Goal: Download file/media

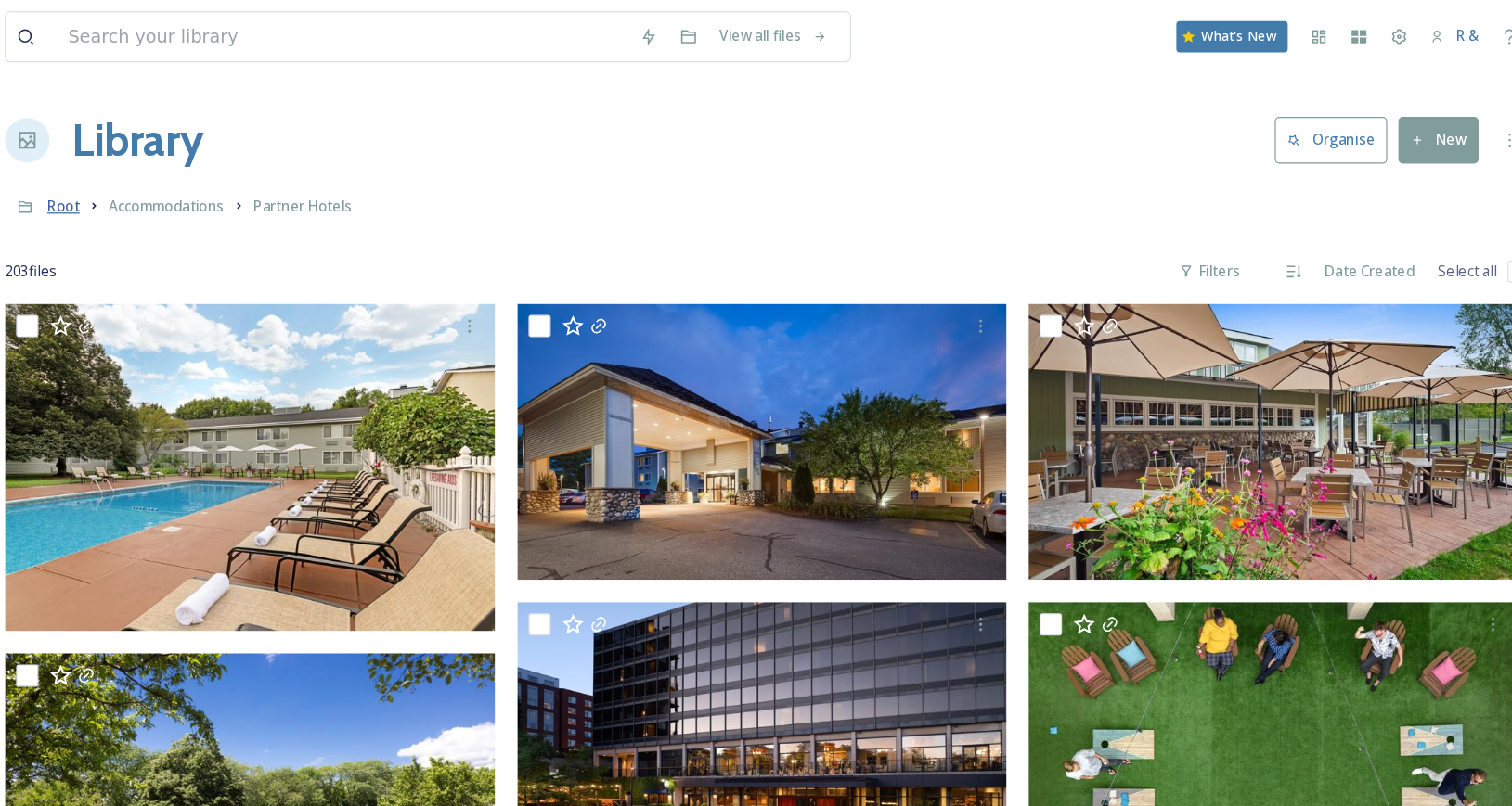
click at [267, 170] on span "Root" at bounding box center [262, 171] width 27 height 16
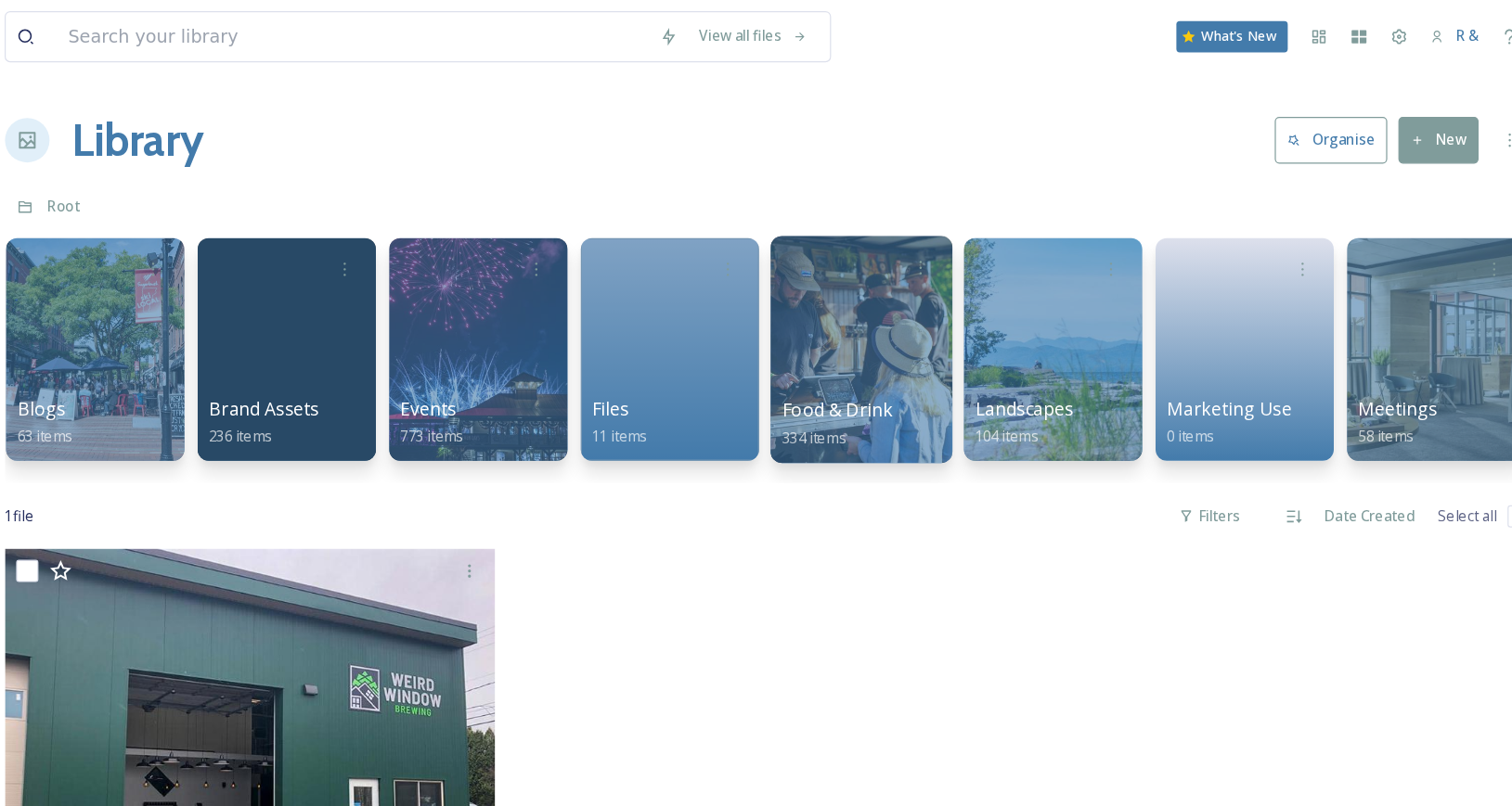
scroll to position [0, 1289]
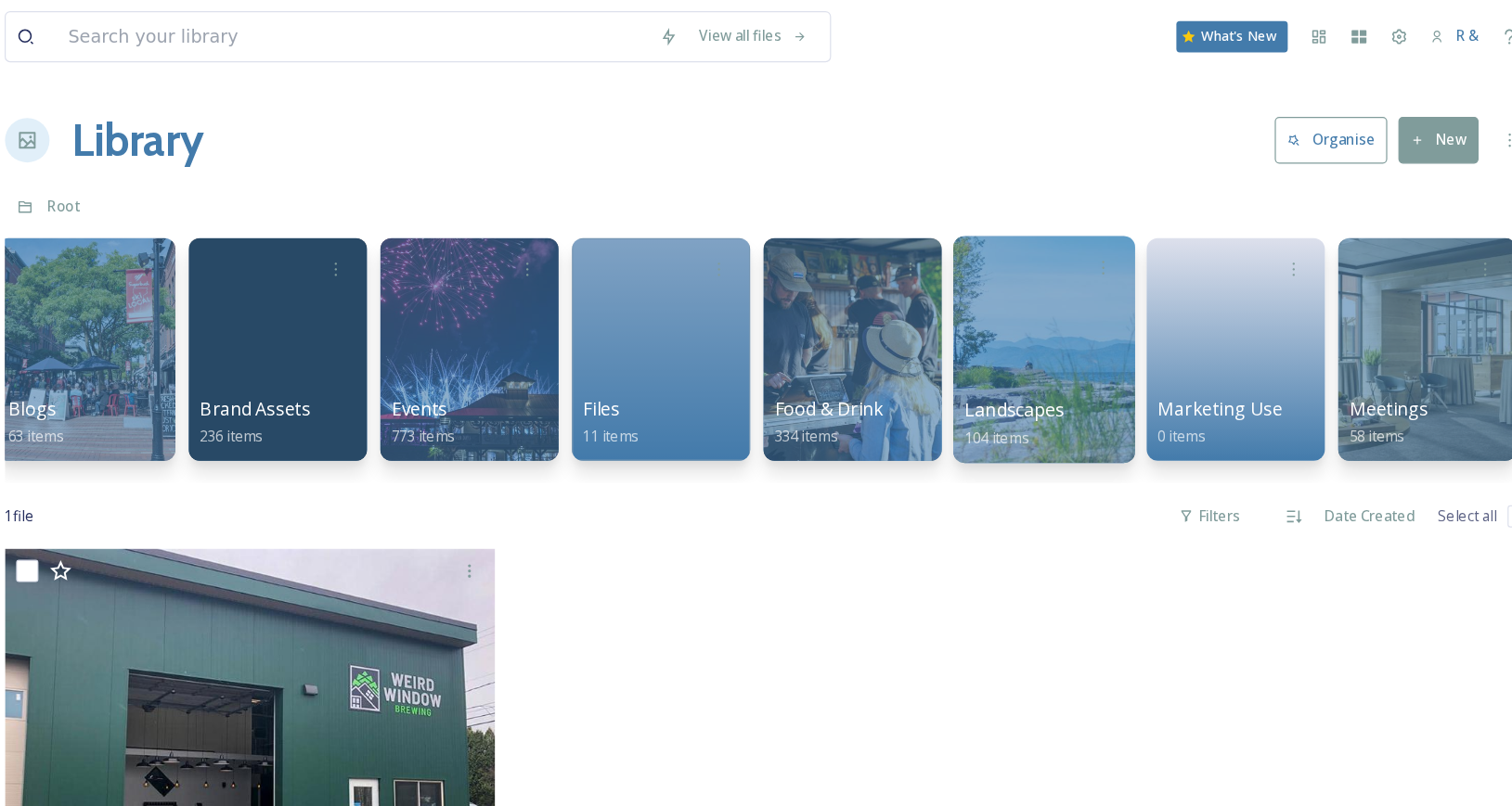
click at [1075, 286] on div at bounding box center [1079, 292] width 151 height 189
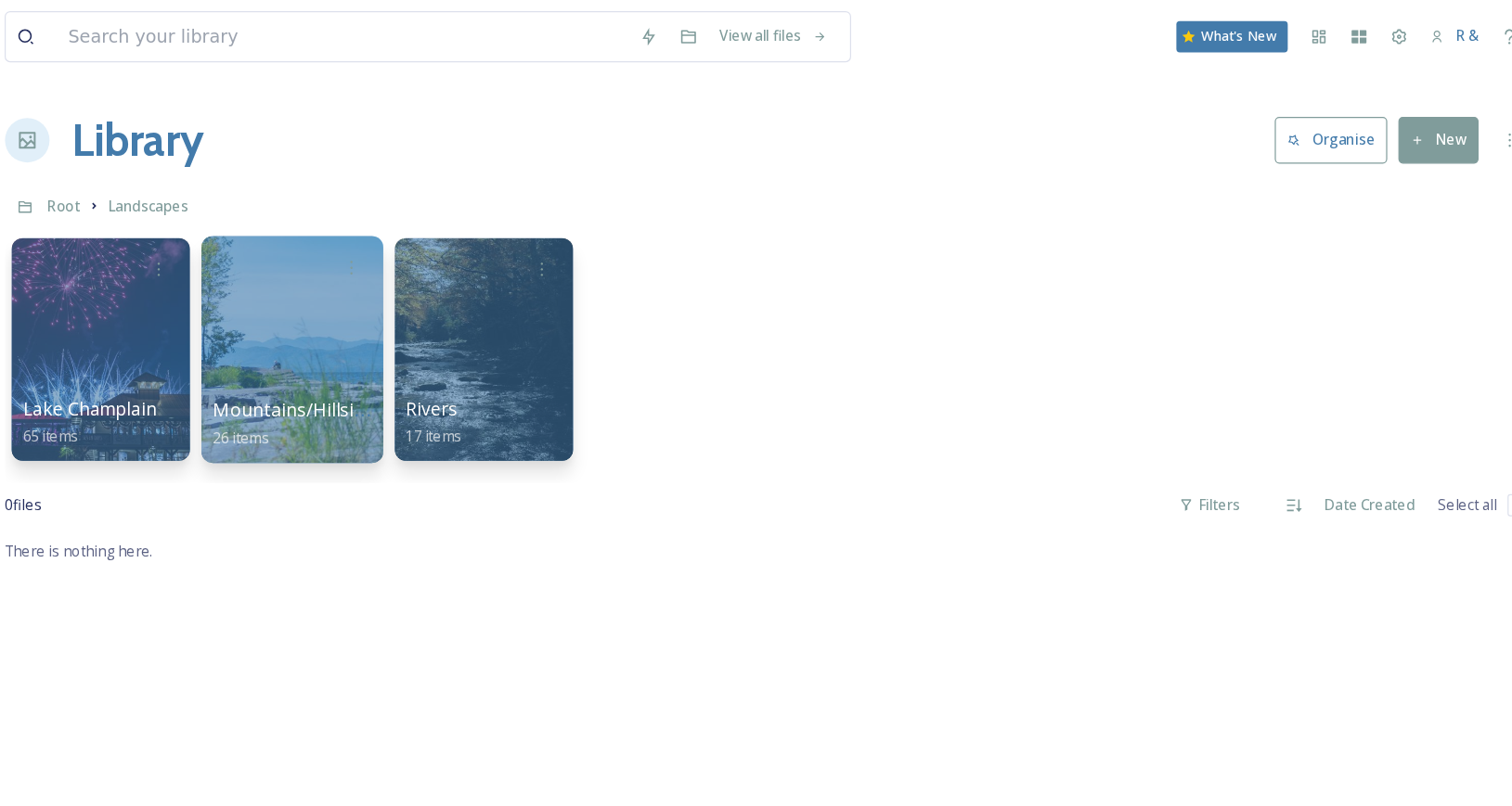
click at [467, 275] on div at bounding box center [452, 292] width 151 height 189
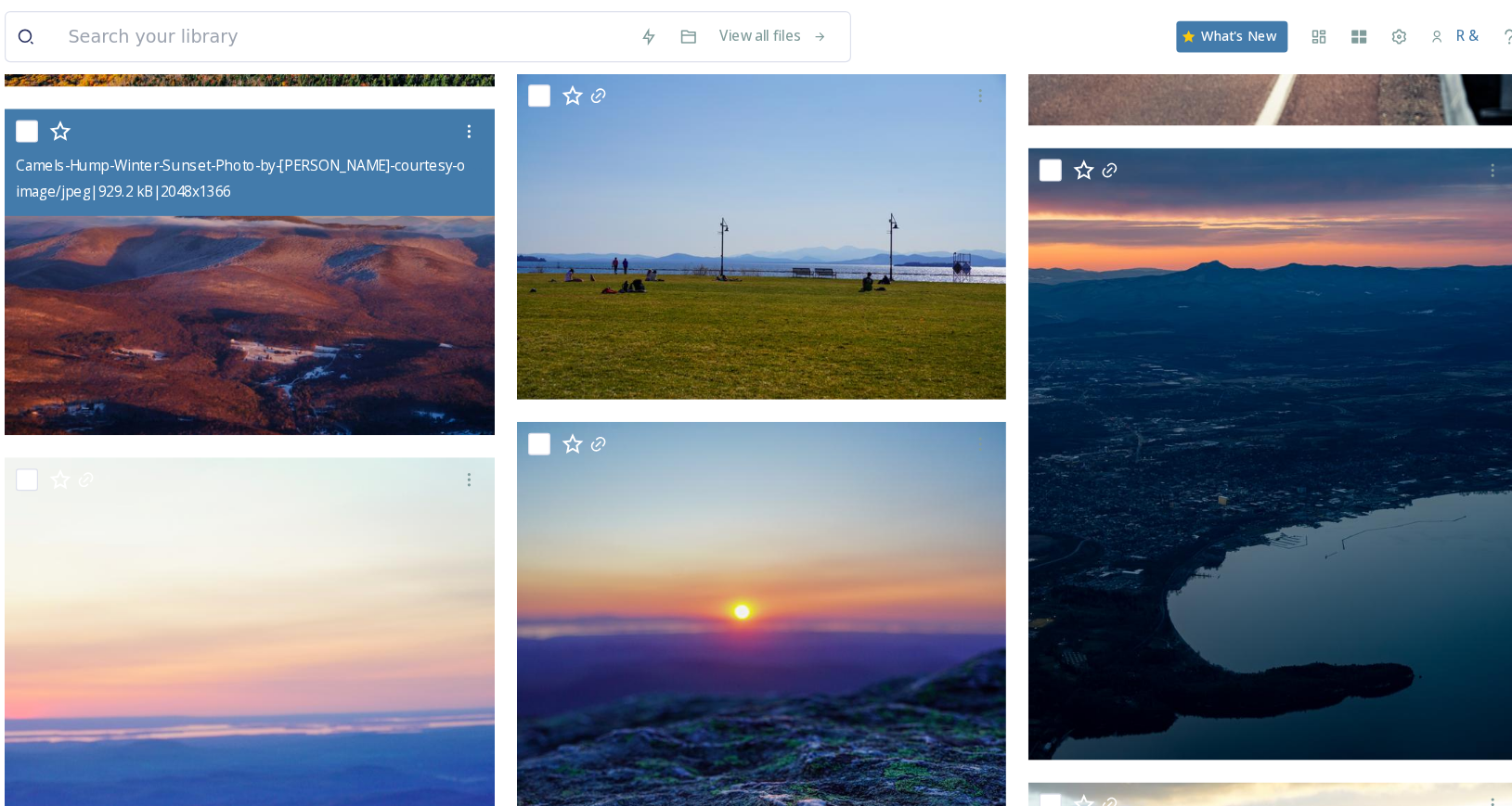
scroll to position [747, 0]
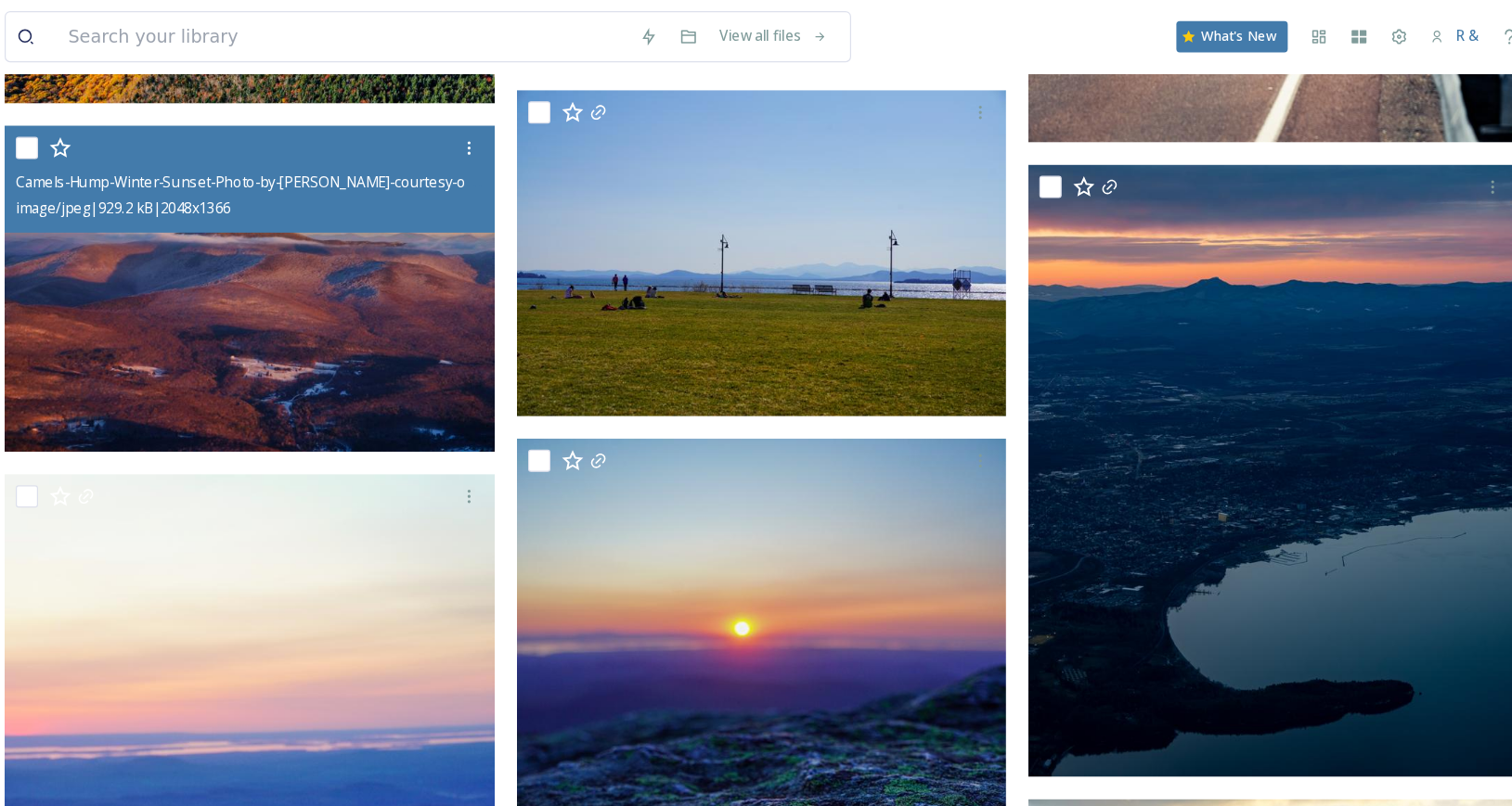
click at [416, 257] on img at bounding box center [417, 241] width 408 height 272
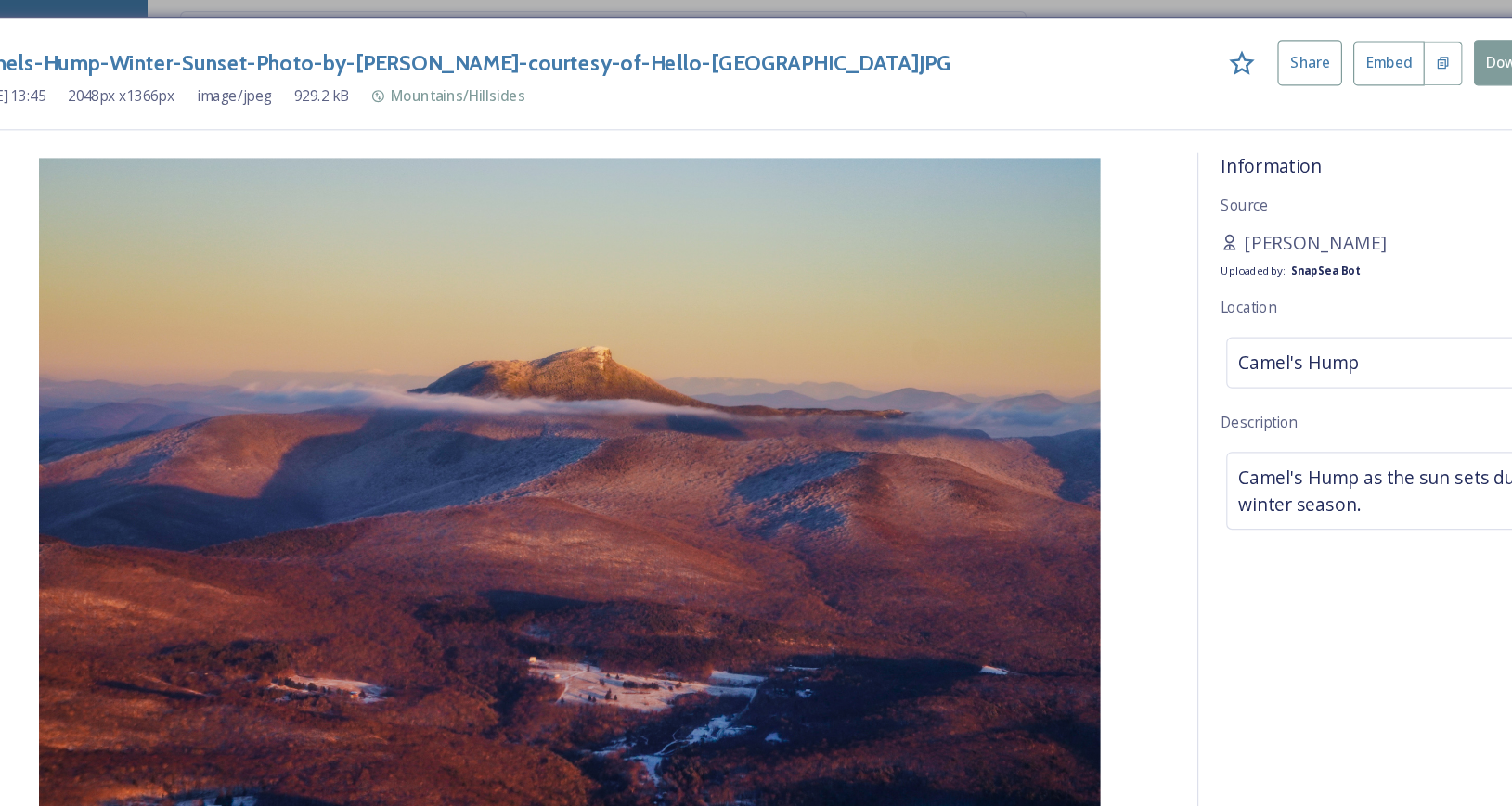
click at [1301, 52] on button "Download" at bounding box center [1340, 53] width 99 height 38
click at [1000, 59] on div "Camels-Hump-Winter-Sunset-Photo-by-[PERSON_NAME]-courtesy-of-Hello-[GEOGRAPHIC_…" at bounding box center [756, 53] width 1445 height 38
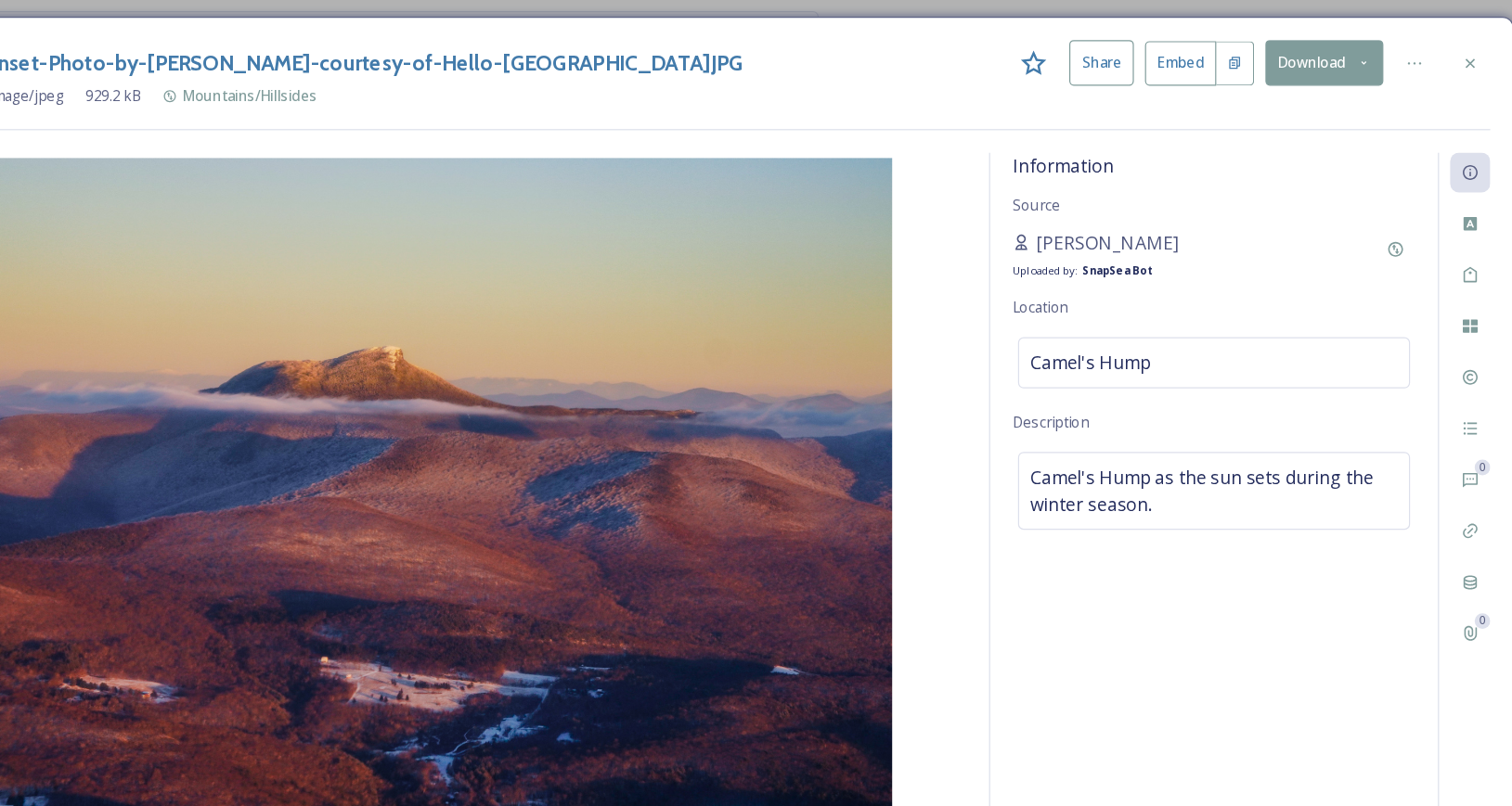
scroll to position [747, 0]
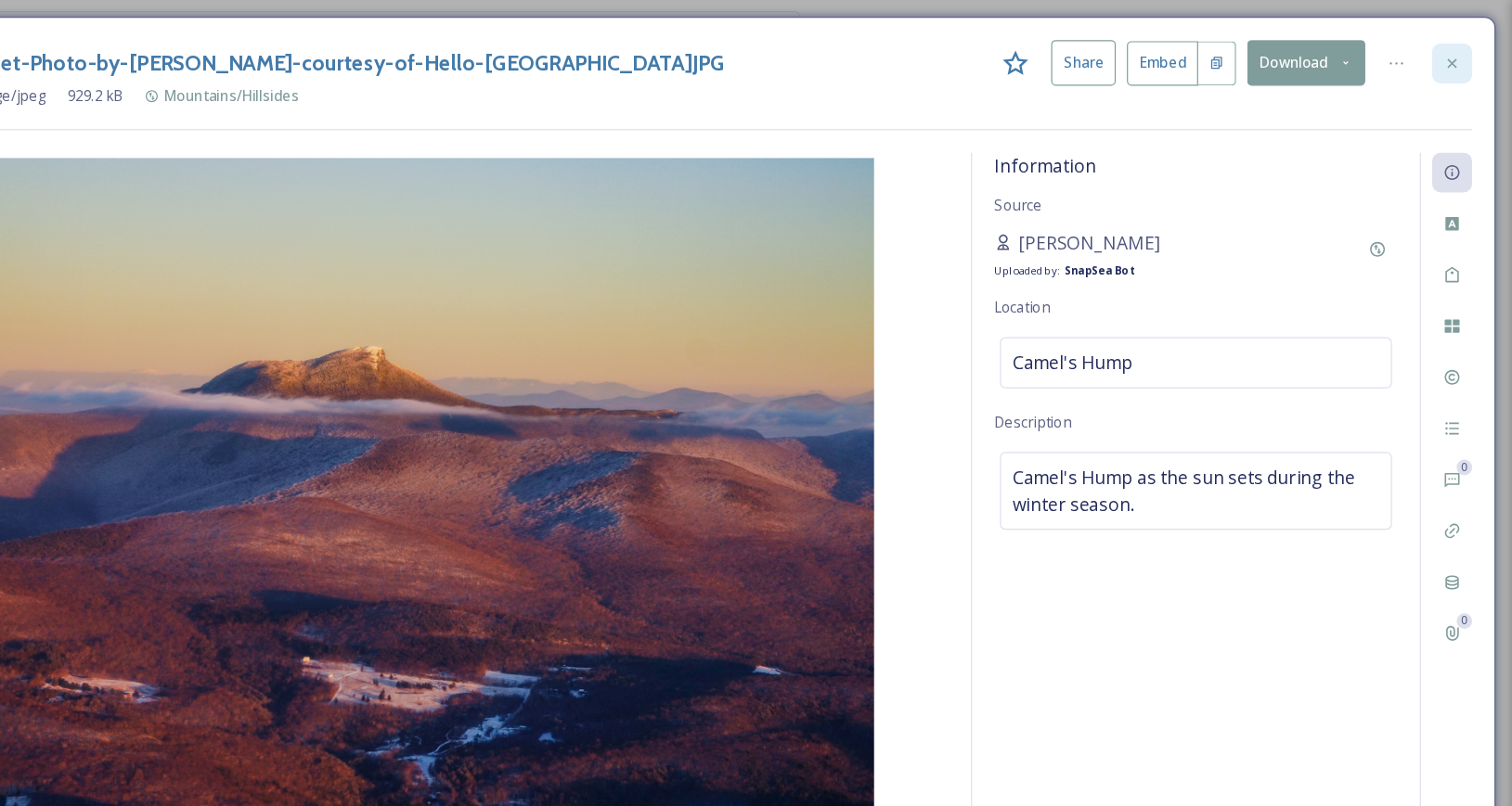
click at [1458, 51] on icon at bounding box center [1462, 54] width 15 height 15
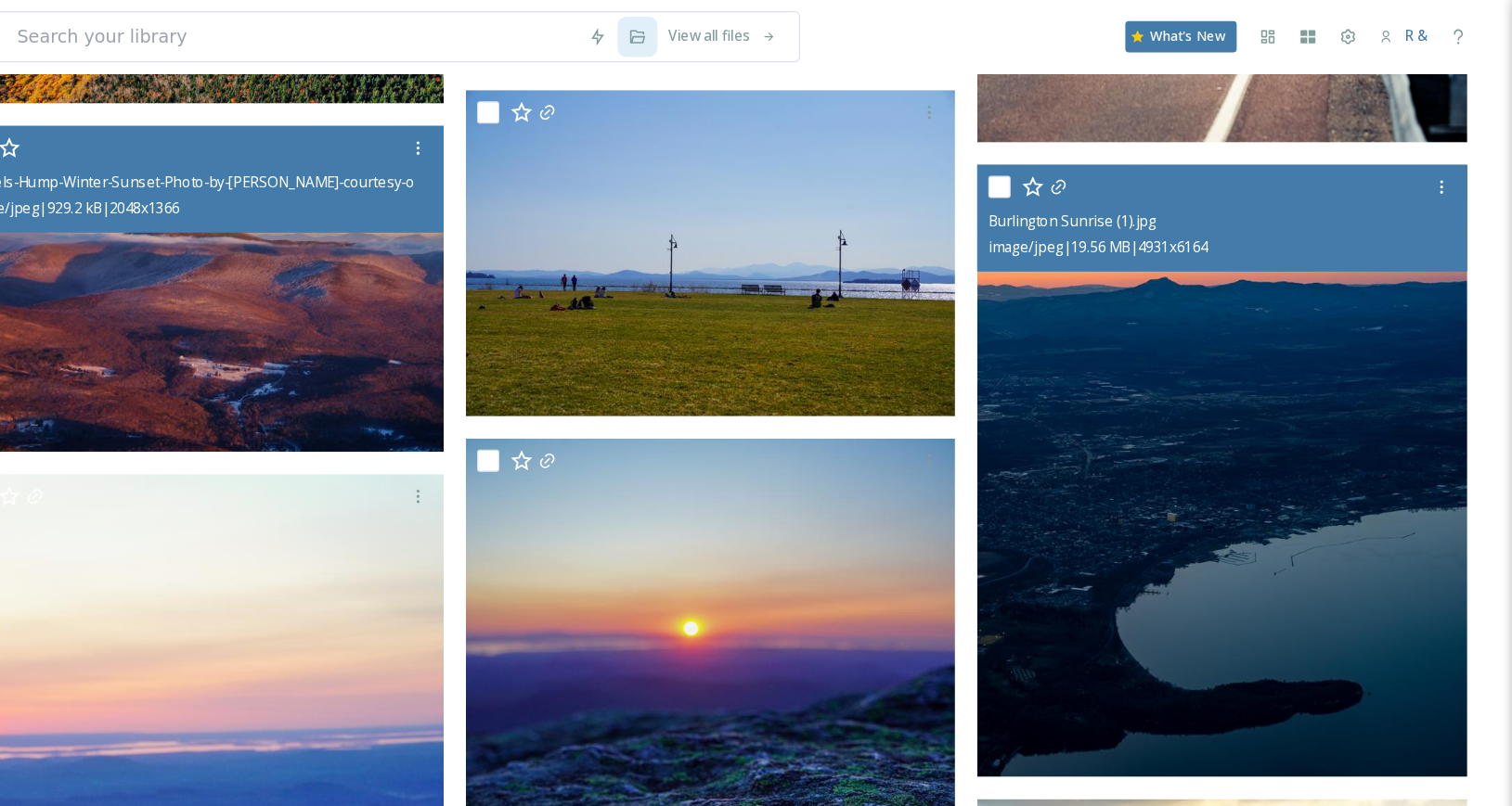
scroll to position [747, 0]
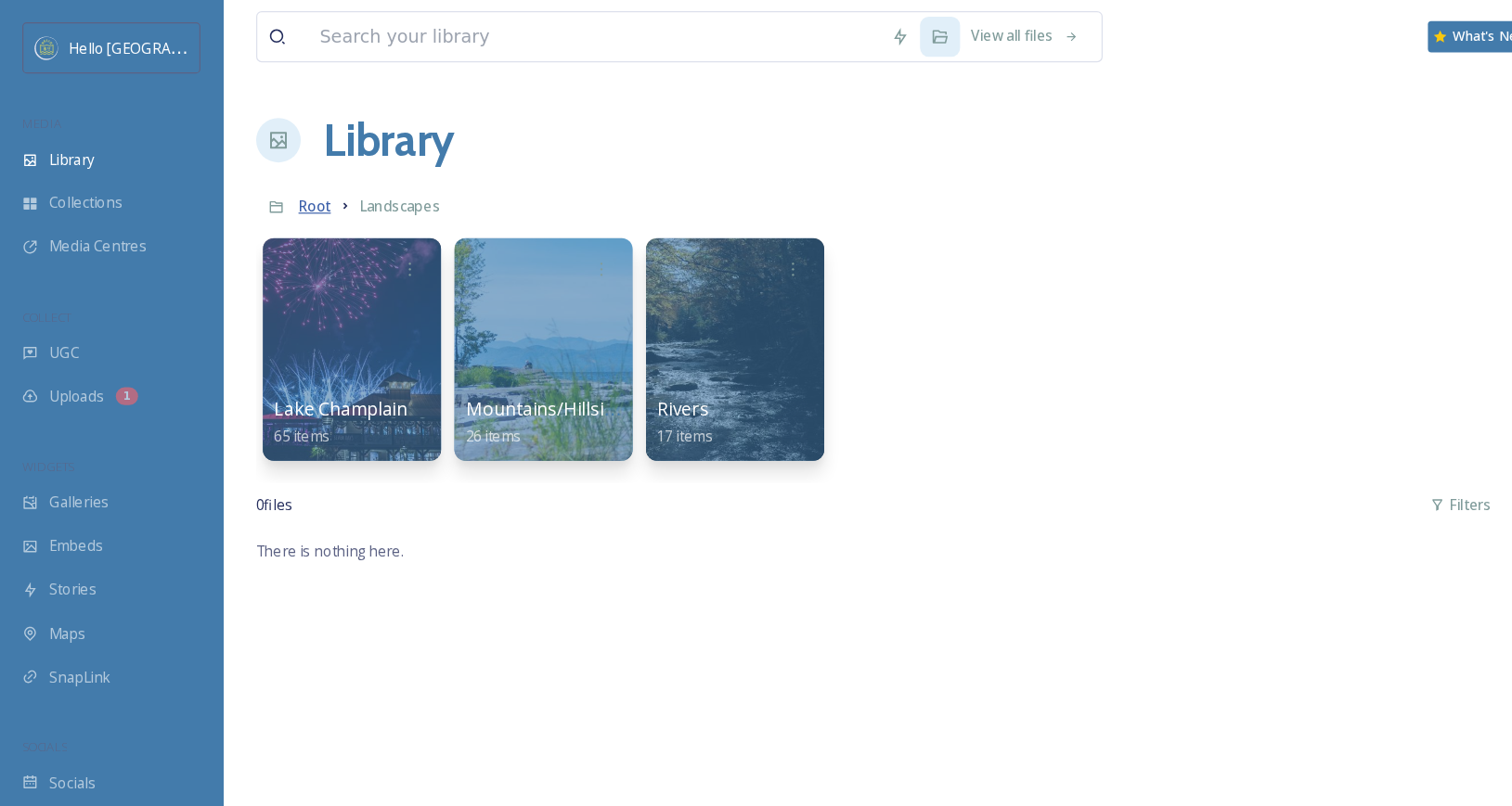
click at [257, 170] on span "Root" at bounding box center [262, 171] width 27 height 16
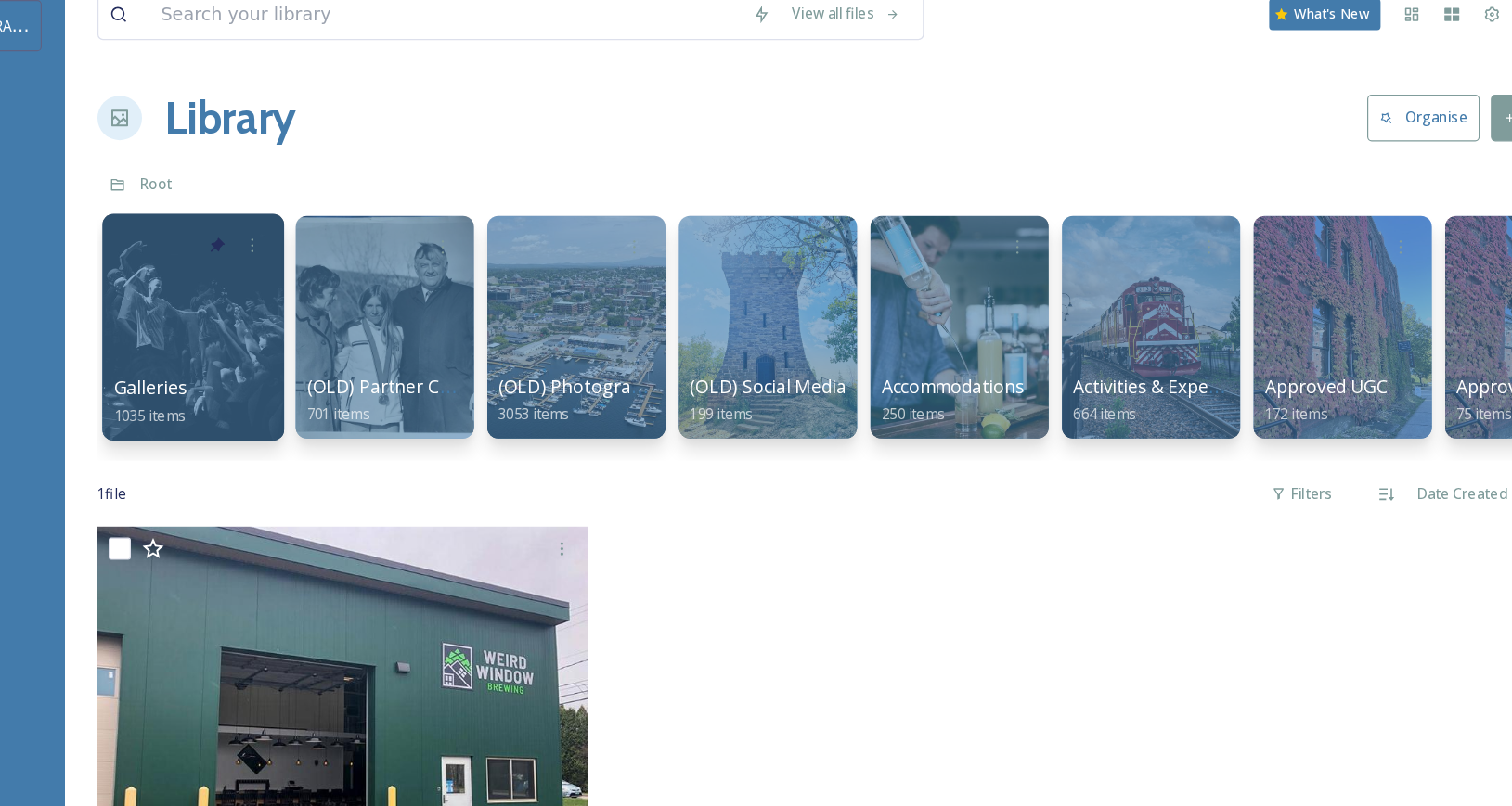
click at [276, 287] on div at bounding box center [293, 292] width 151 height 189
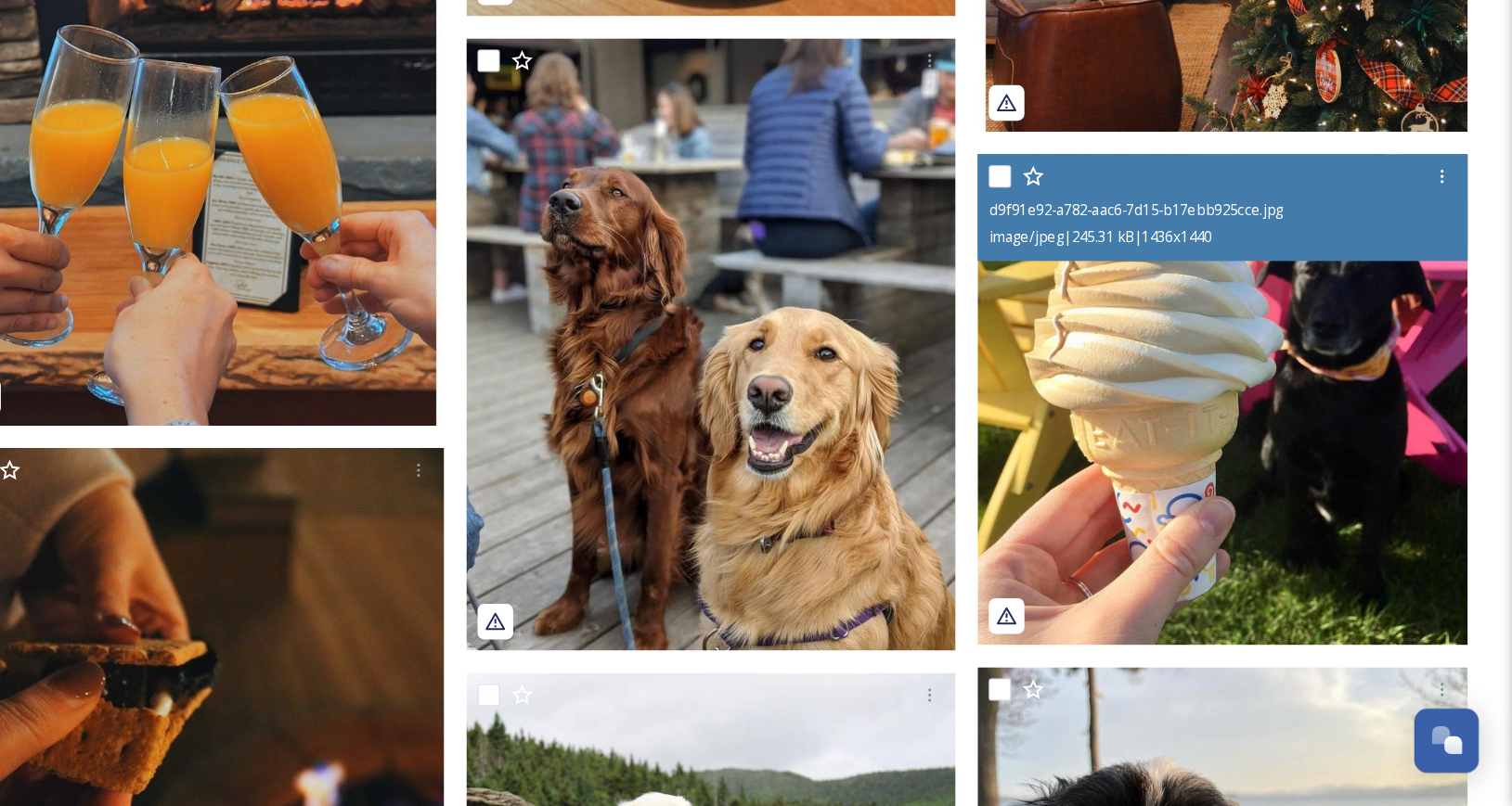
scroll to position [4158, 0]
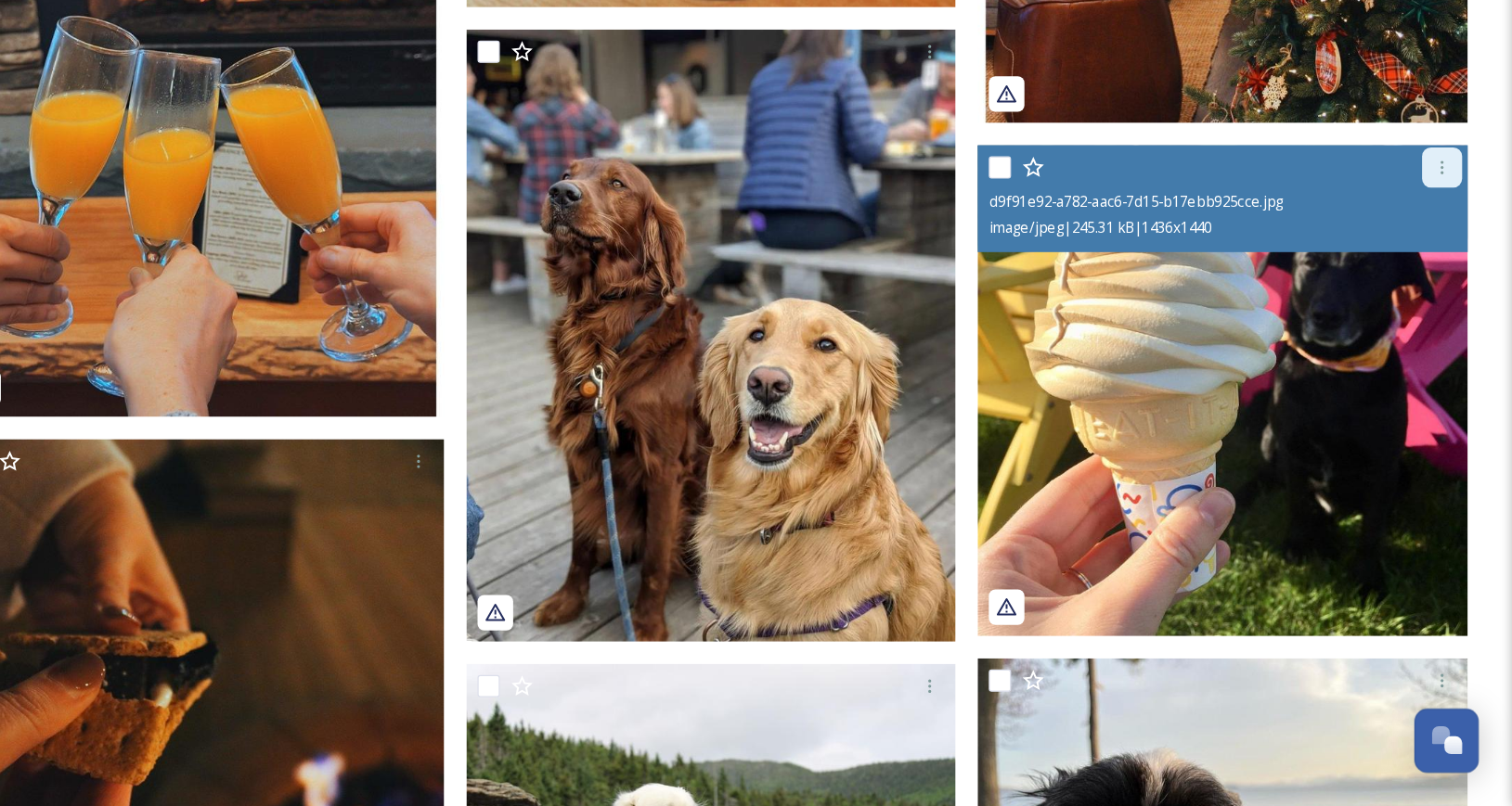
click at [1452, 278] on icon at bounding box center [1454, 274] width 15 height 15
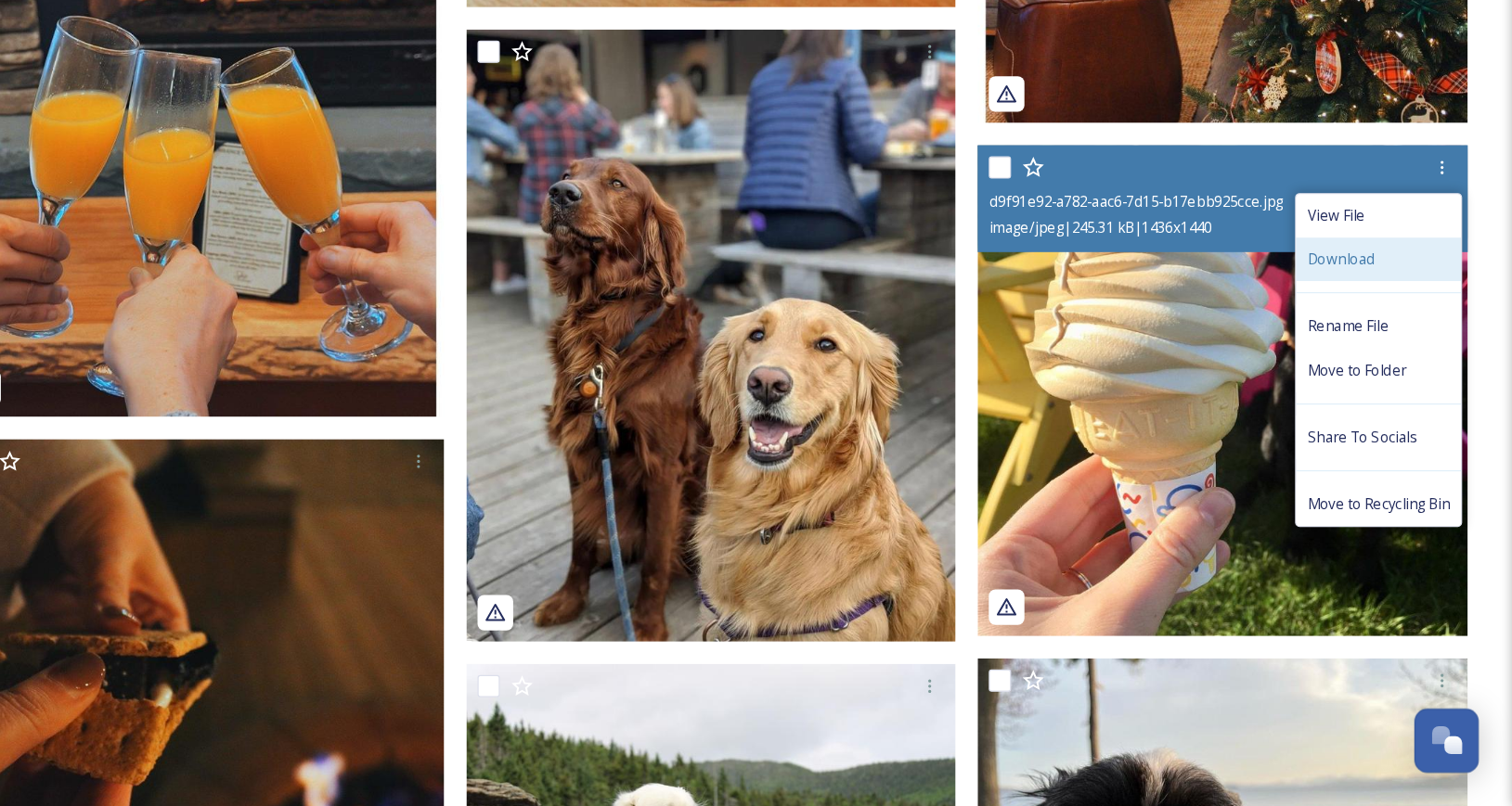
click at [1396, 348] on span "Download" at bounding box center [1369, 350] width 56 height 17
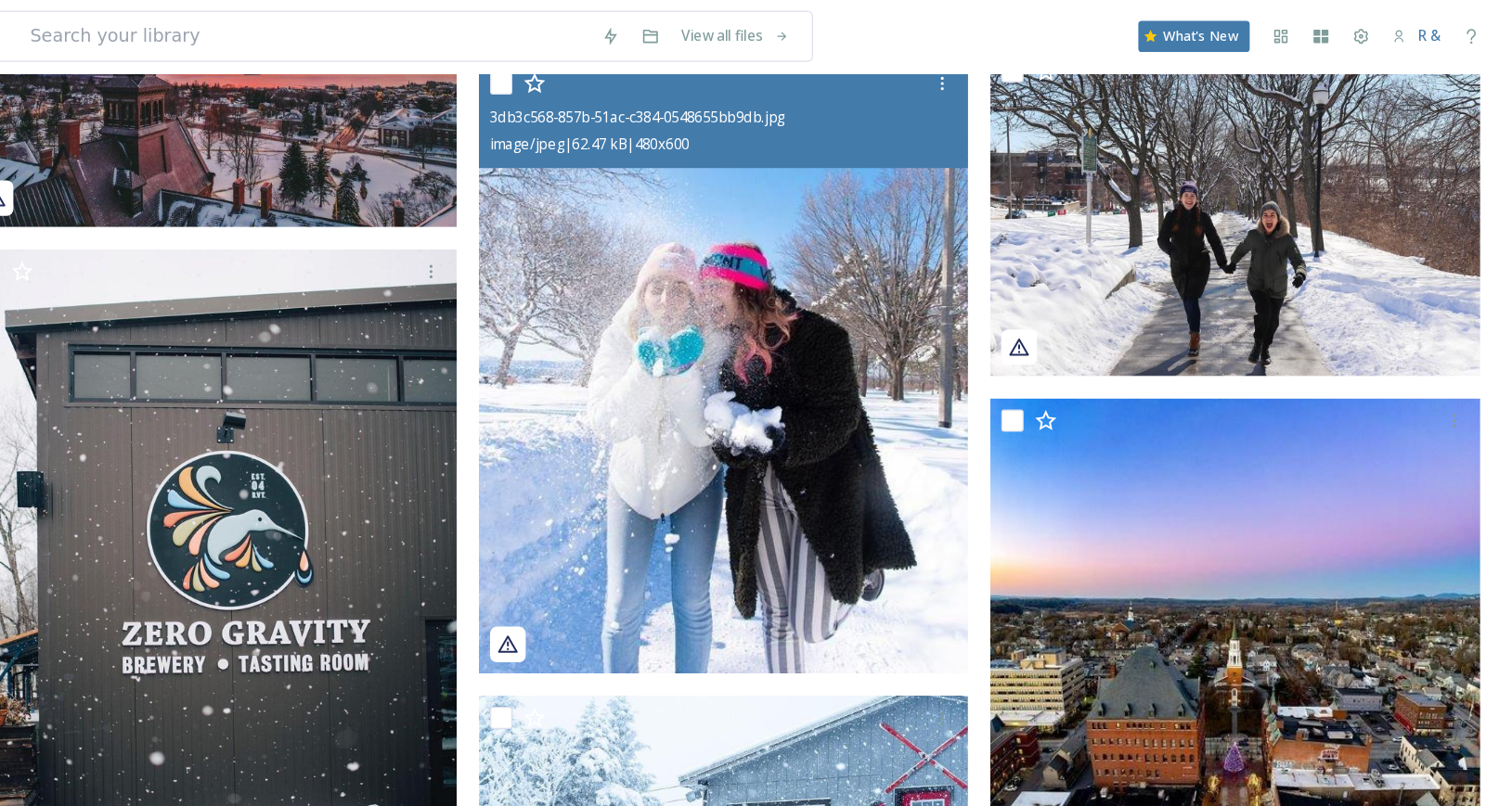
scroll to position [9406, 0]
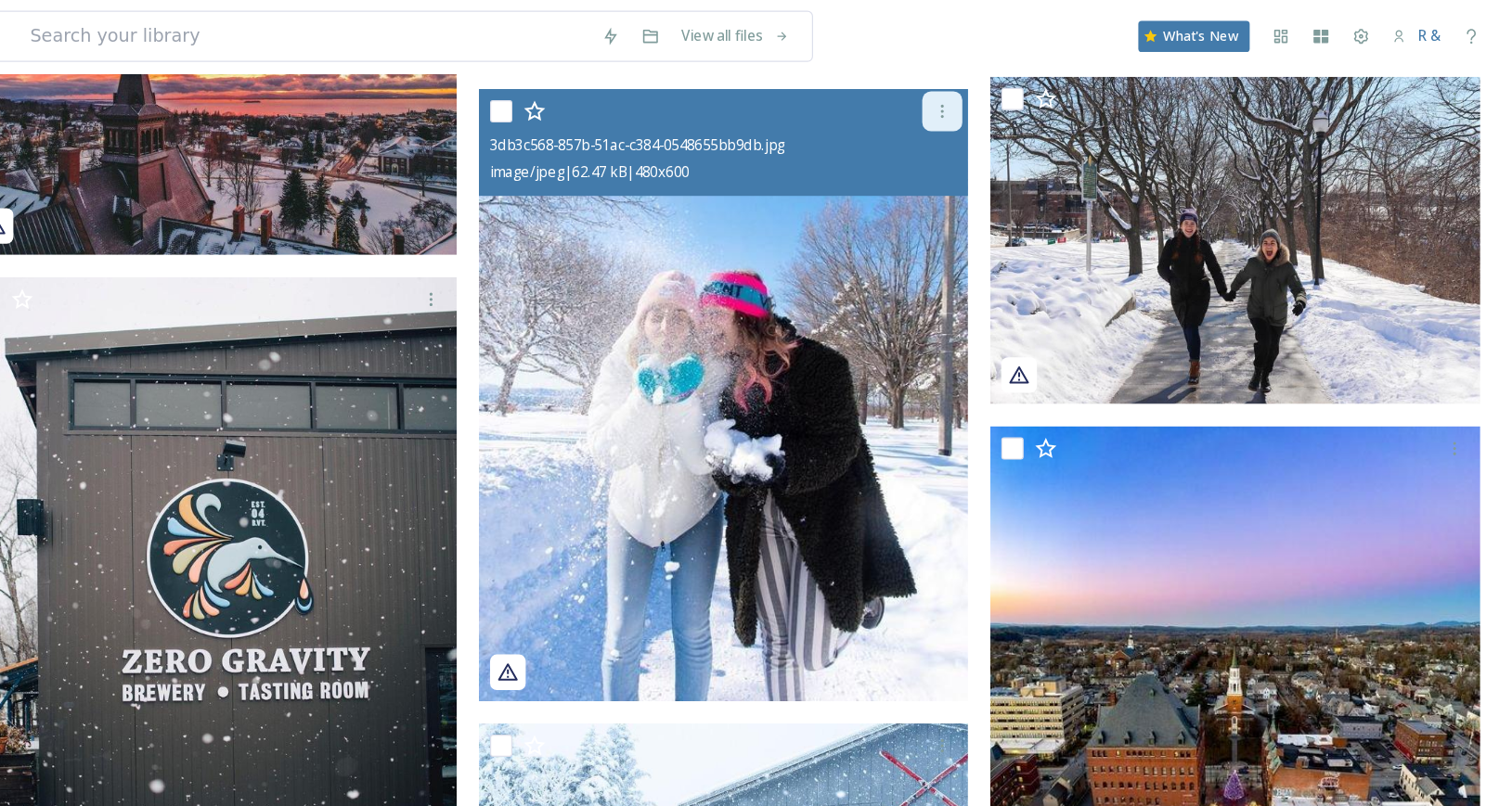
click at [1025, 96] on icon at bounding box center [1026, 93] width 3 height 11
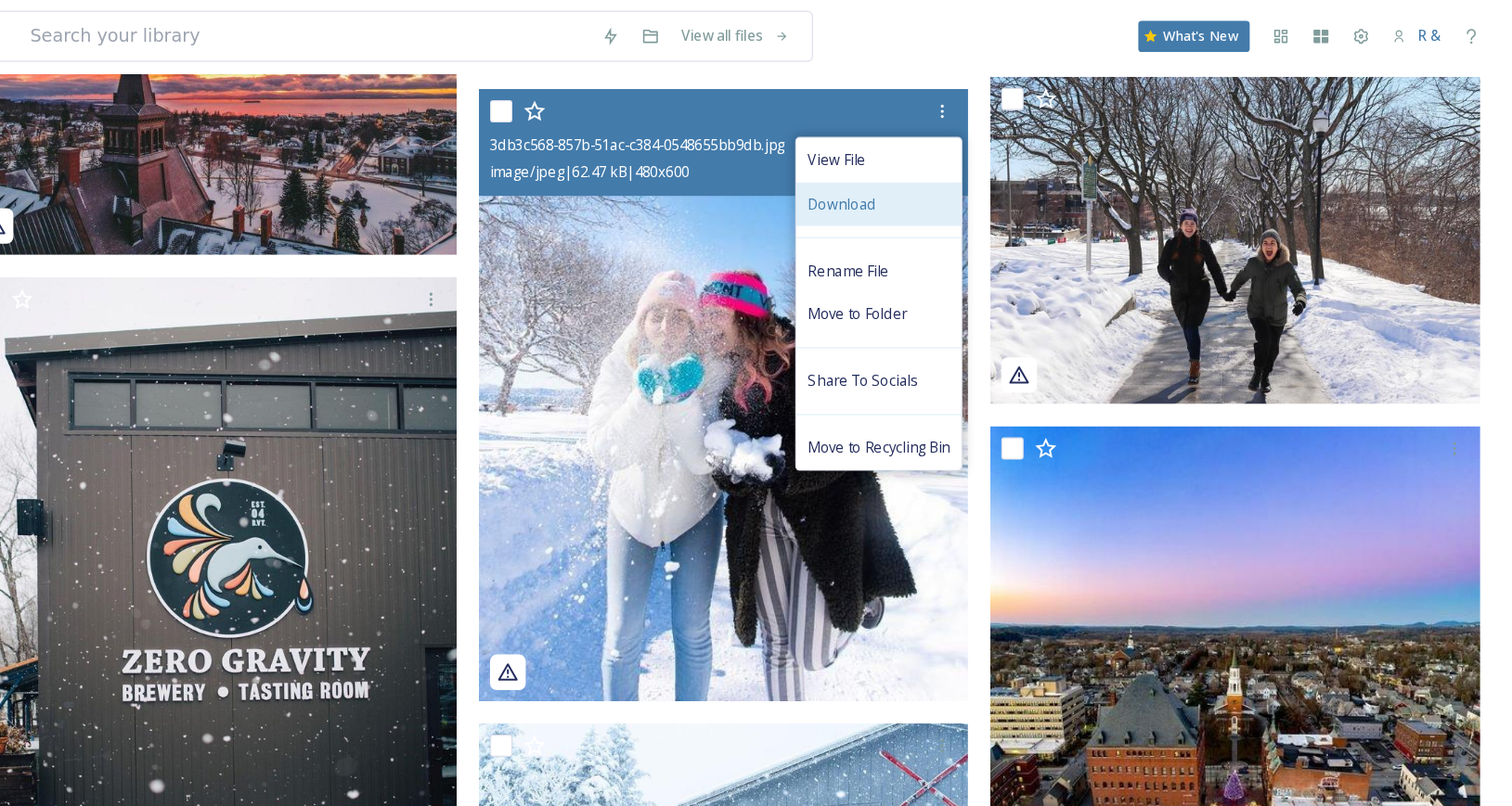
click at [950, 171] on span "Download" at bounding box center [942, 170] width 56 height 17
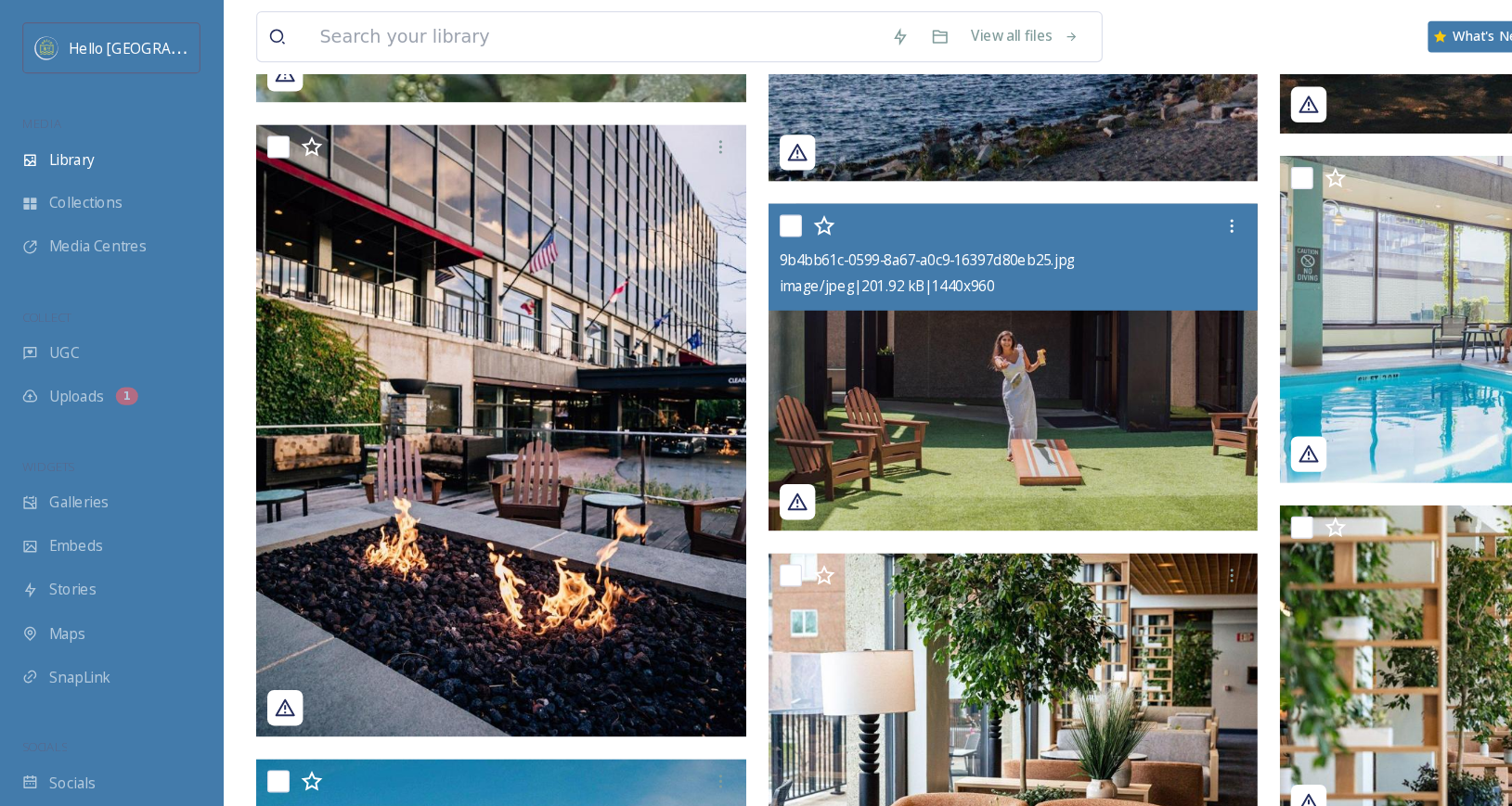
scroll to position [0, 0]
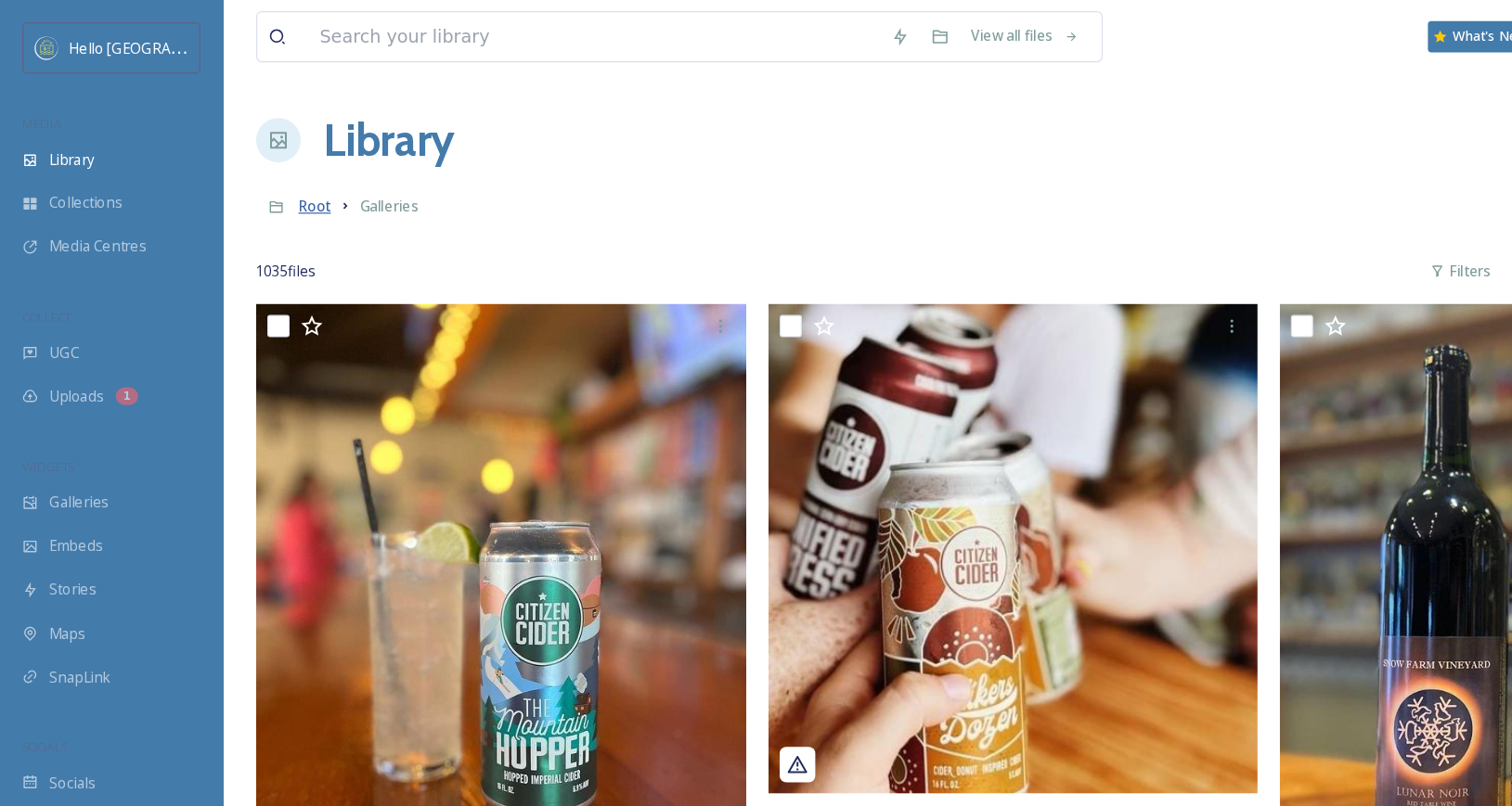
click at [255, 171] on span "Root" at bounding box center [262, 171] width 27 height 16
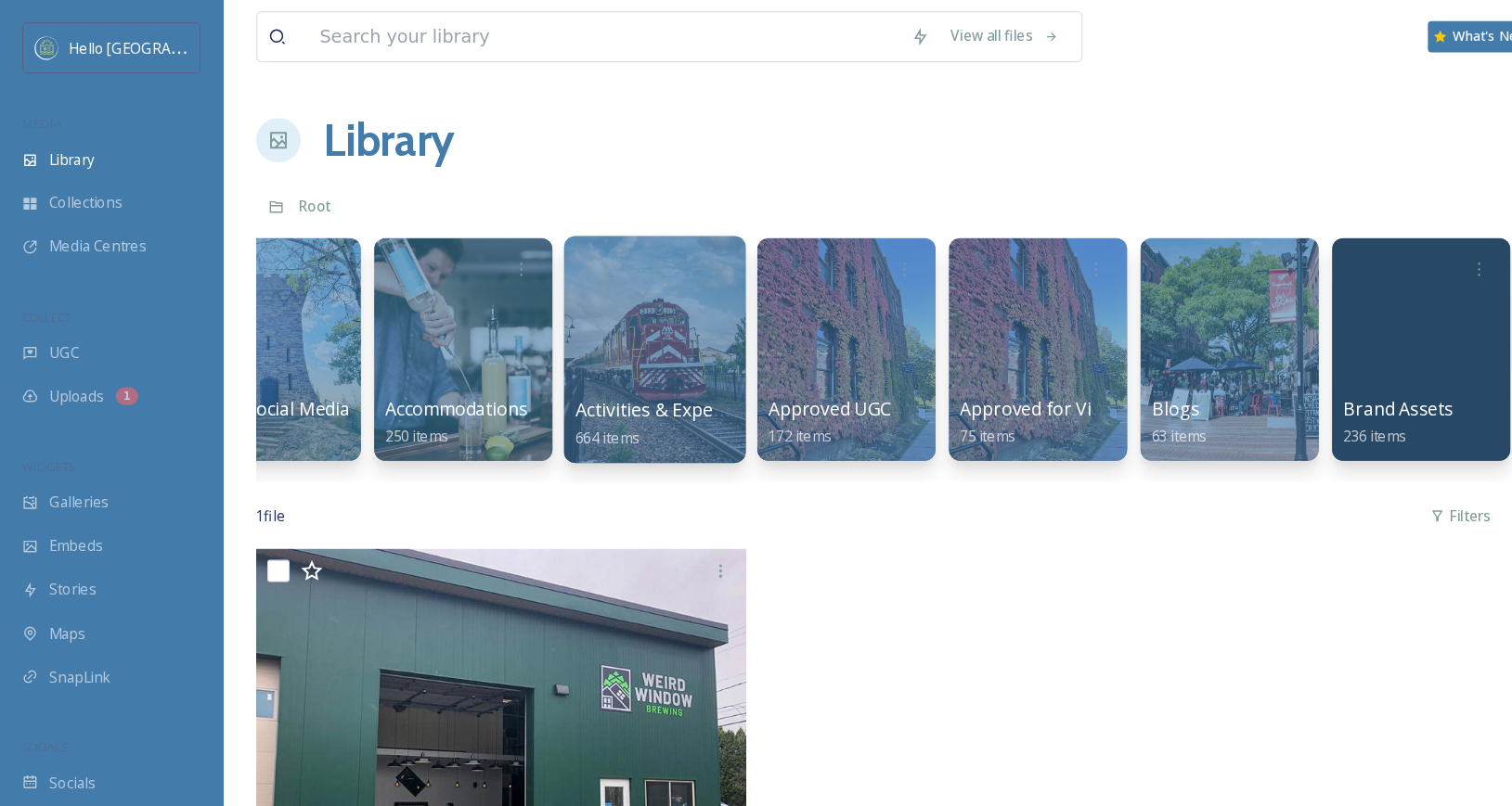
scroll to position [0, 555]
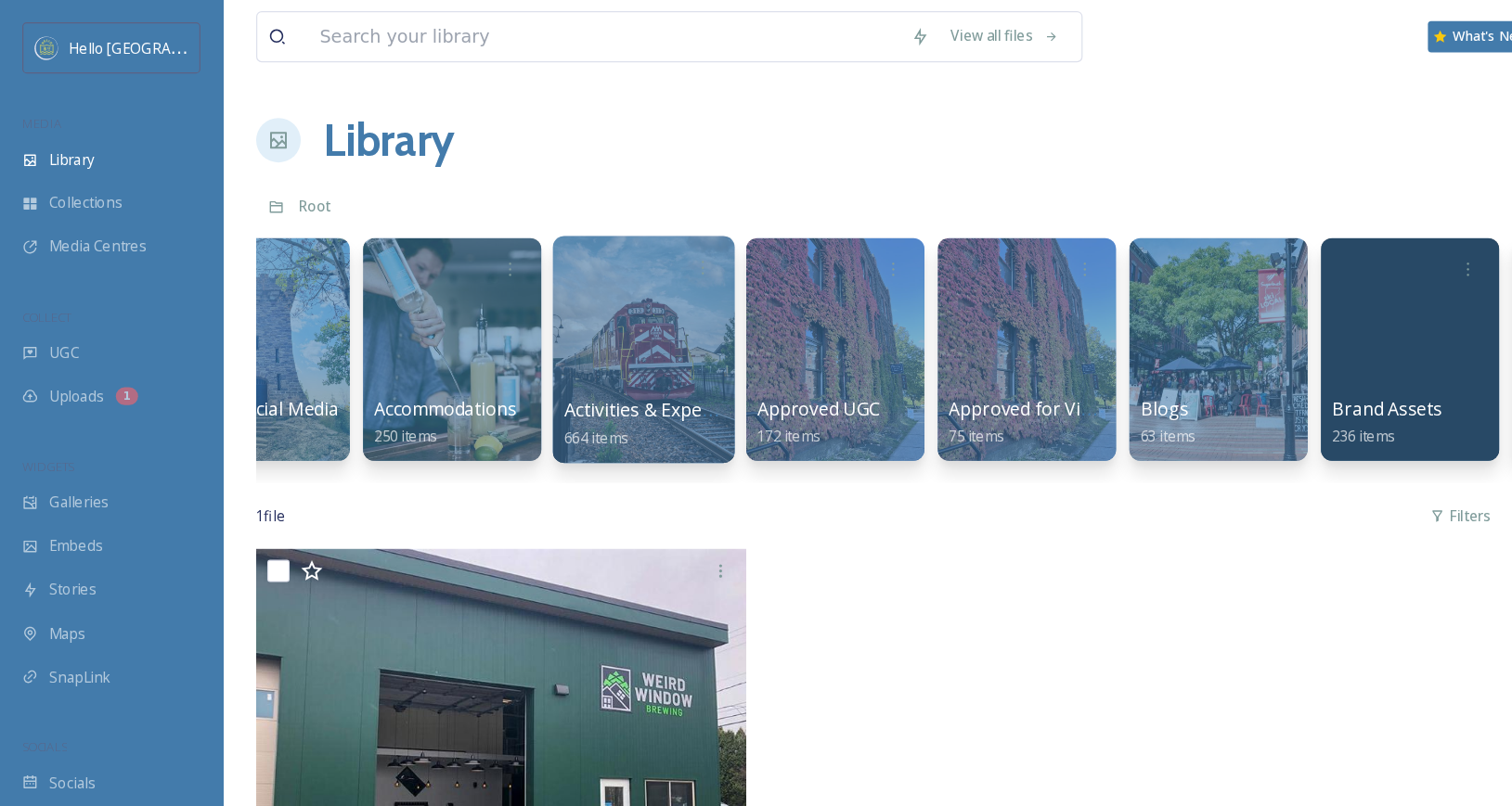
click at [486, 271] on div at bounding box center [536, 292] width 151 height 189
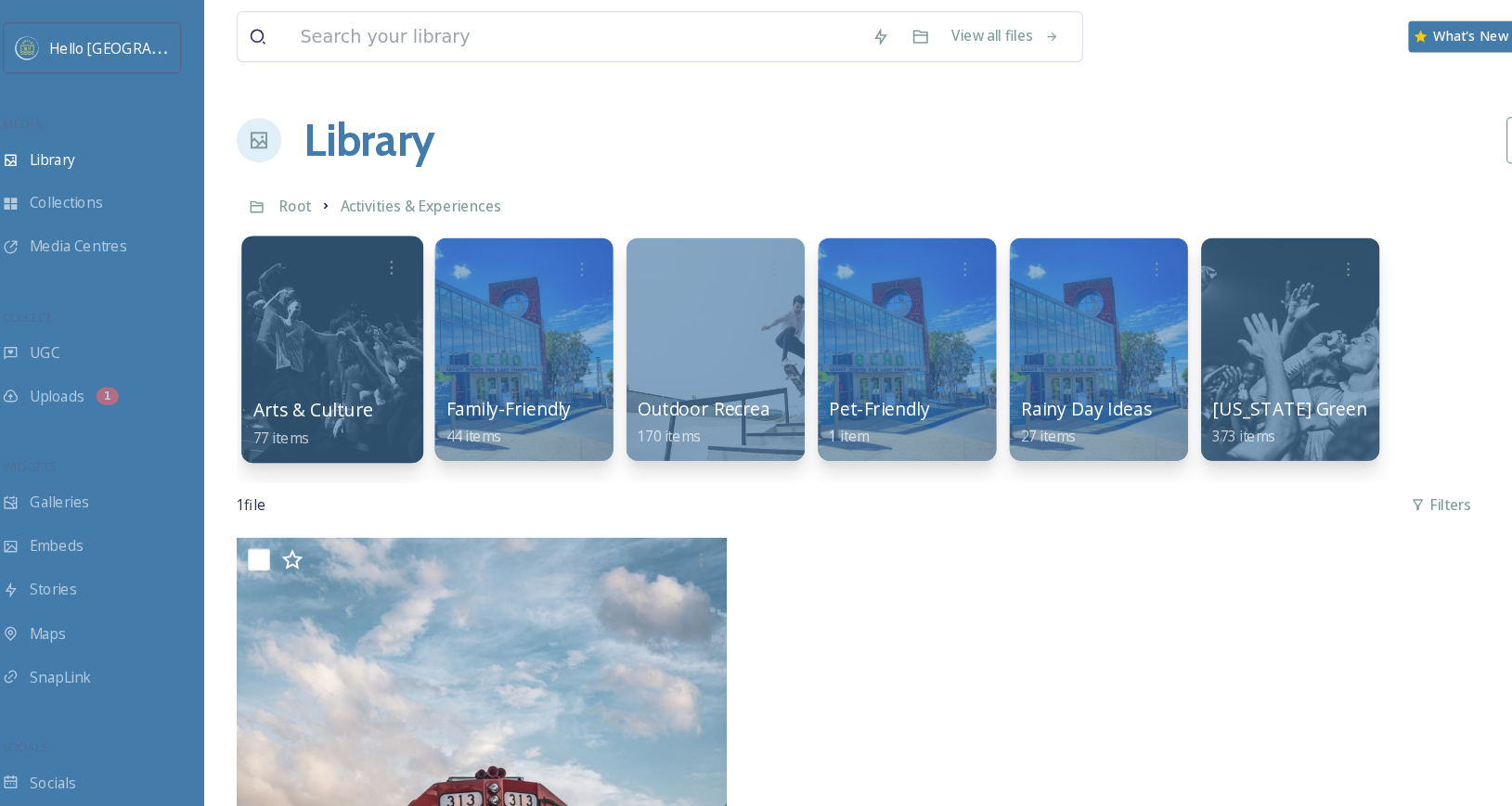
click at [312, 272] on div at bounding box center [293, 292] width 151 height 189
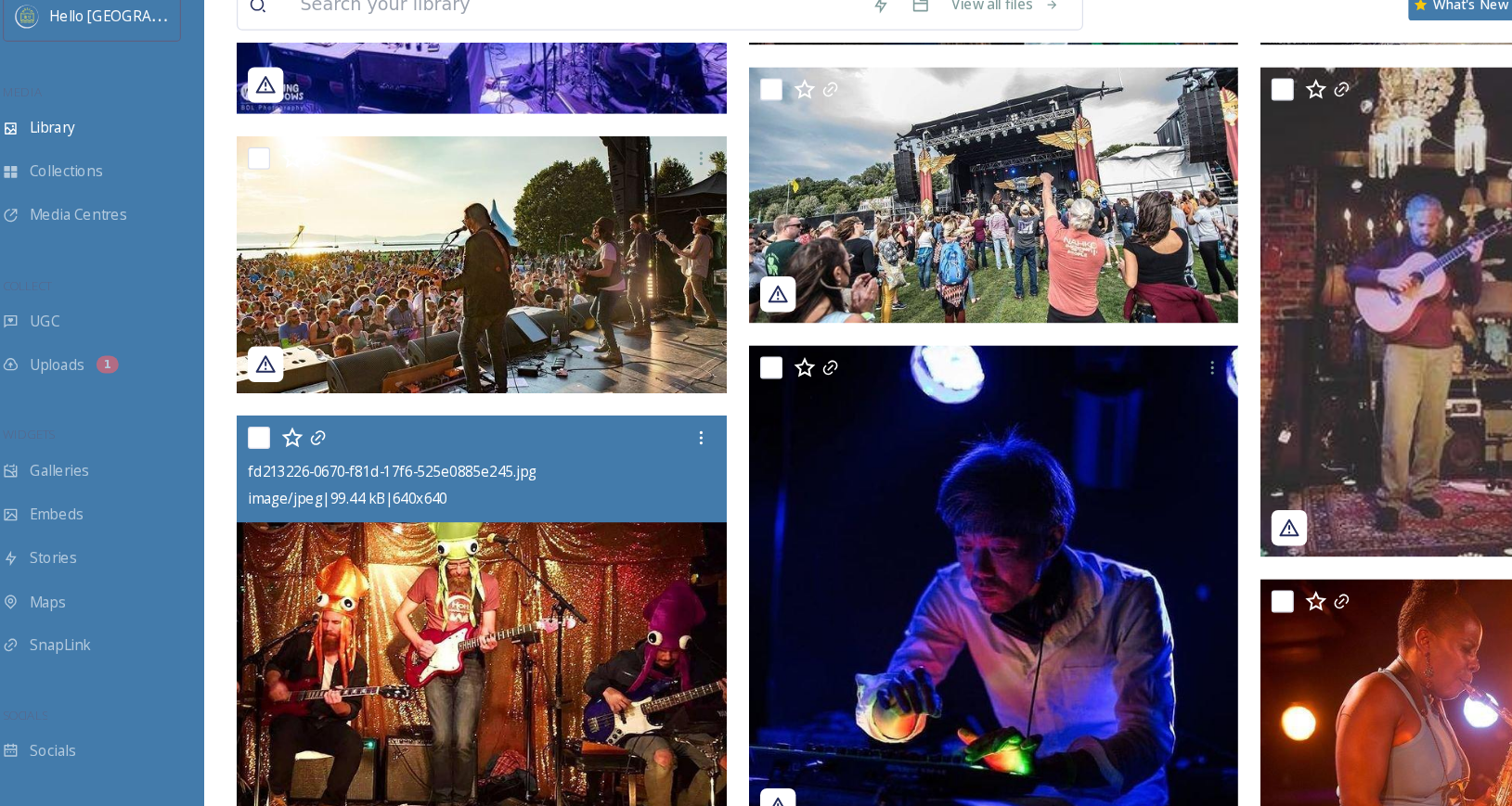
scroll to position [818, 0]
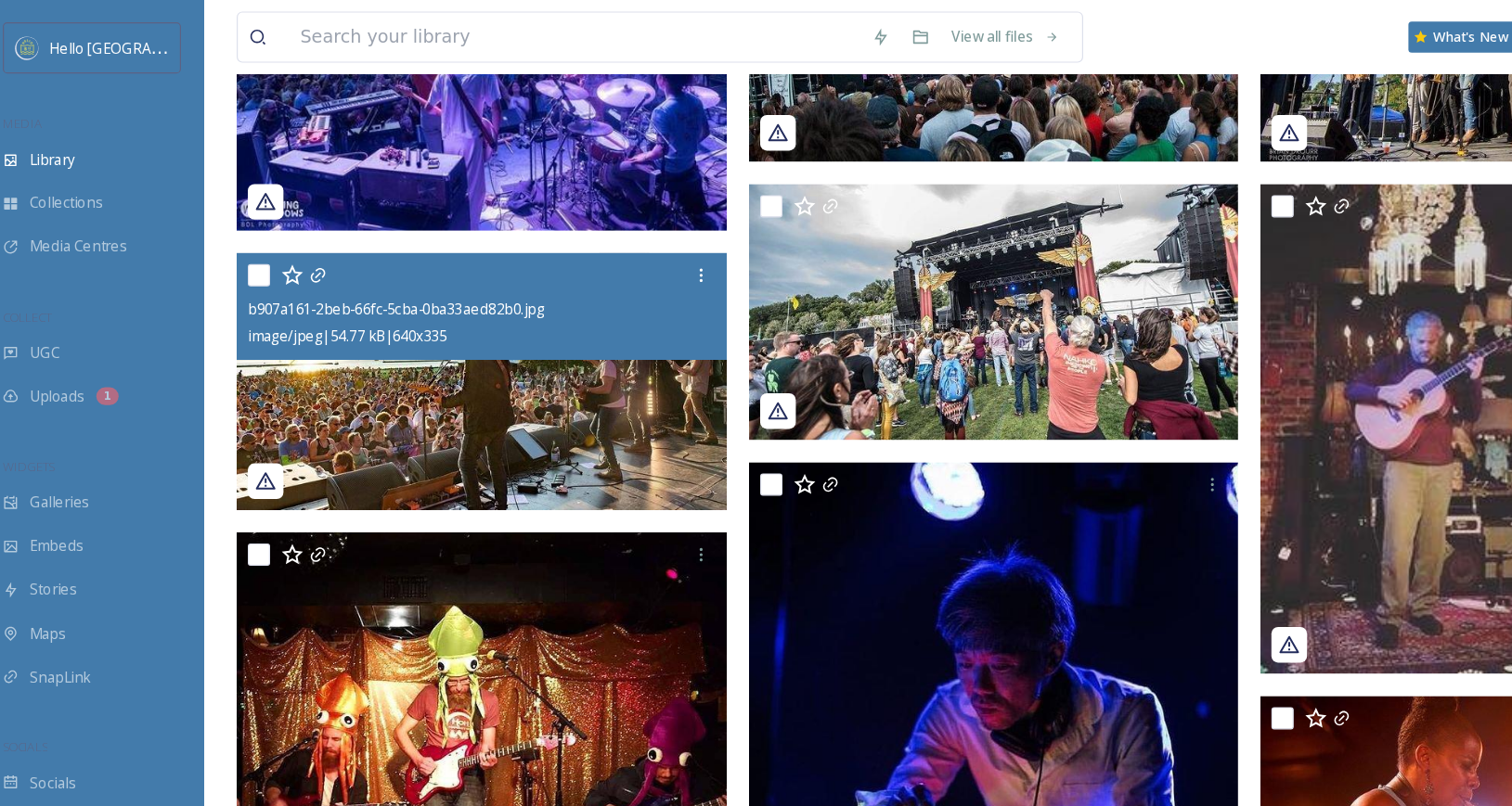
click at [426, 352] on img at bounding box center [417, 316] width 408 height 213
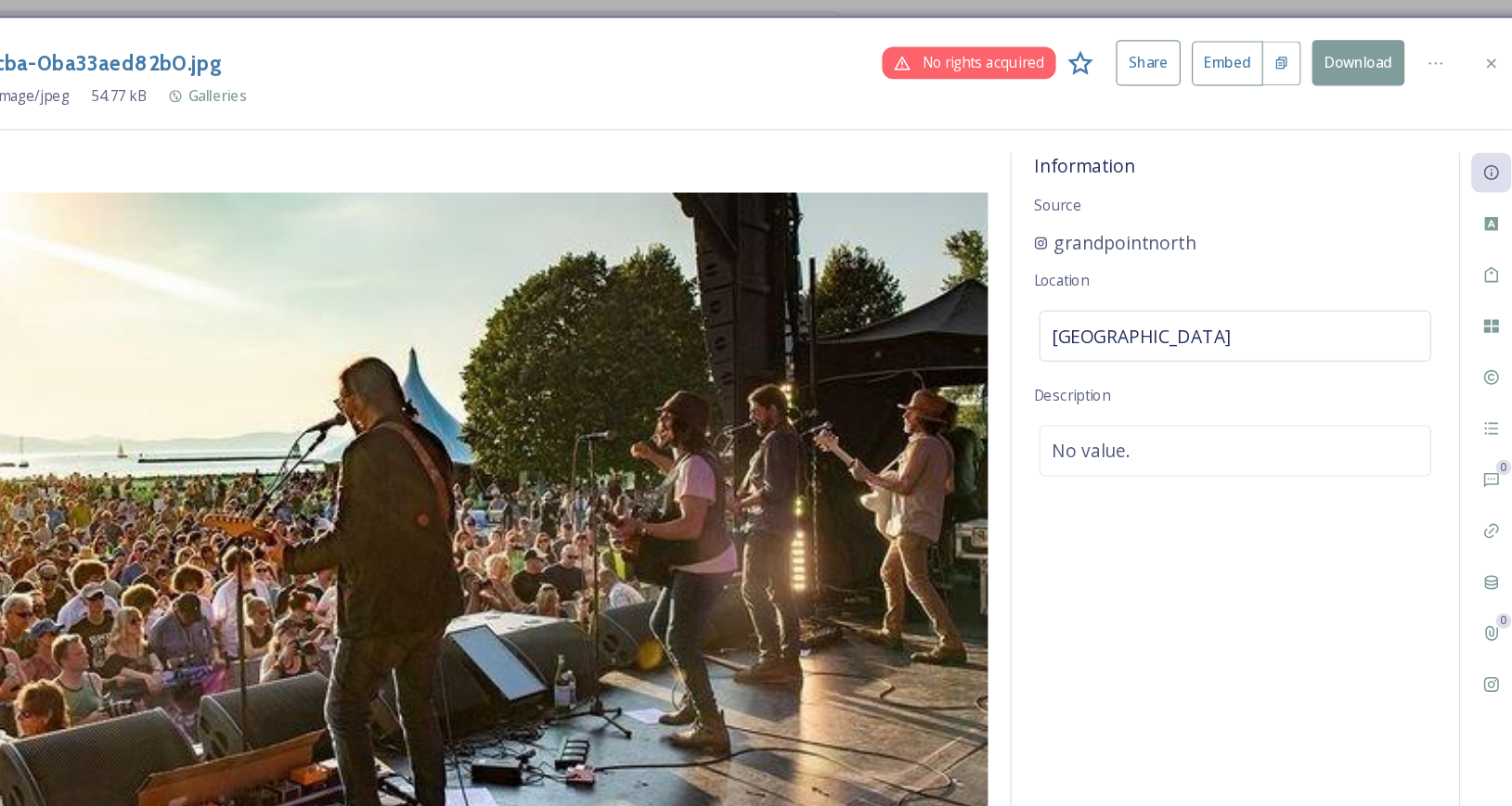
scroll to position [818, 0]
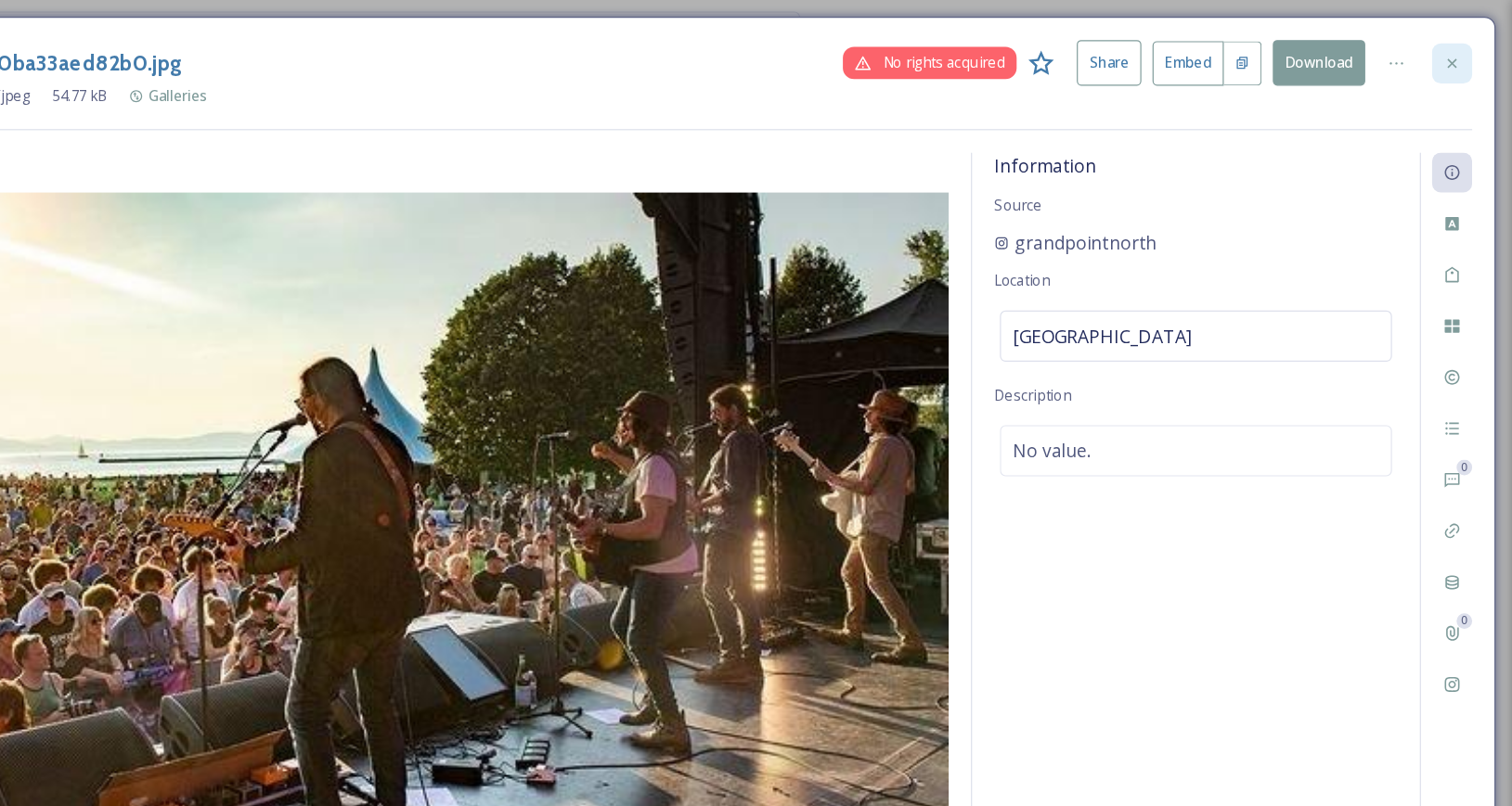
click at [1464, 49] on icon at bounding box center [1462, 52] width 8 height 8
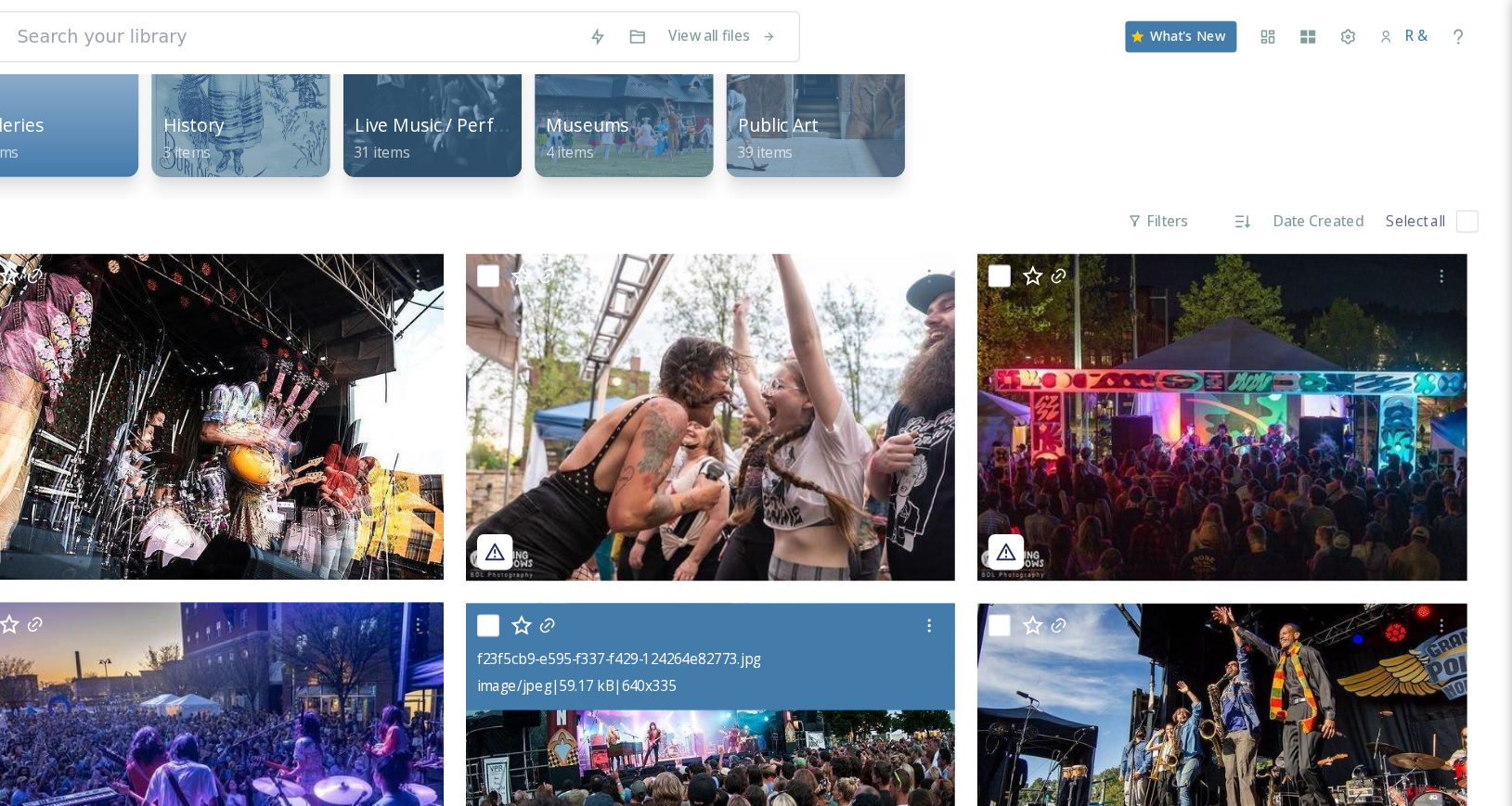
scroll to position [186, 0]
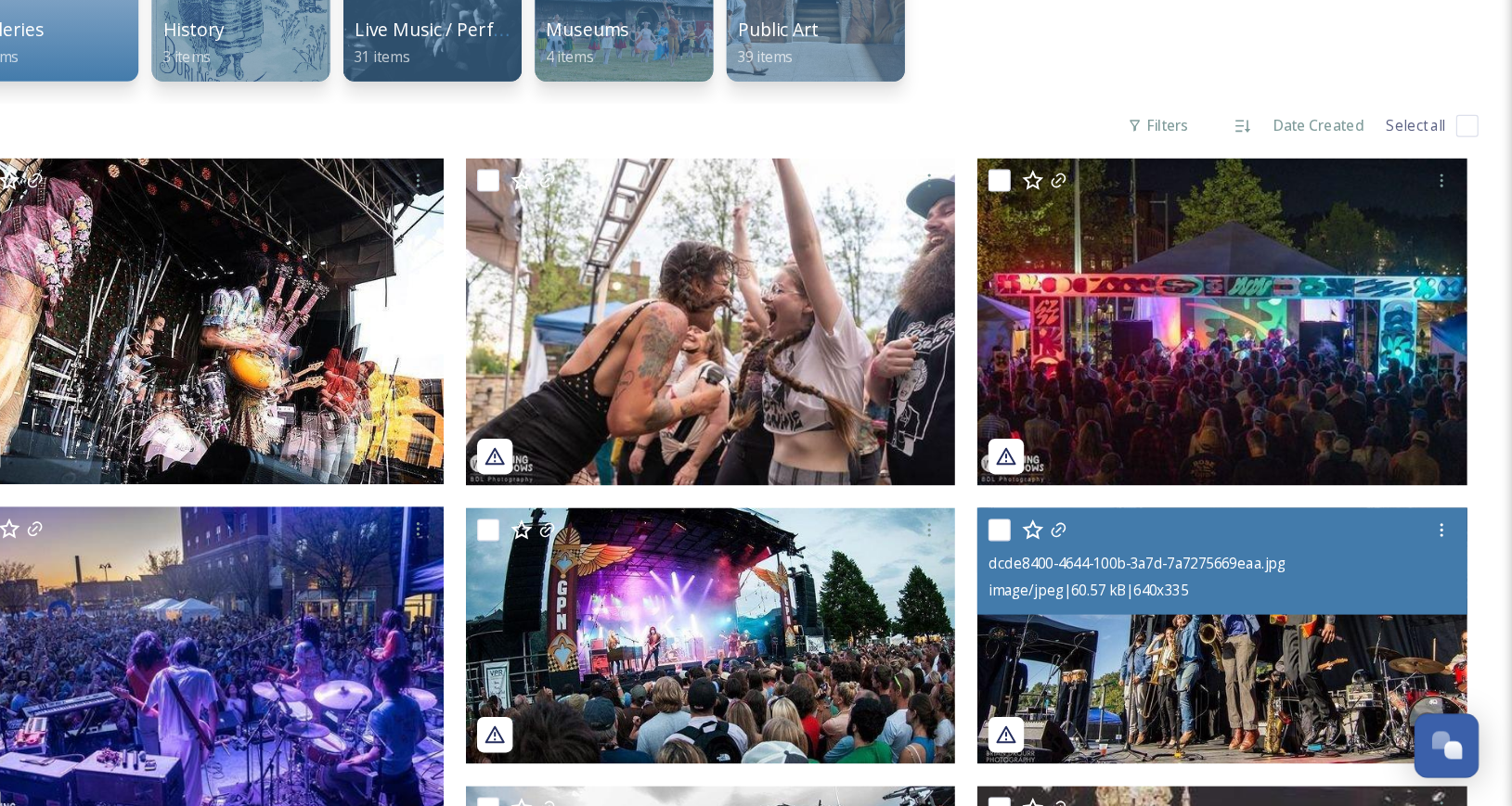
click at [1276, 664] on img at bounding box center [1270, 659] width 408 height 213
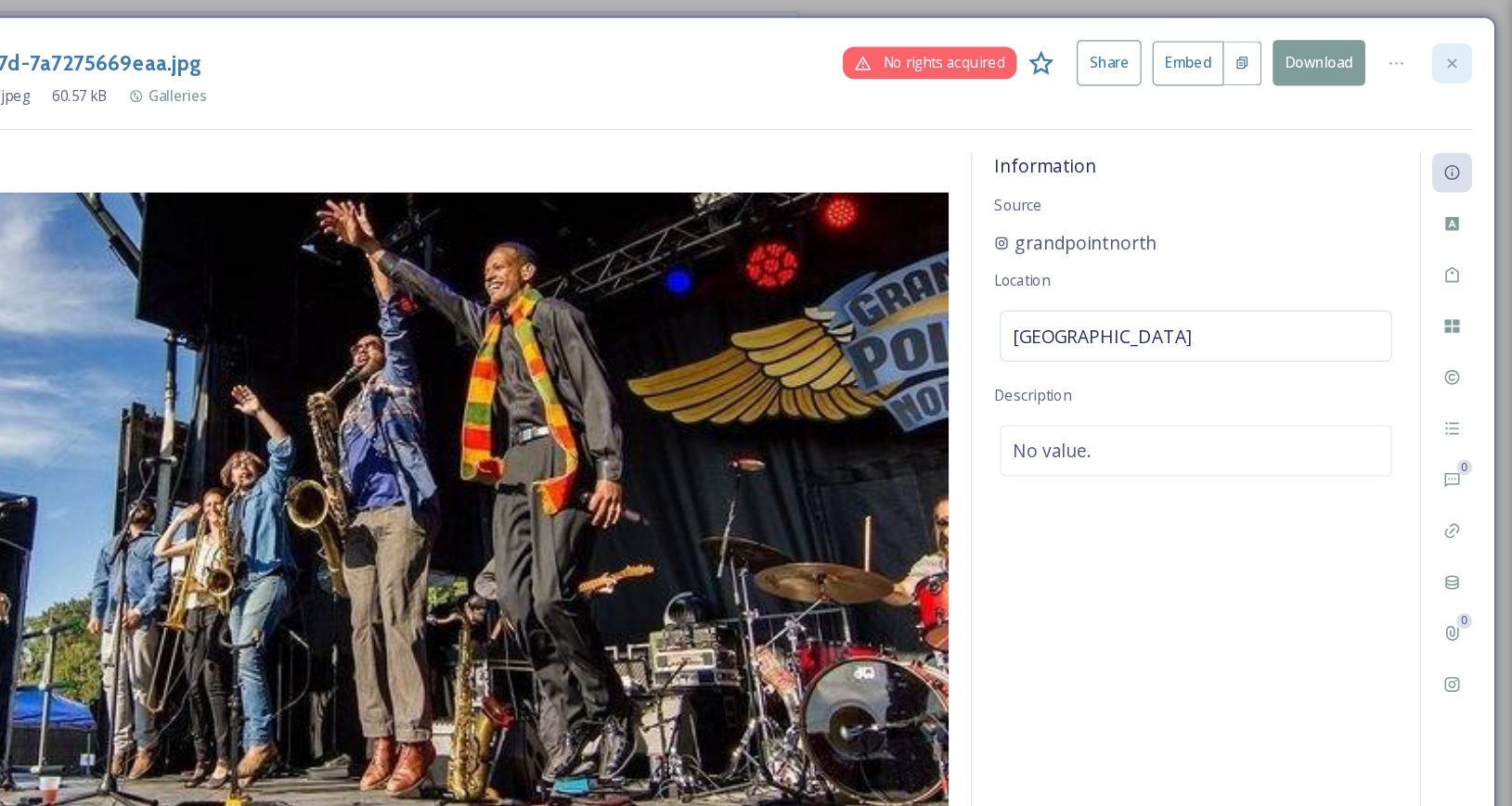
click at [1464, 54] on icon at bounding box center [1462, 54] width 15 height 15
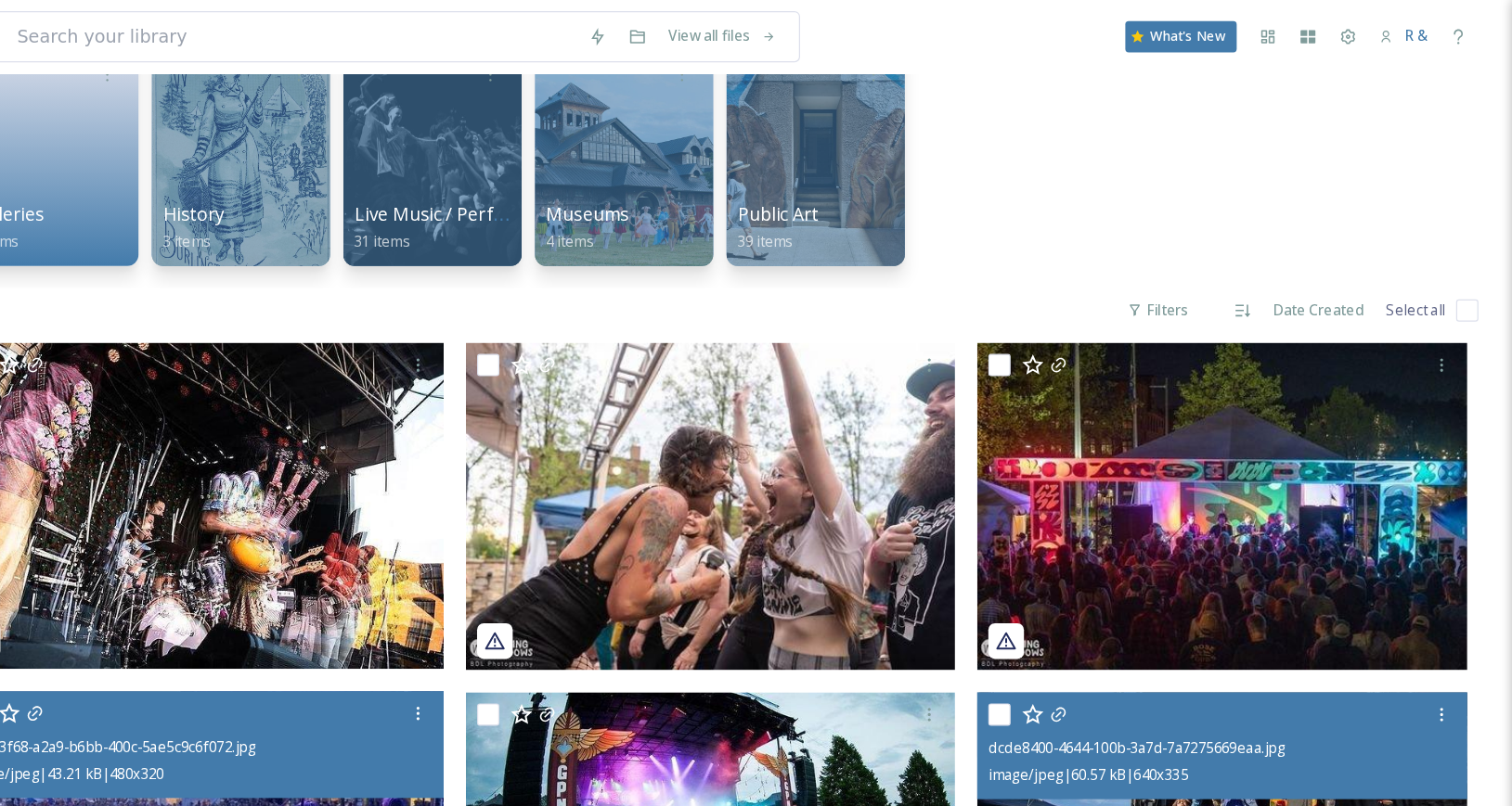
scroll to position [76, 0]
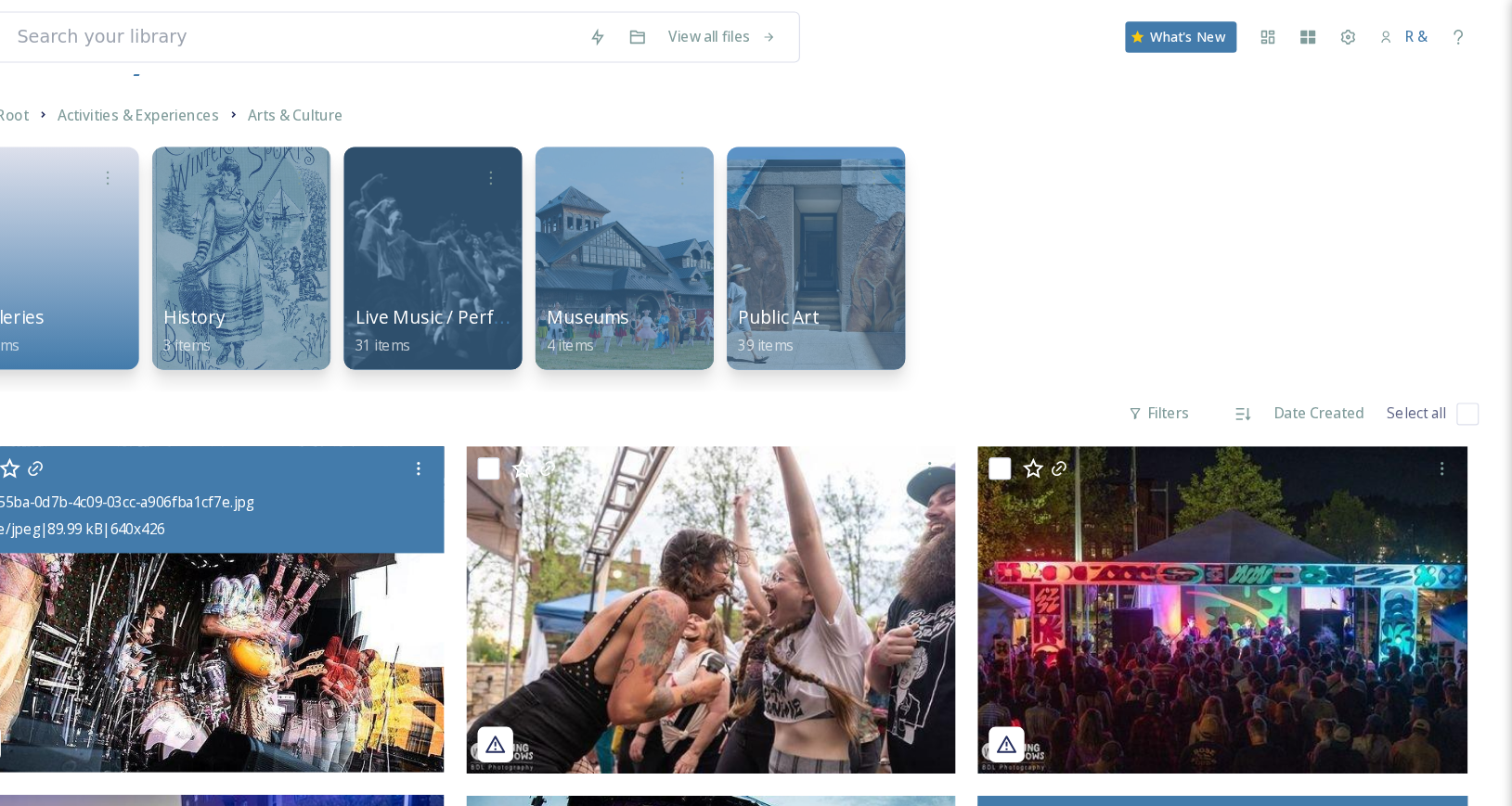
click at [524, 521] on img at bounding box center [417, 508] width 408 height 272
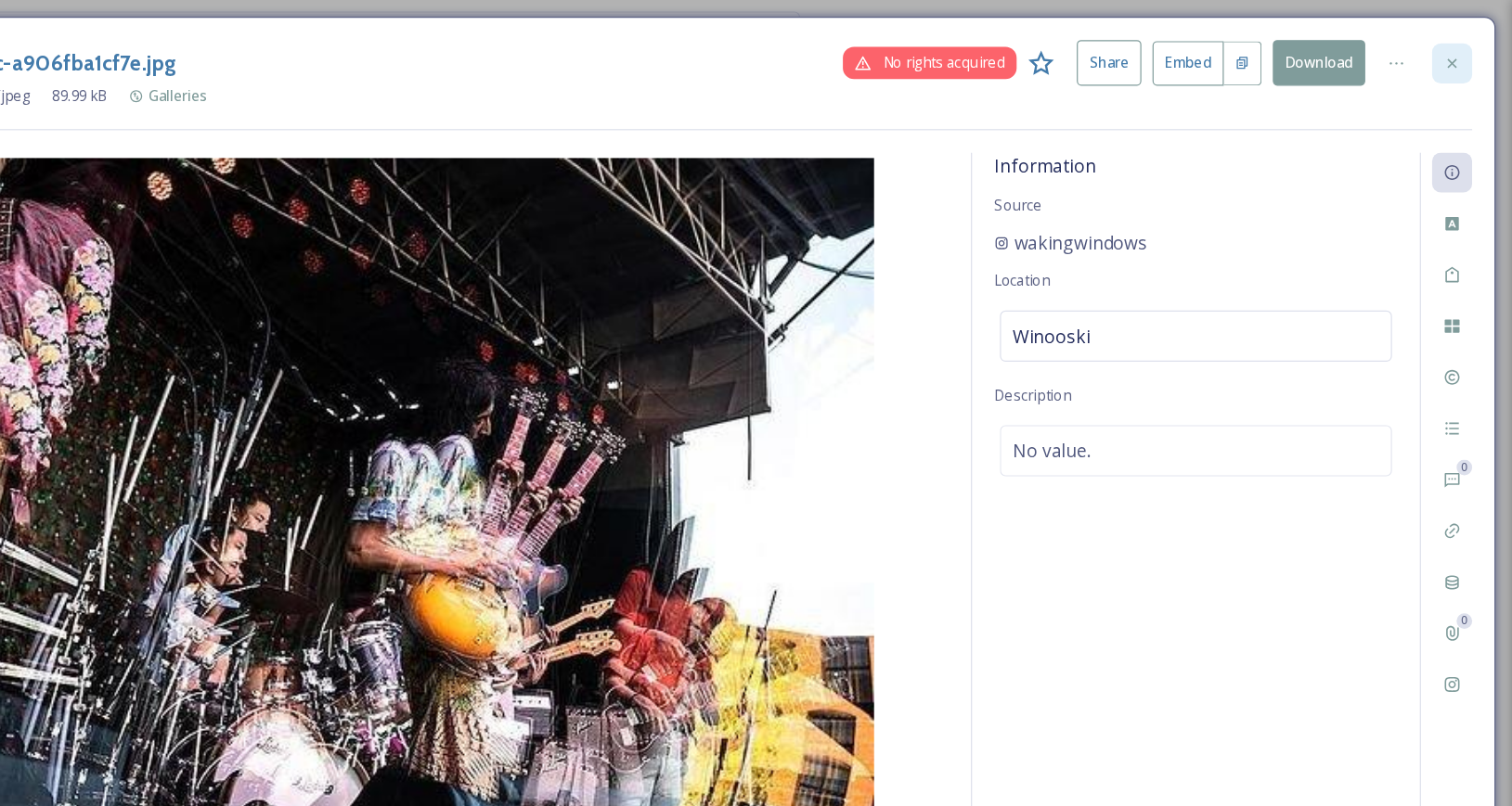
click at [1460, 54] on icon at bounding box center [1462, 54] width 15 height 15
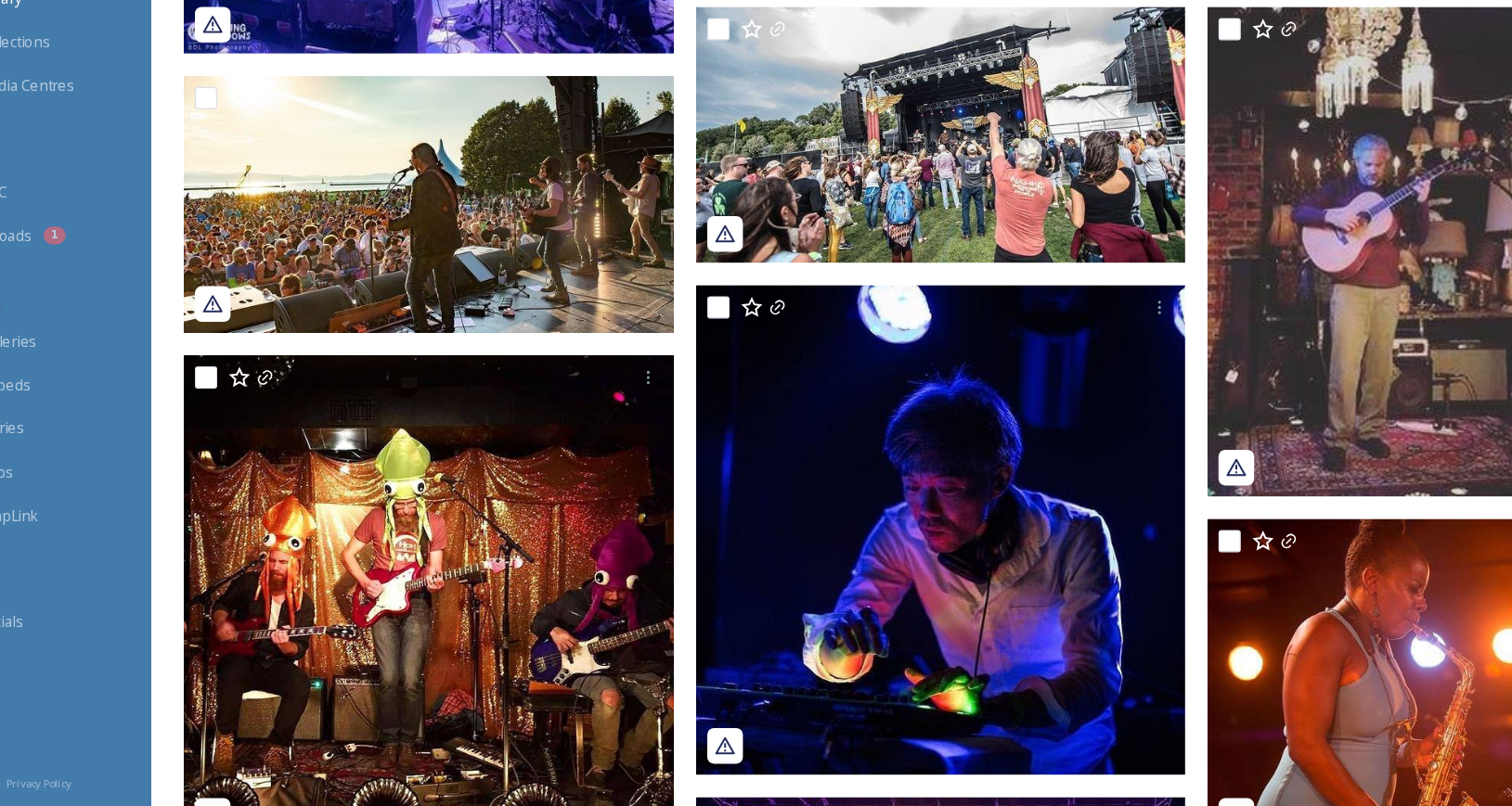
scroll to position [857, 0]
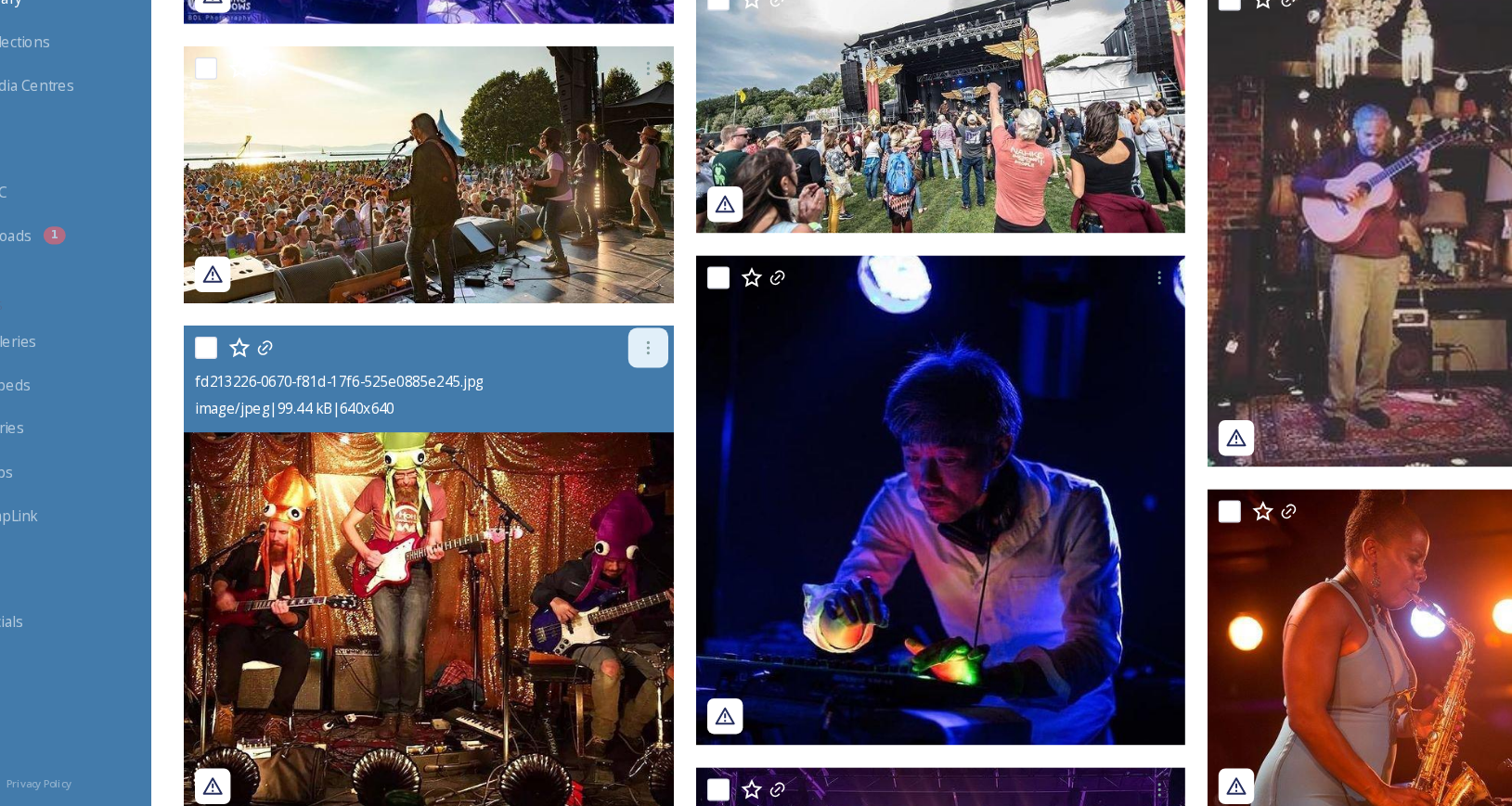
click at [603, 414] on div at bounding box center [600, 424] width 33 height 33
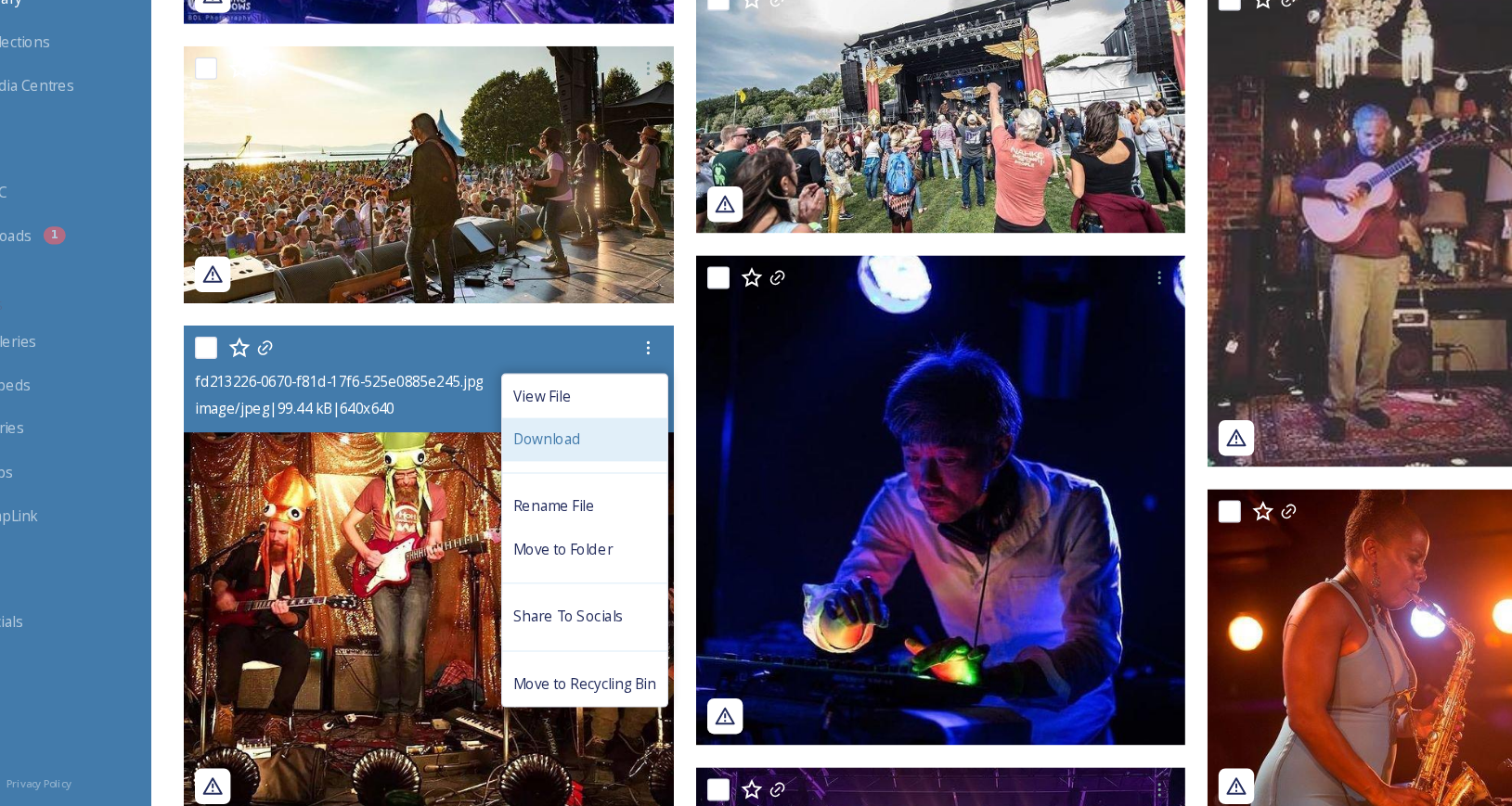
click at [526, 497] on span "Download" at bounding box center [515, 500] width 56 height 17
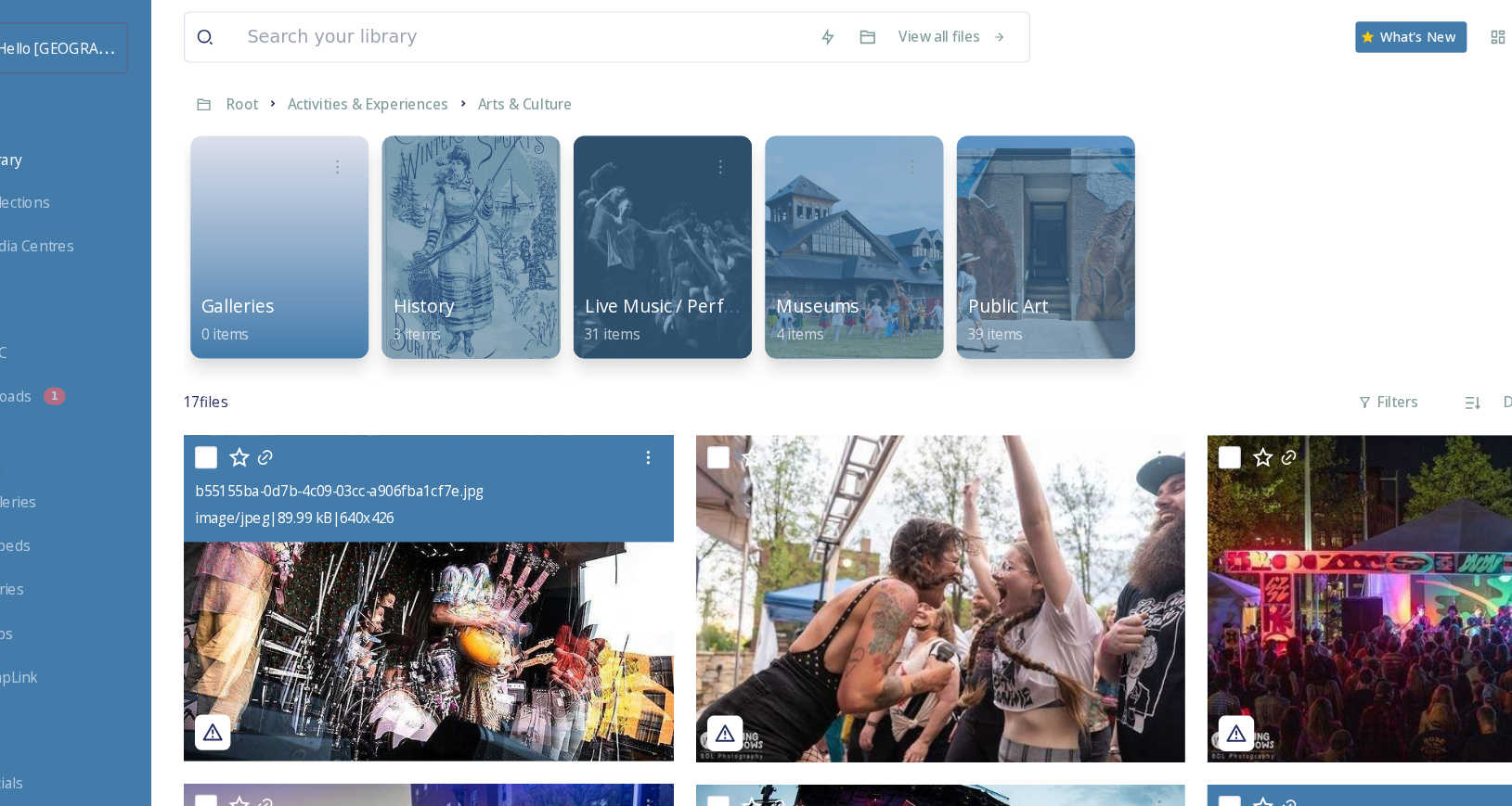
scroll to position [0, 0]
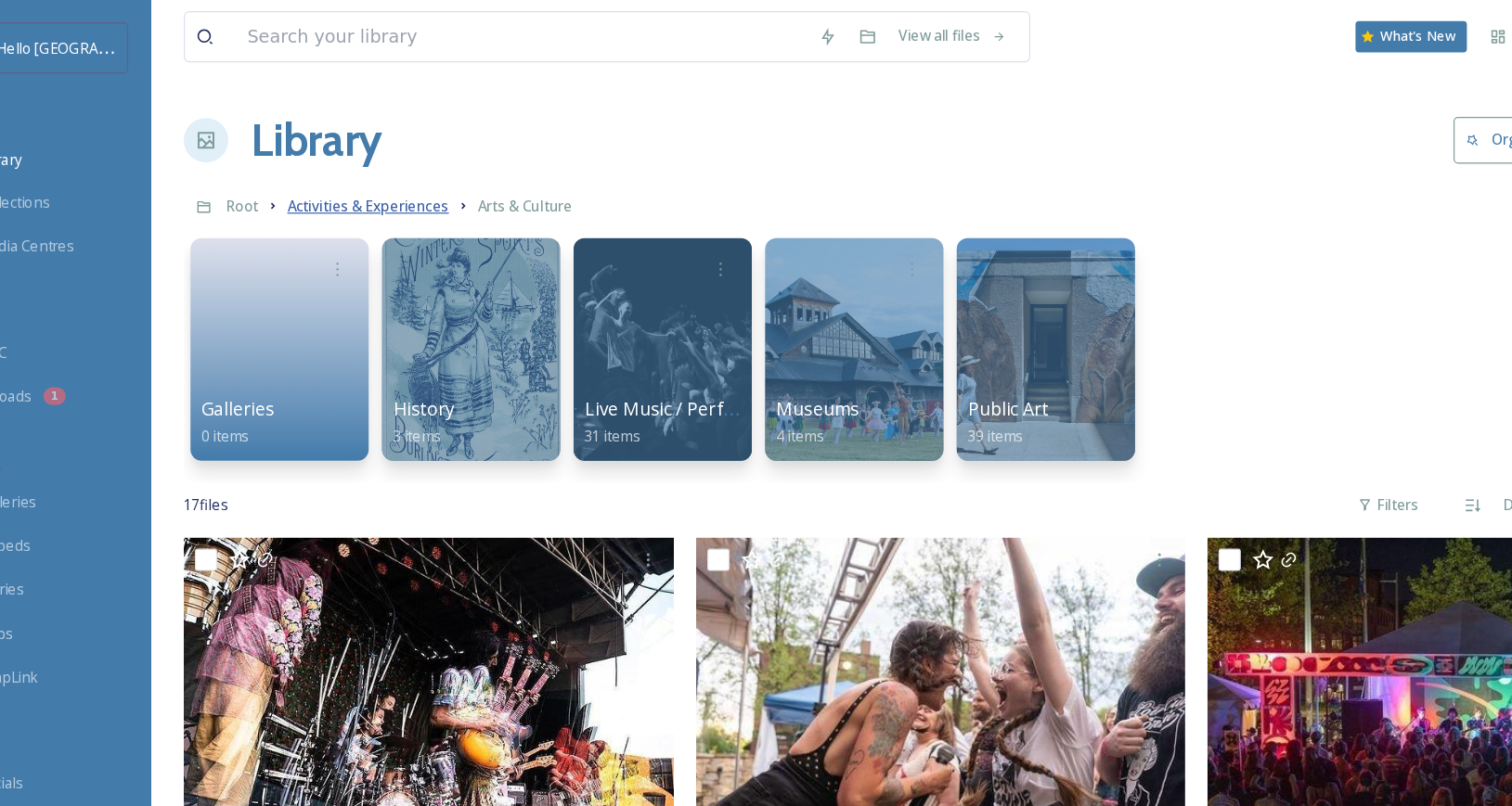
click at [398, 172] on span "Activities & Experiences" at bounding box center [366, 171] width 135 height 16
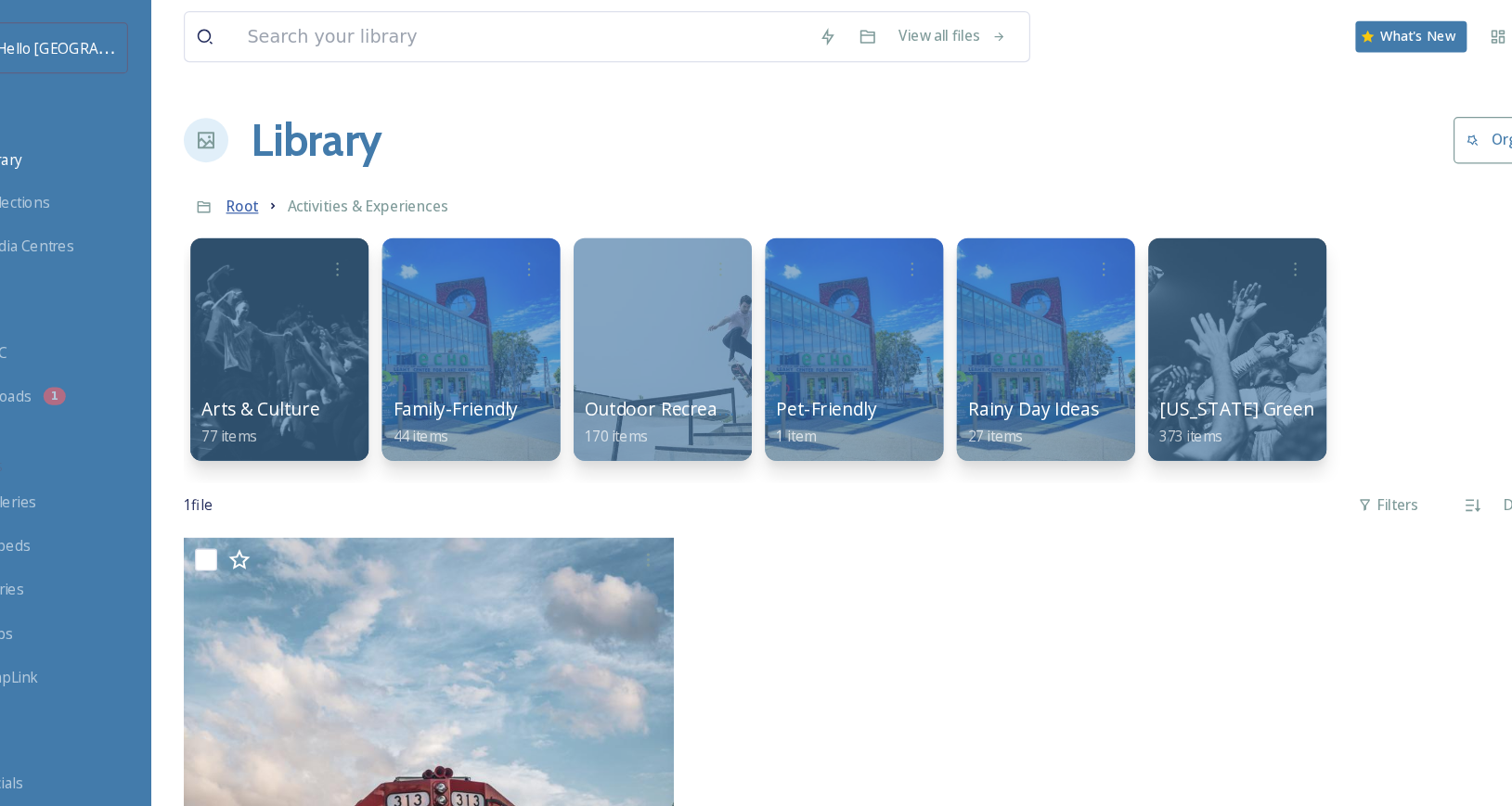
click at [262, 174] on span "Root" at bounding box center [262, 171] width 27 height 16
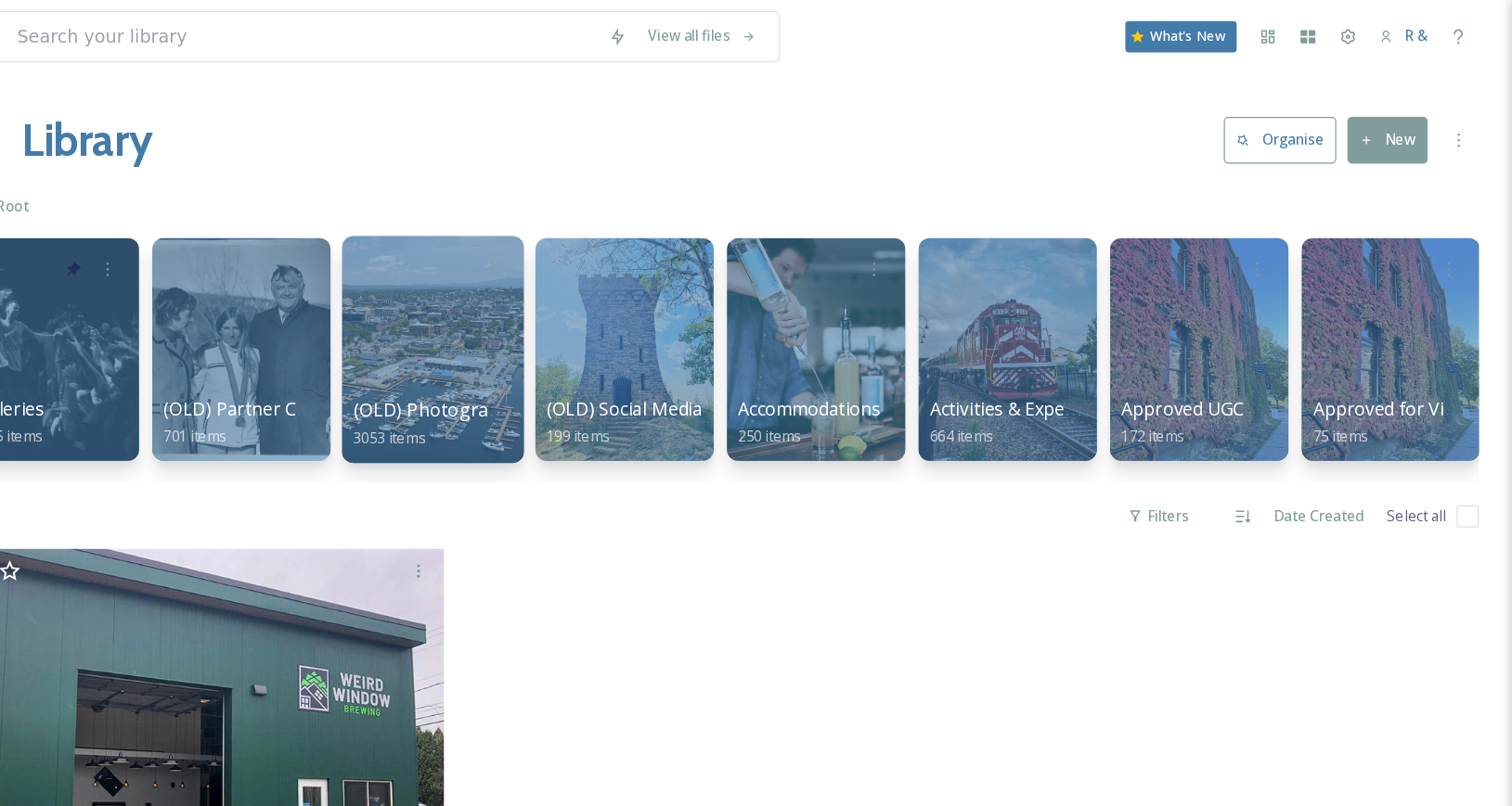
click at [615, 285] on div at bounding box center [612, 292] width 151 height 189
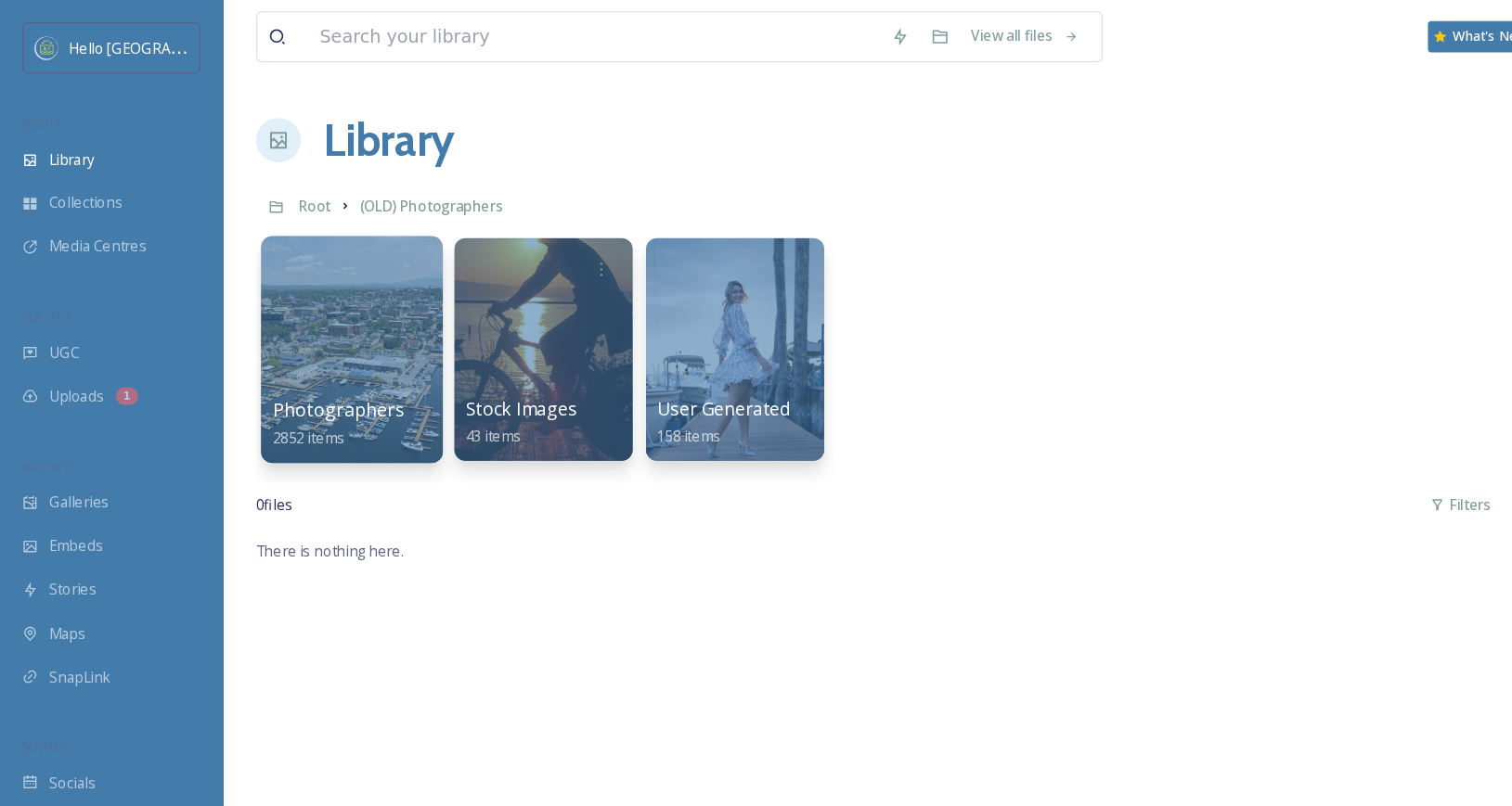
click at [281, 277] on div at bounding box center [293, 292] width 151 height 189
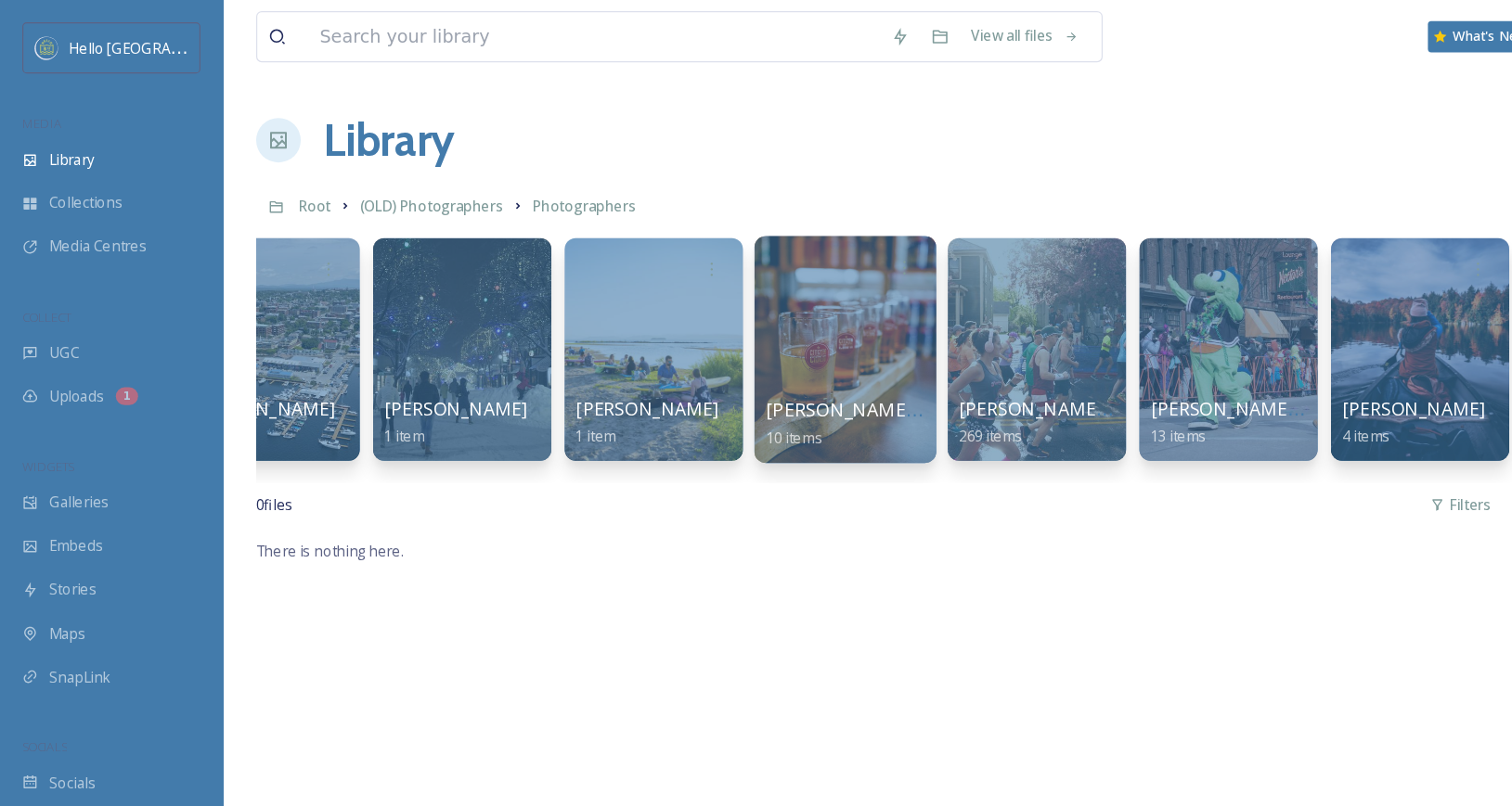
scroll to position [0, 720]
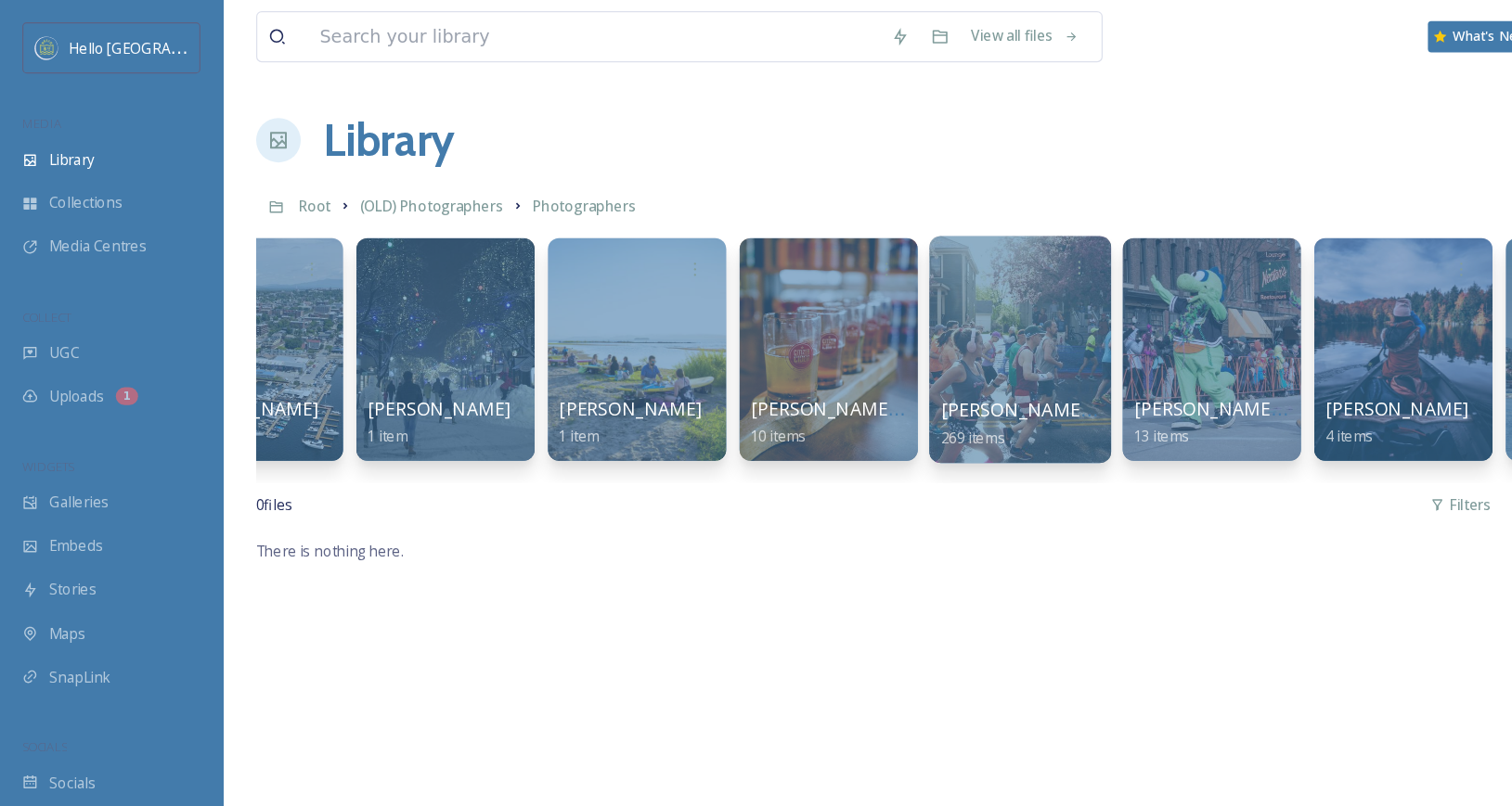
click at [831, 276] on div at bounding box center [849, 292] width 151 height 189
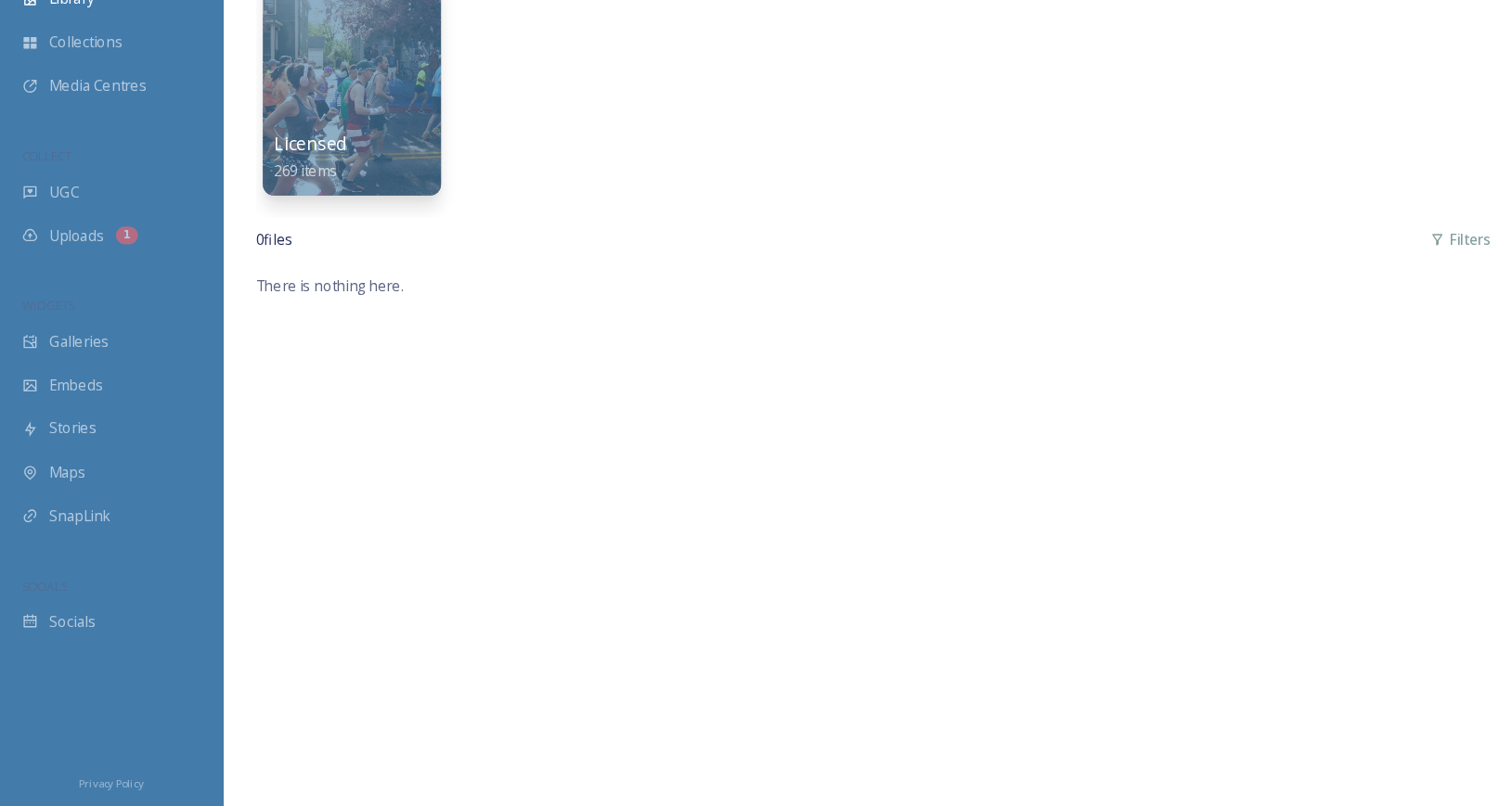
scroll to position [97, 0]
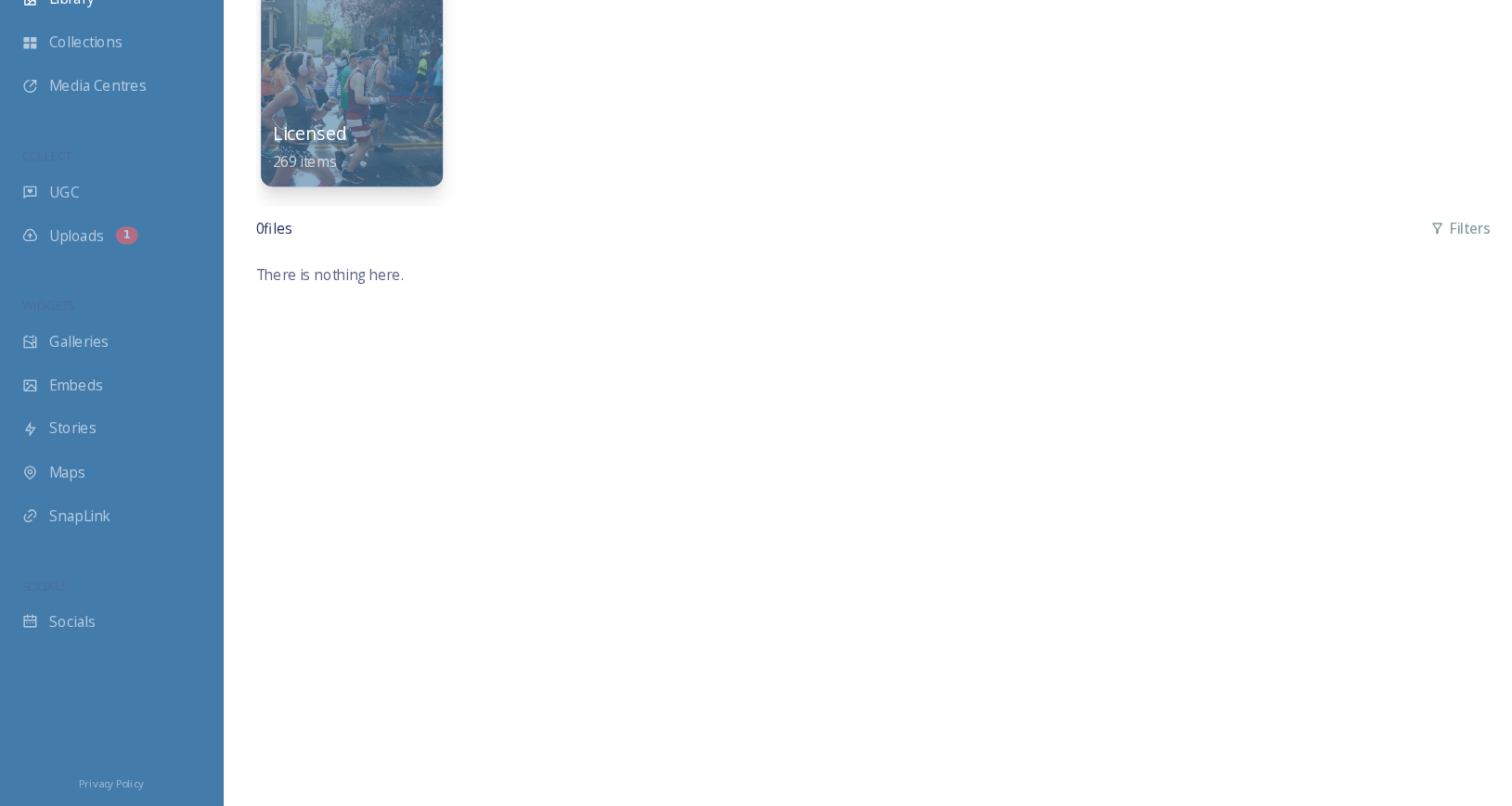
click at [292, 239] on div "Licensed 269 items" at bounding box center [294, 257] width 133 height 47
click at [329, 191] on div at bounding box center [293, 195] width 151 height 189
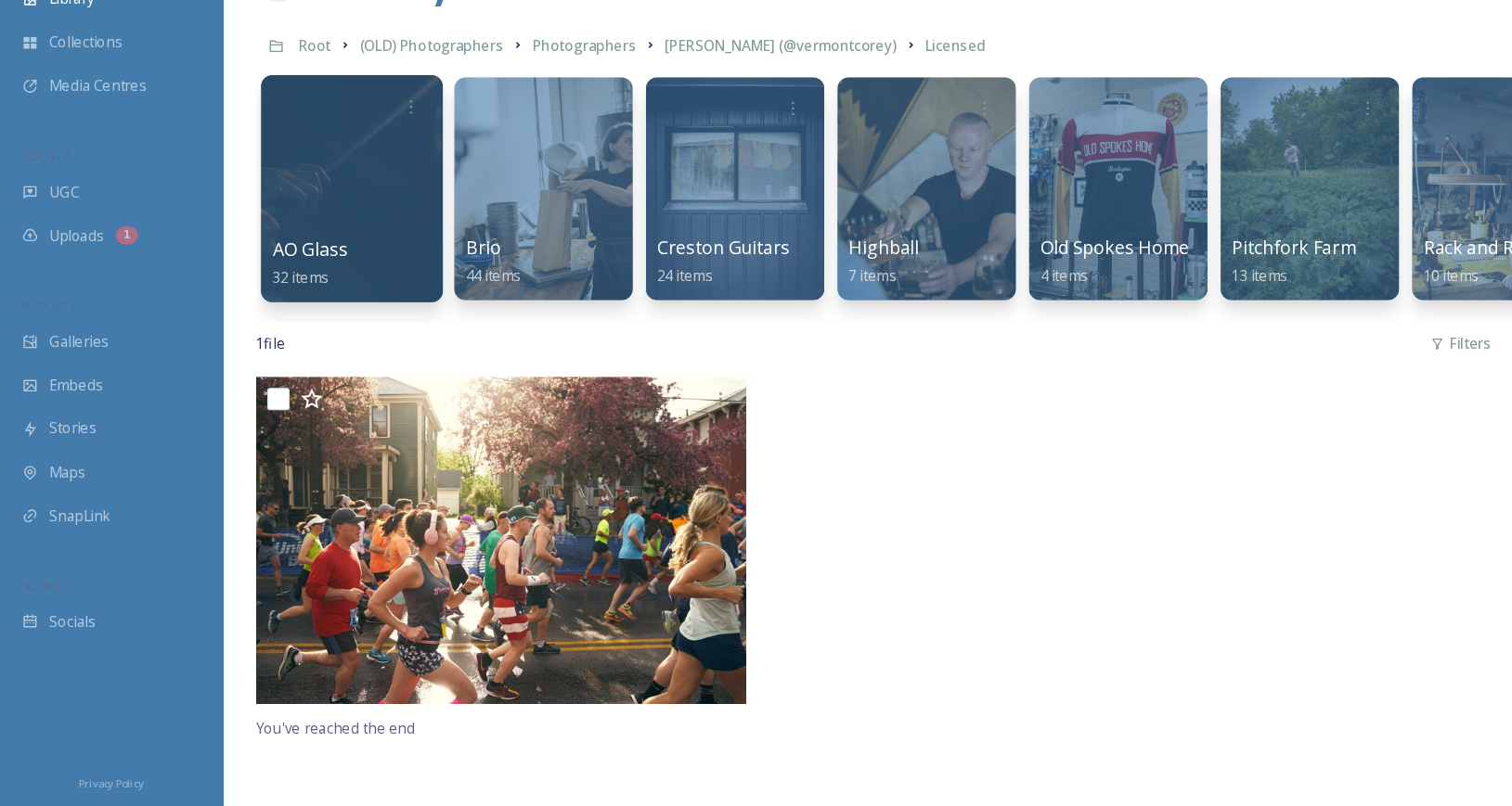
click at [279, 308] on div at bounding box center [293, 292] width 151 height 189
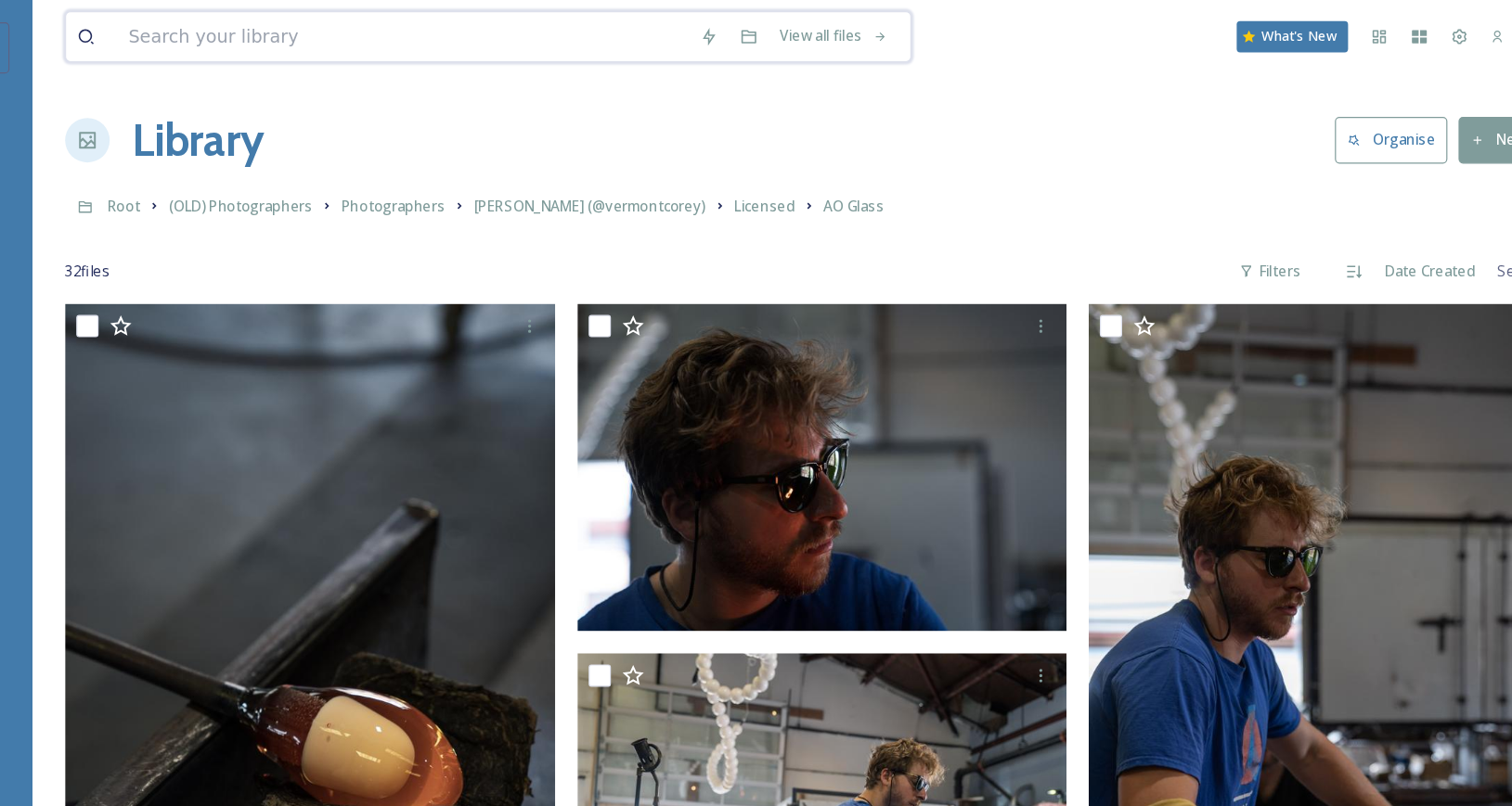
click at [386, 39] on input at bounding box center [495, 31] width 476 height 41
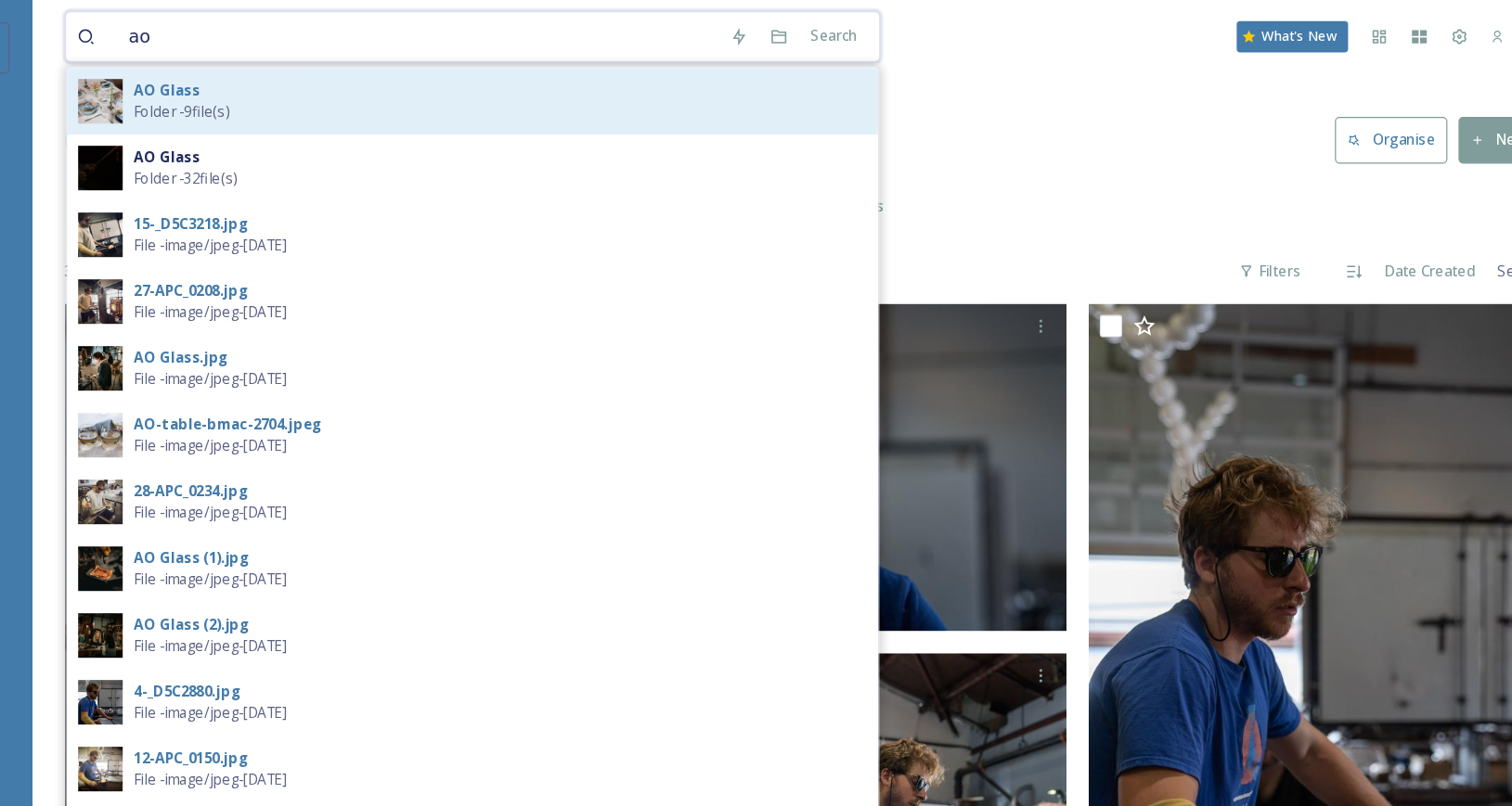
type input "ao"
click at [366, 75] on div "AO Glass Folder - 9 file(s)" at bounding box center [576, 84] width 611 height 35
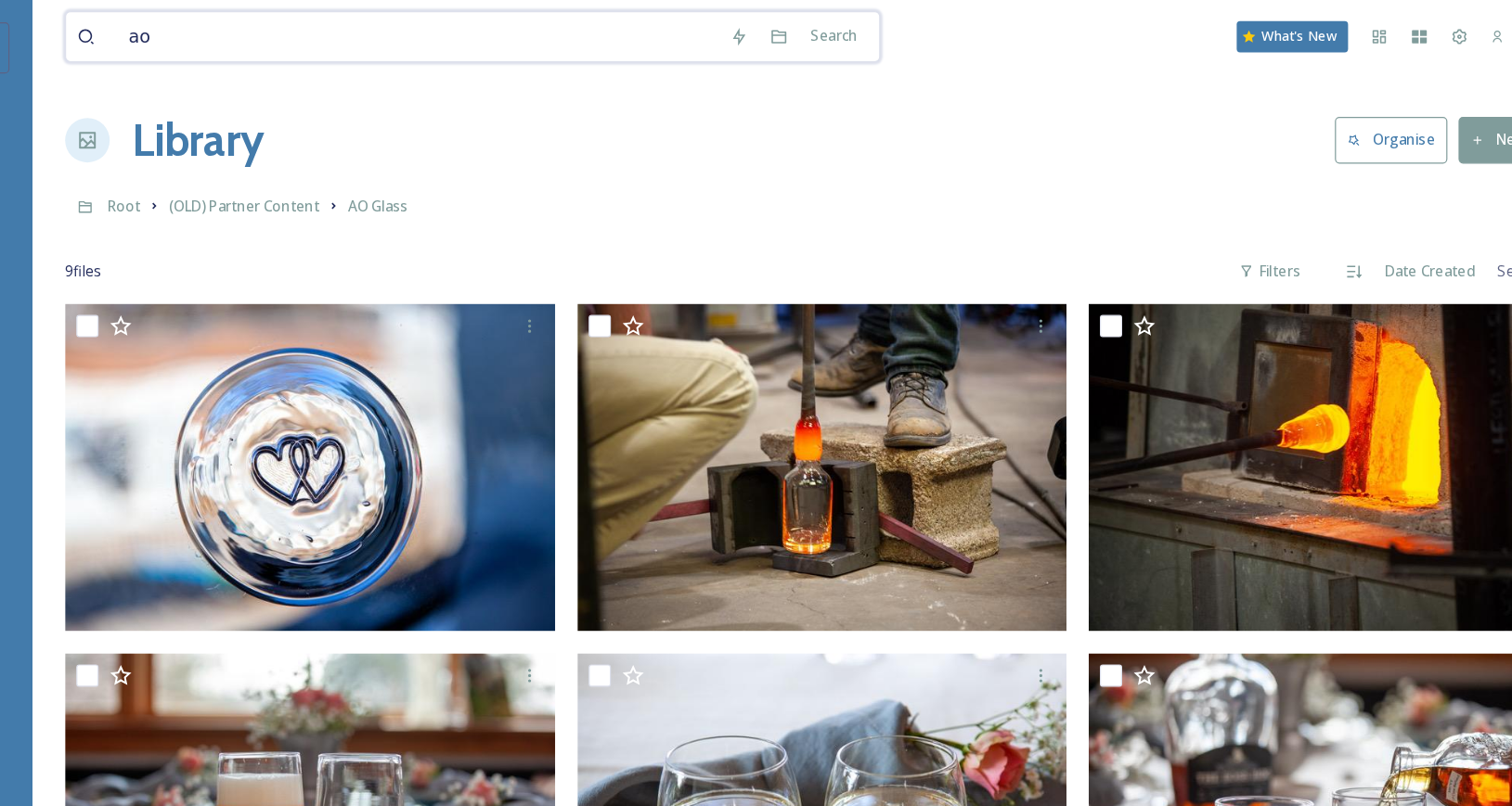
click at [329, 29] on input "ao" at bounding box center [508, 31] width 501 height 41
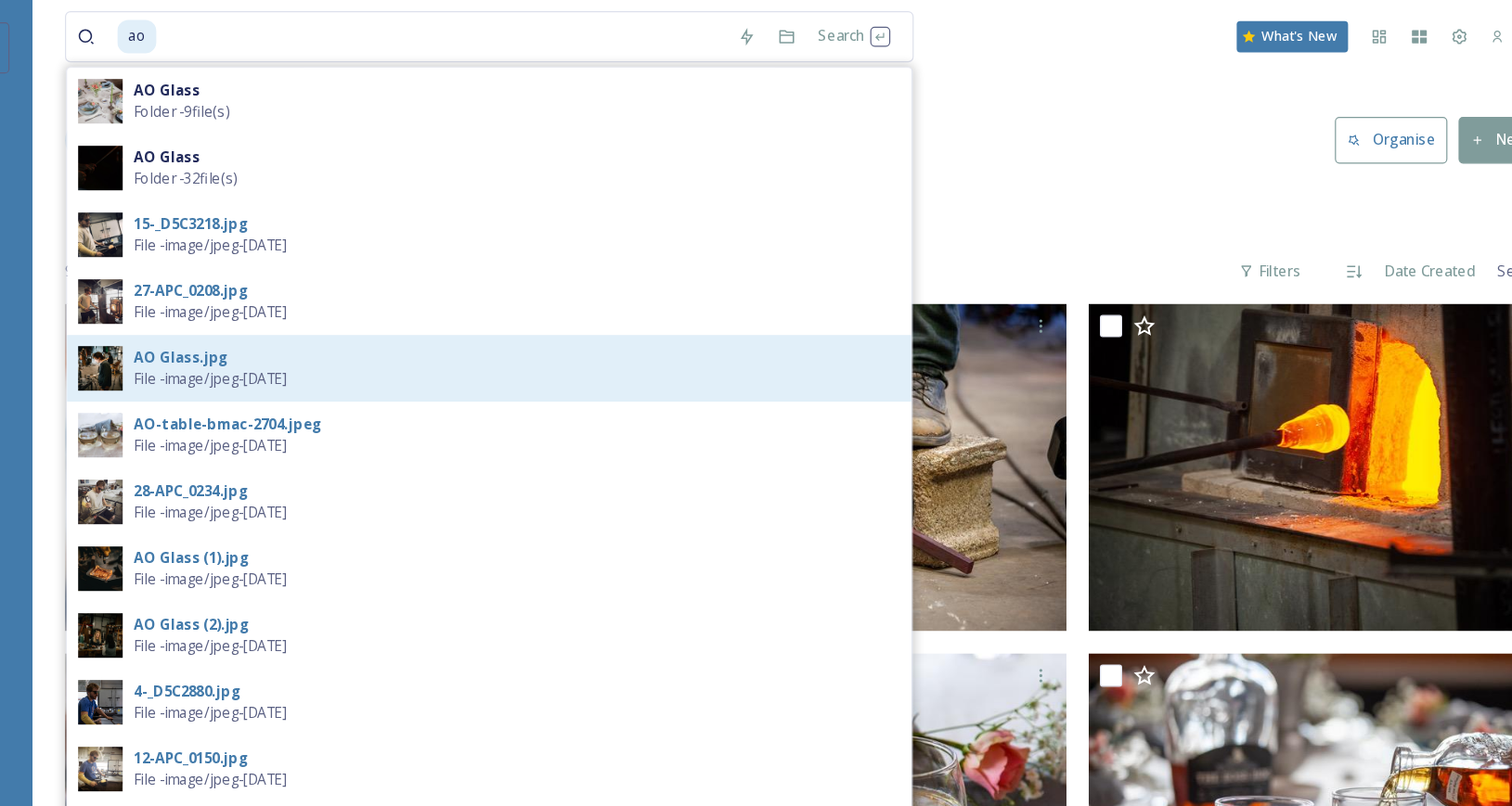
click at [247, 316] on img at bounding box center [243, 307] width 37 height 37
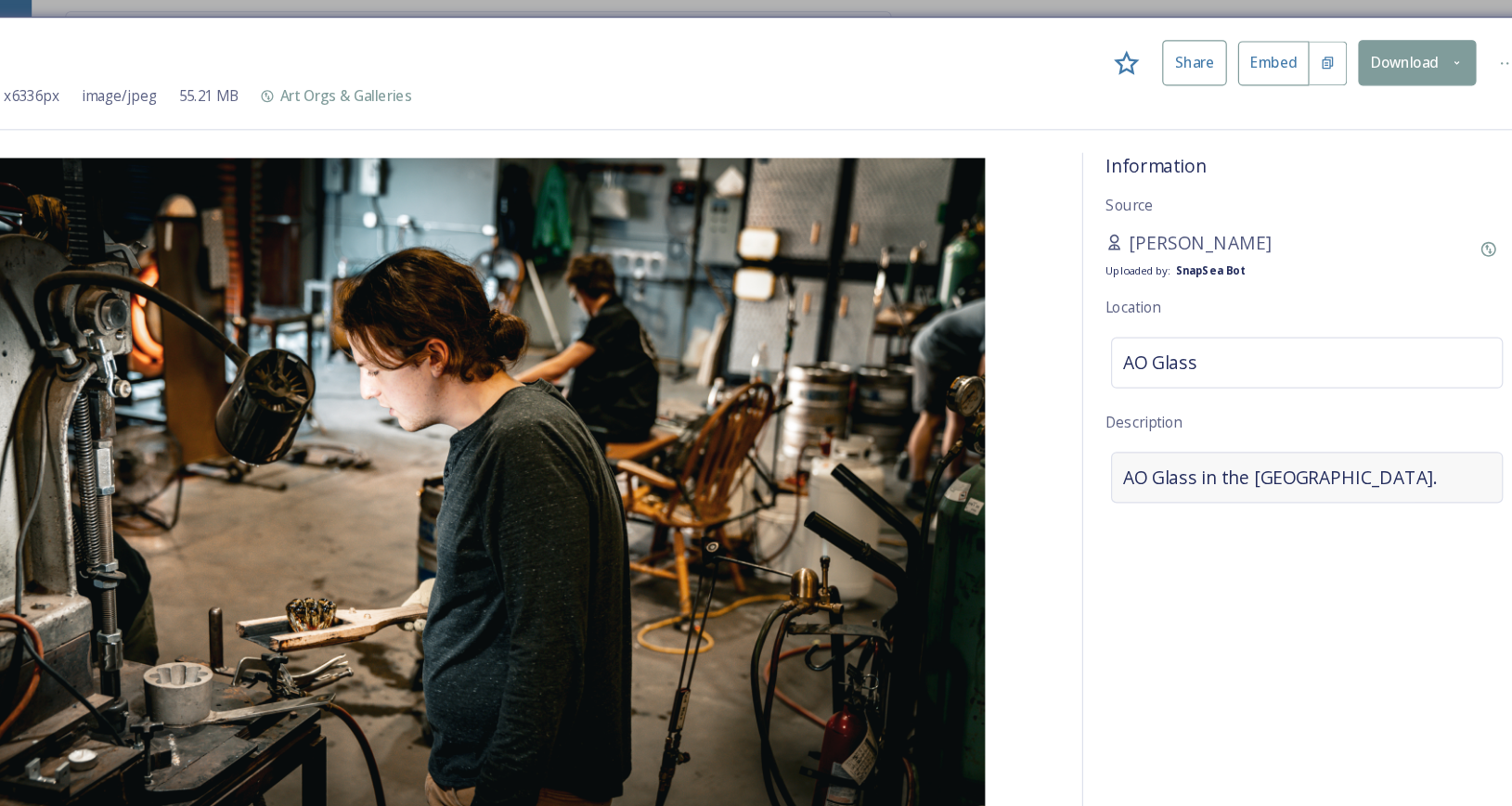
click at [1211, 403] on span "AO Glass in the [GEOGRAPHIC_DATA]." at bounding box center [1225, 398] width 261 height 22
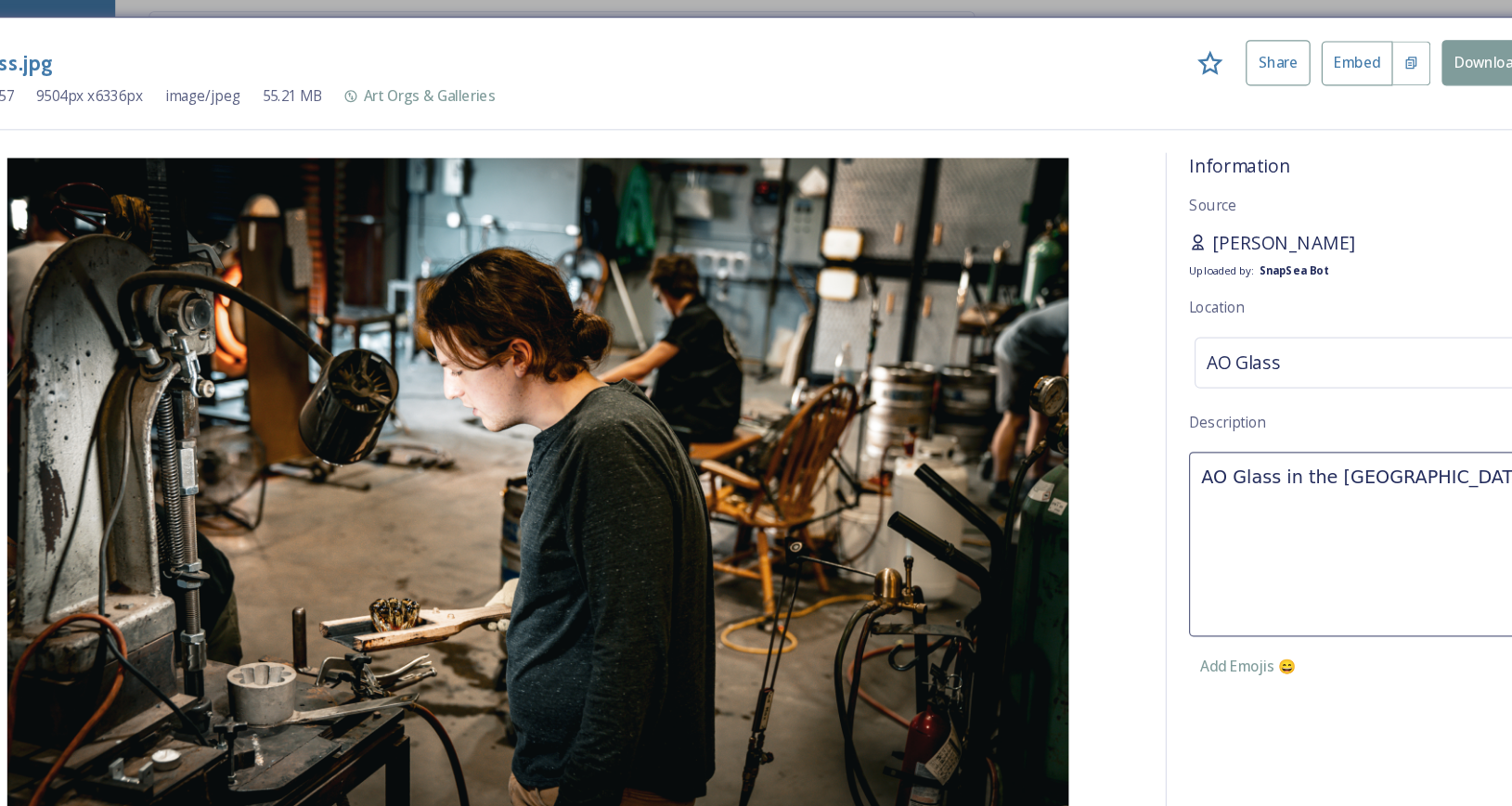
click at [1162, 204] on span "[PERSON_NAME]" at bounding box center [1159, 202] width 119 height 22
click at [1144, 197] on span "[PERSON_NAME]" at bounding box center [1159, 202] width 119 height 22
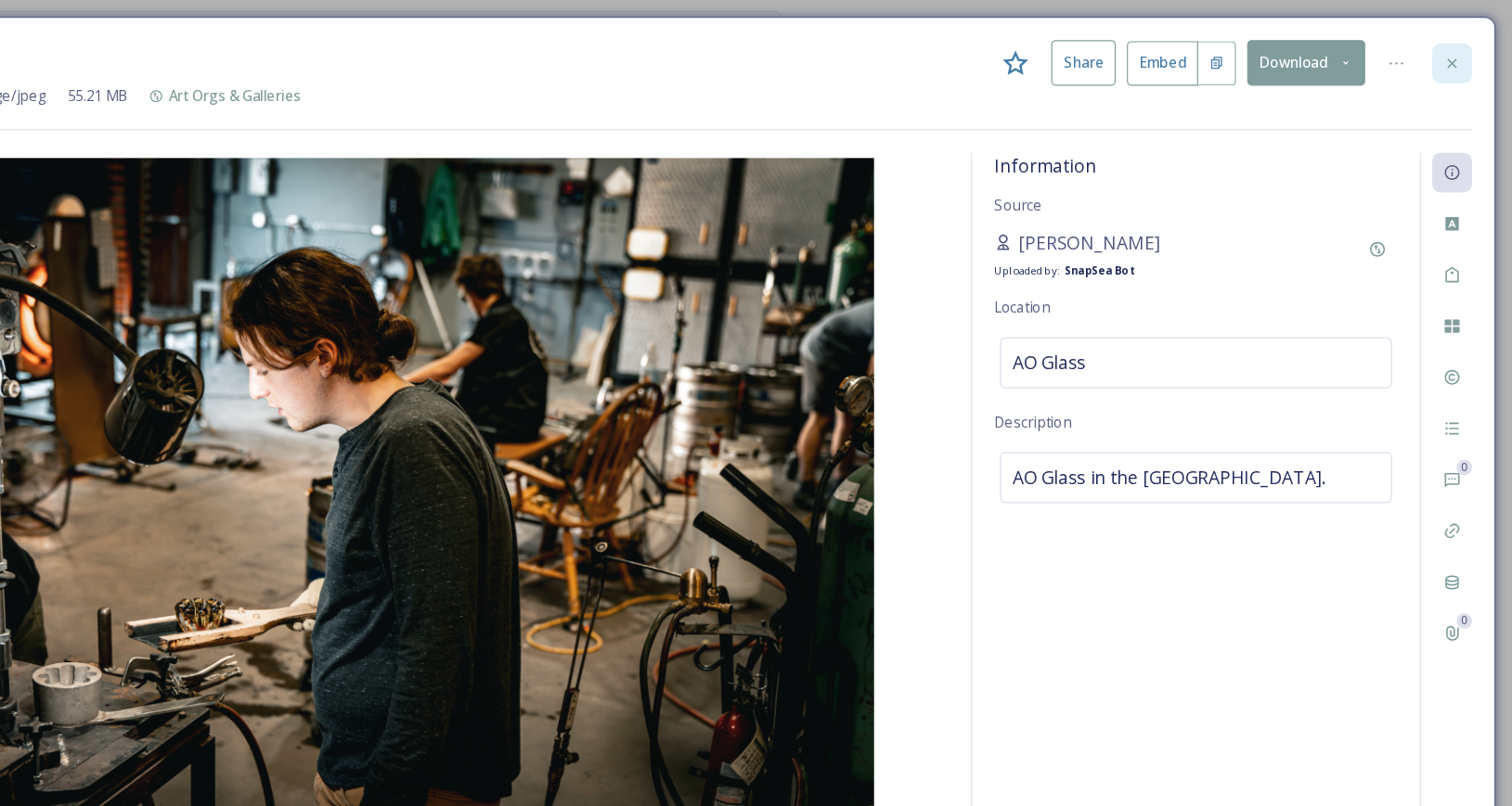
click at [1462, 49] on icon at bounding box center [1462, 54] width 15 height 15
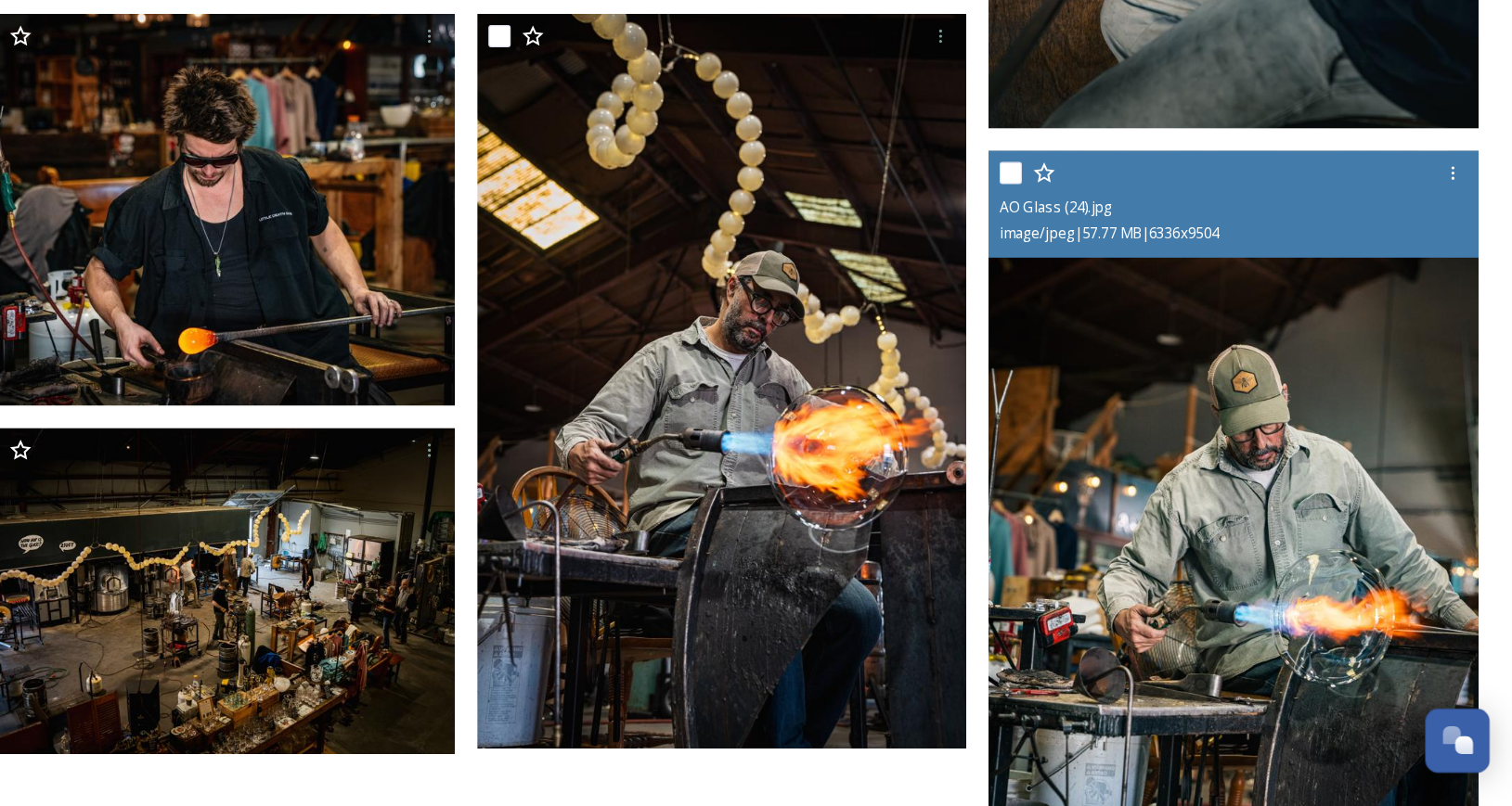
scroll to position [3845, 0]
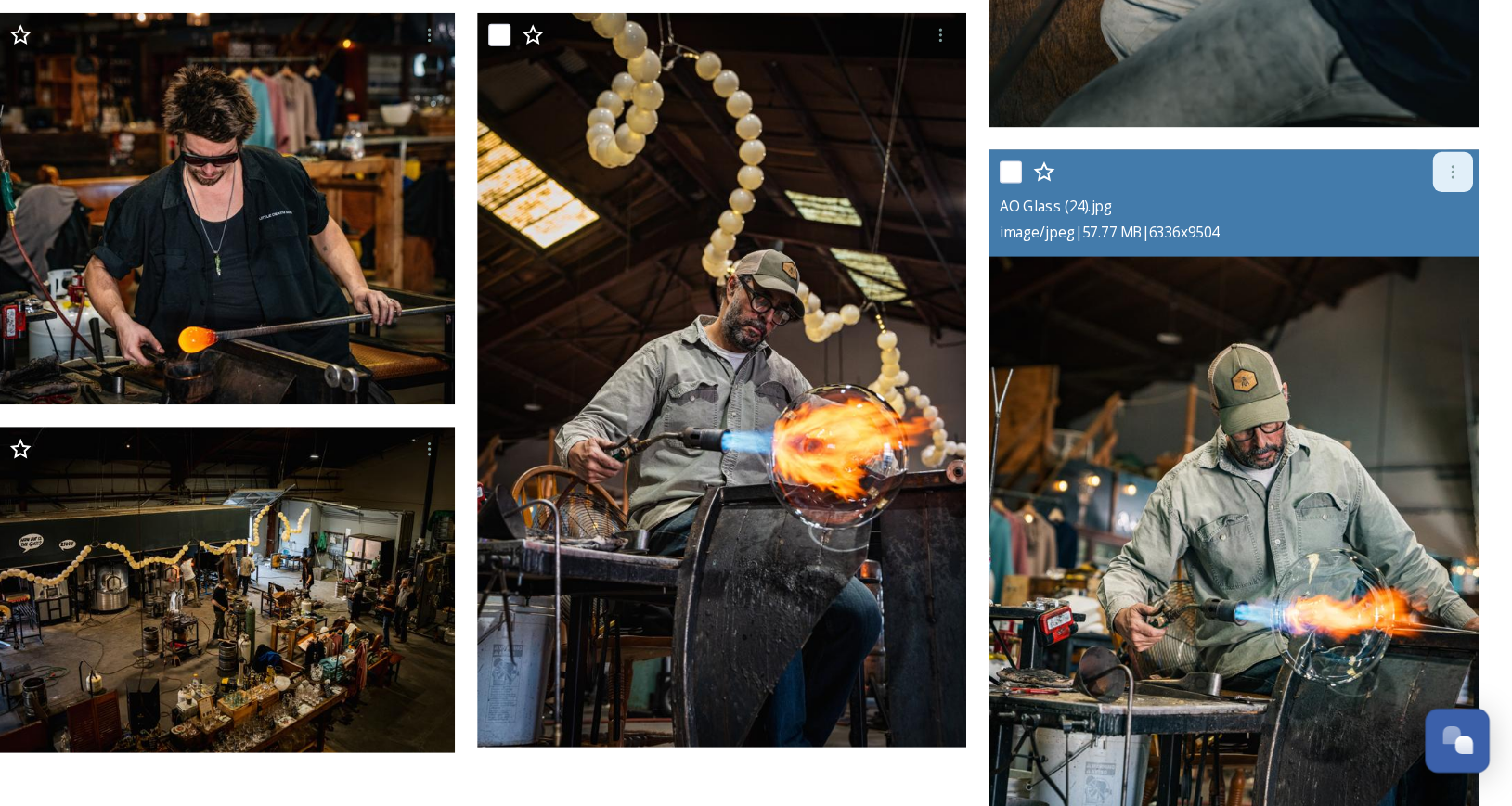
click at [1456, 284] on div at bounding box center [1453, 277] width 33 height 33
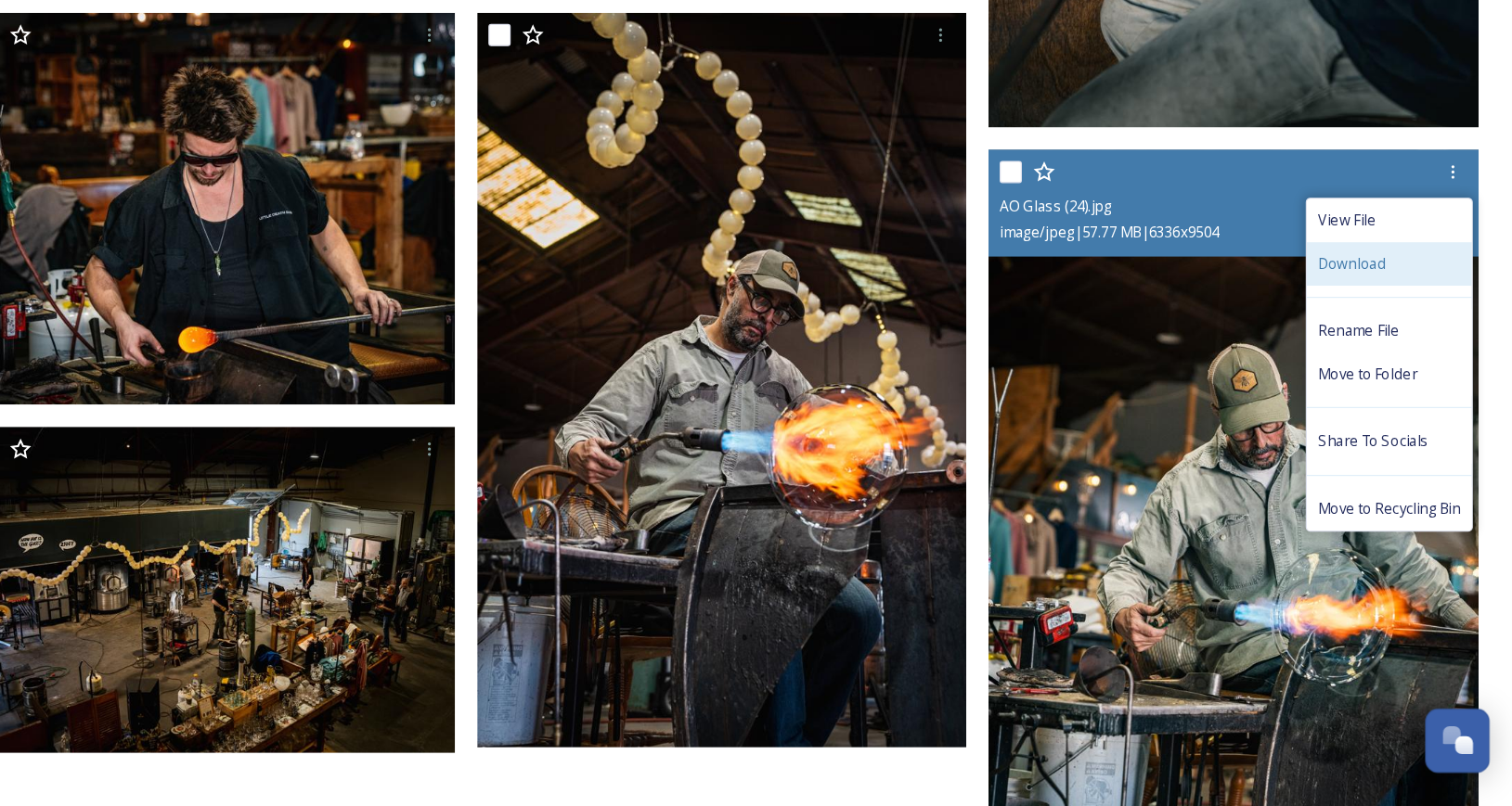
click at [1391, 352] on span "Download" at bounding box center [1369, 354] width 56 height 17
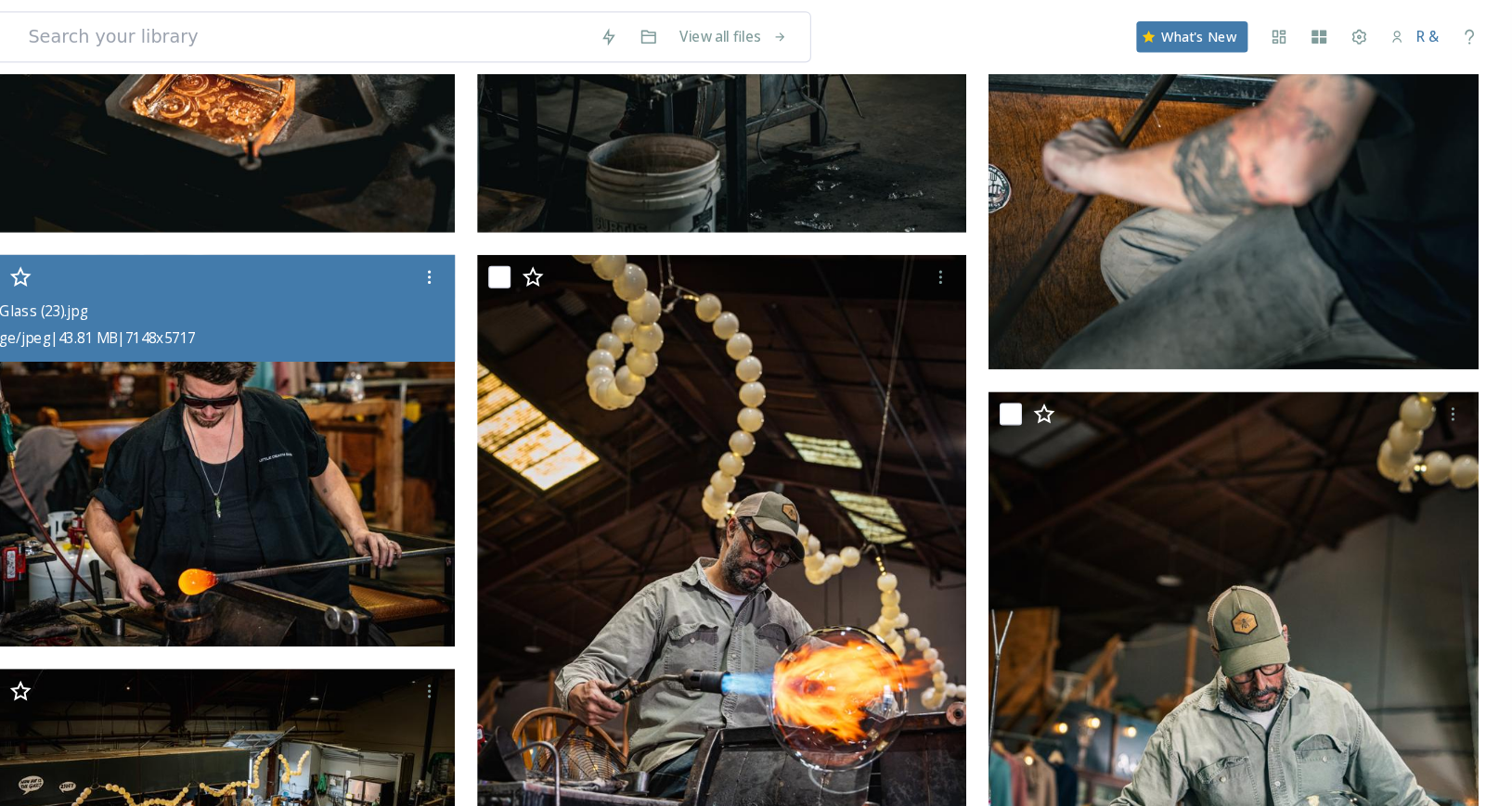
scroll to position [3739, 0]
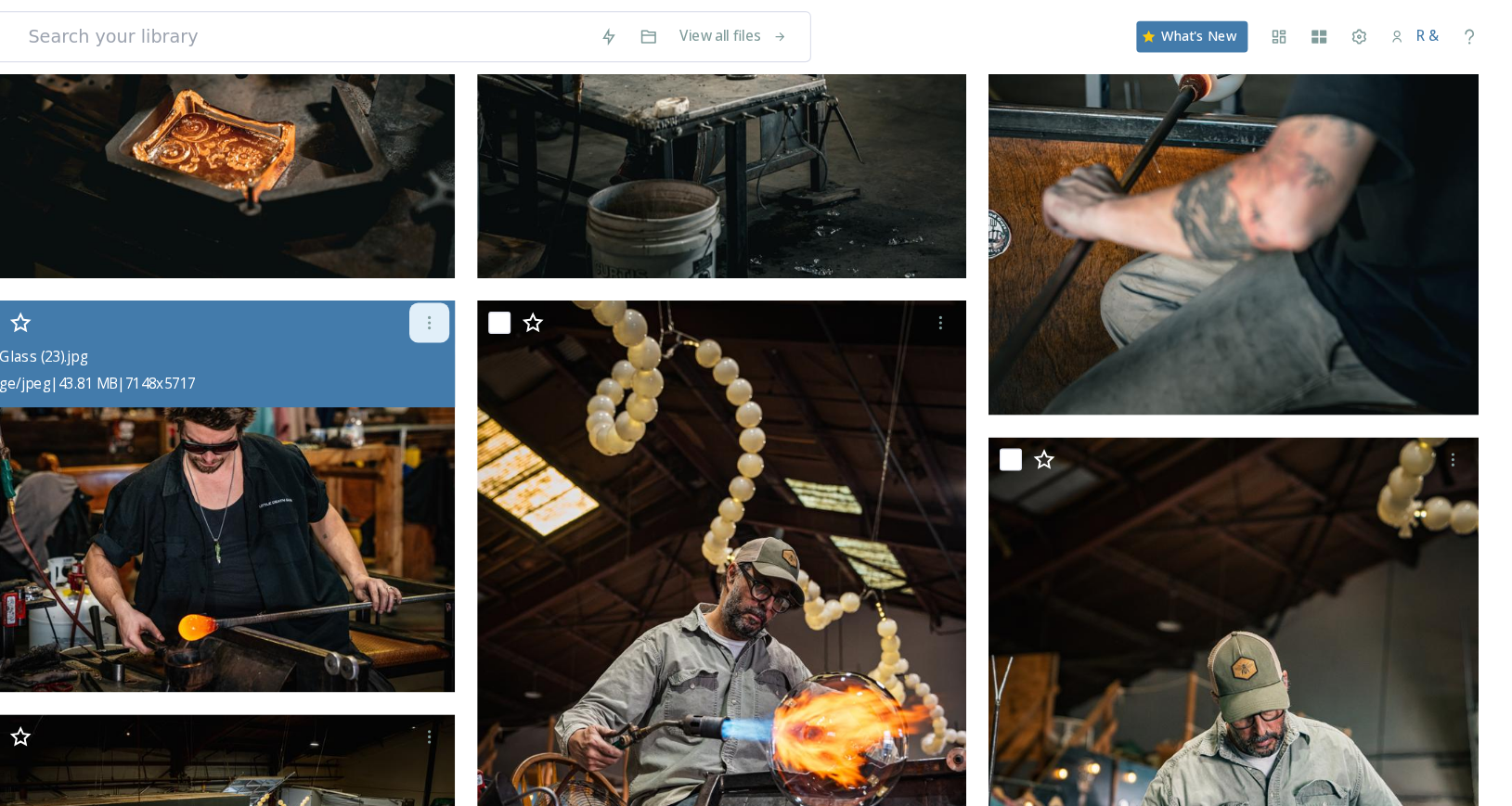
click at [607, 262] on icon at bounding box center [601, 270] width 15 height 15
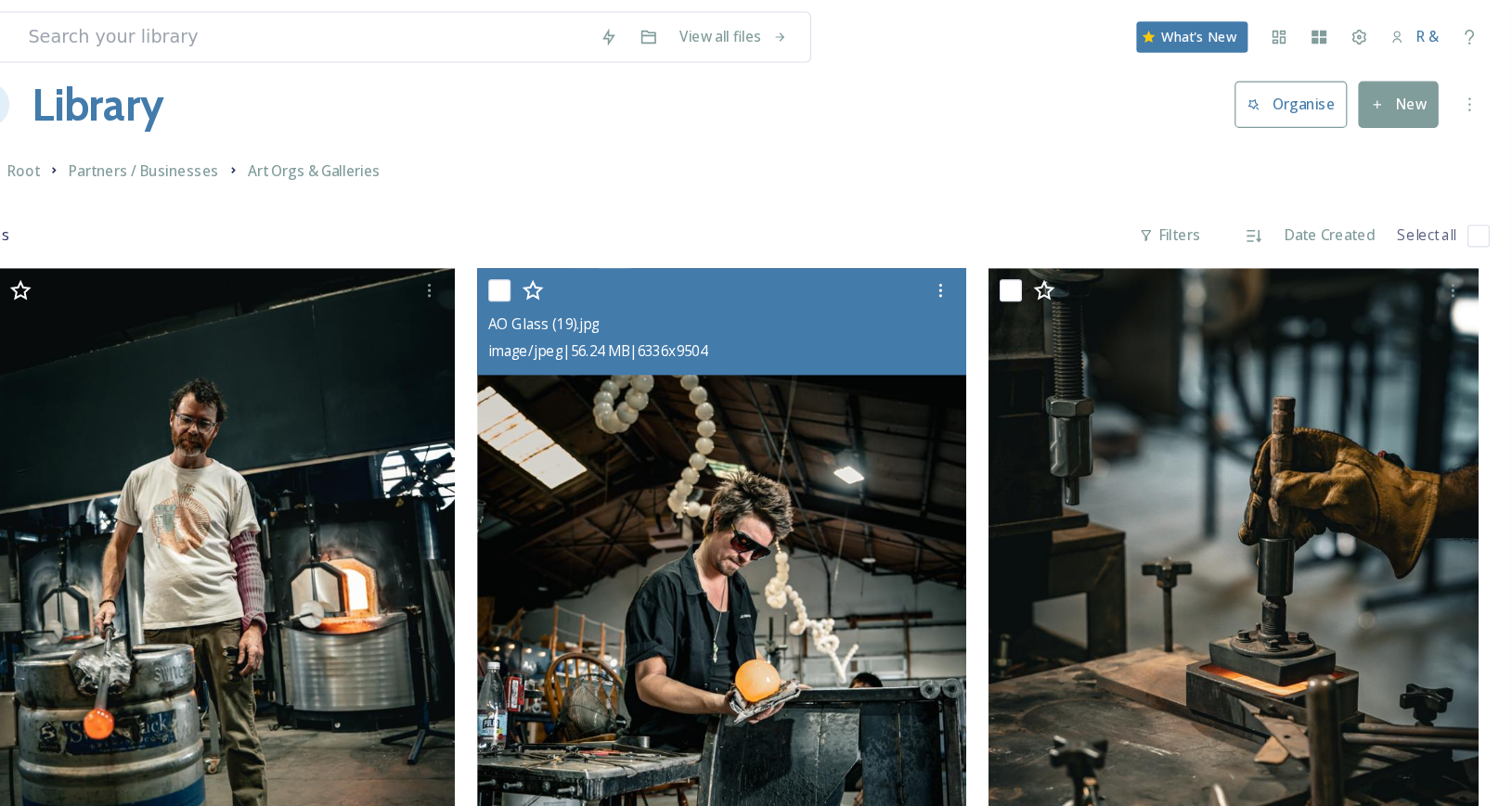
scroll to position [2, 0]
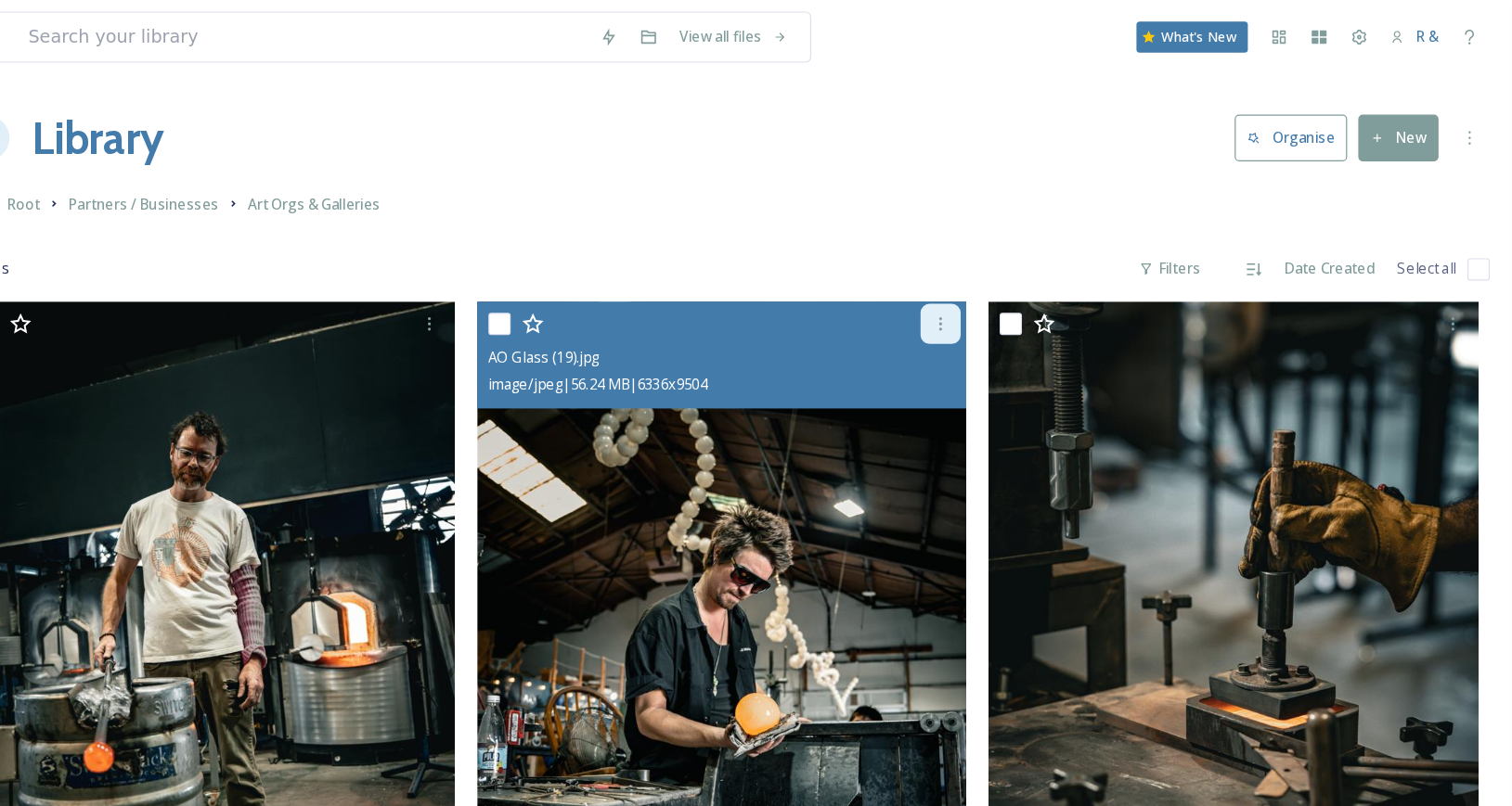
click at [1019, 264] on icon at bounding box center [1027, 271] width 15 height 15
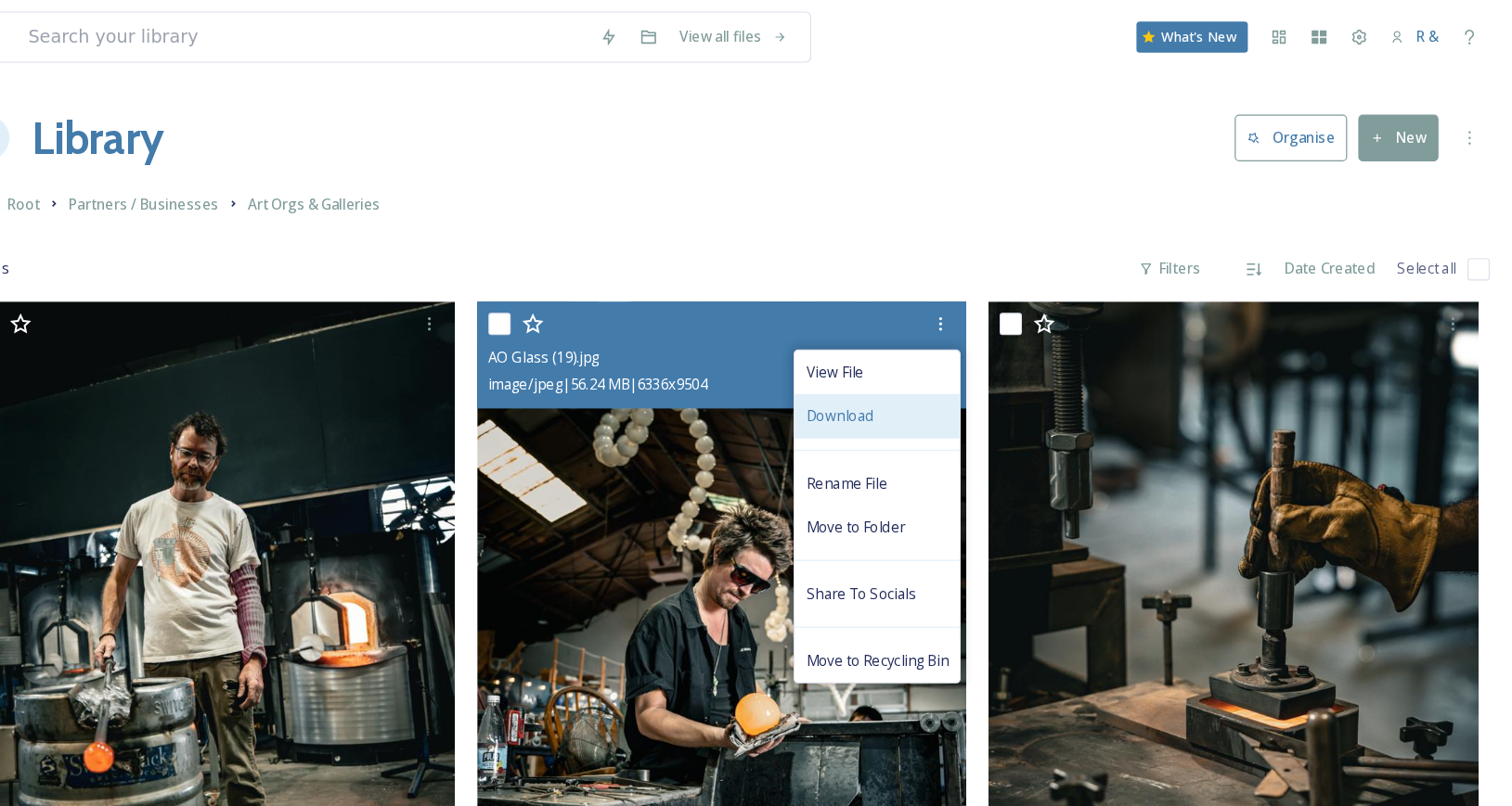
click at [941, 349] on span "Download" at bounding box center [942, 346] width 56 height 17
